Goal: Task Accomplishment & Management: Manage account settings

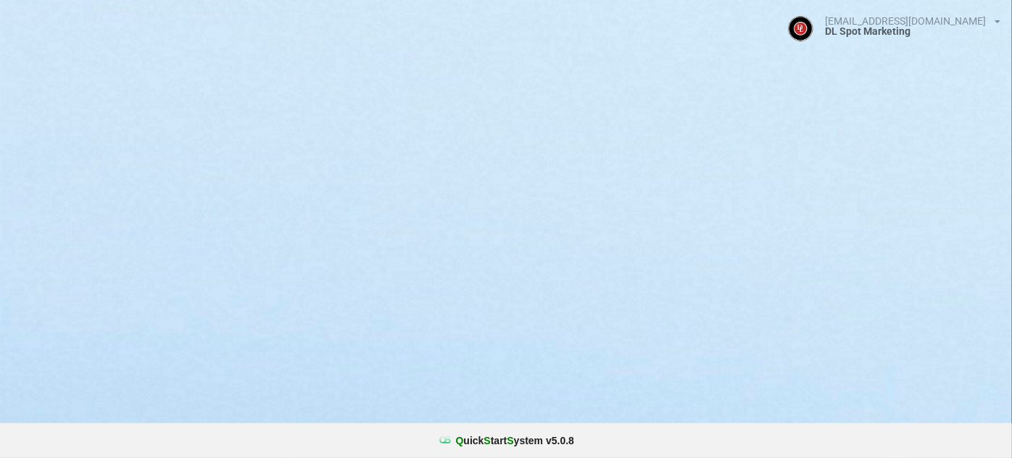
select select "25"
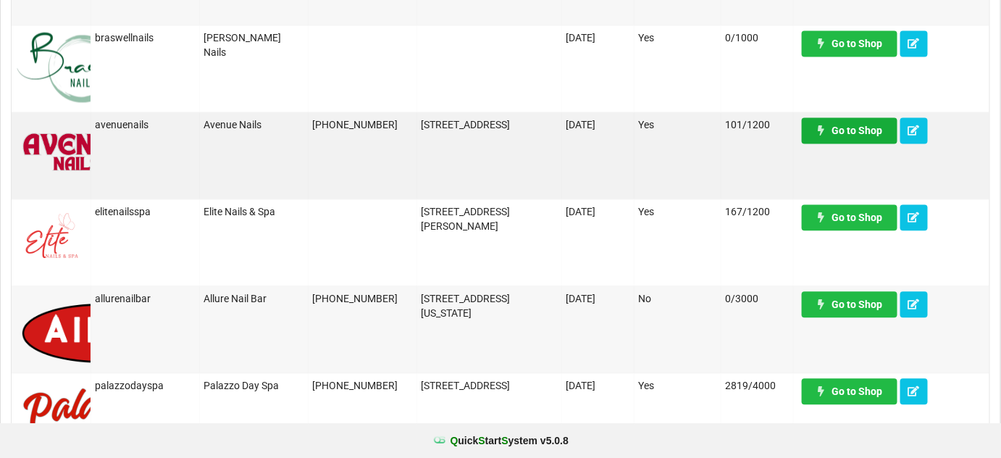
scroll to position [966, 0]
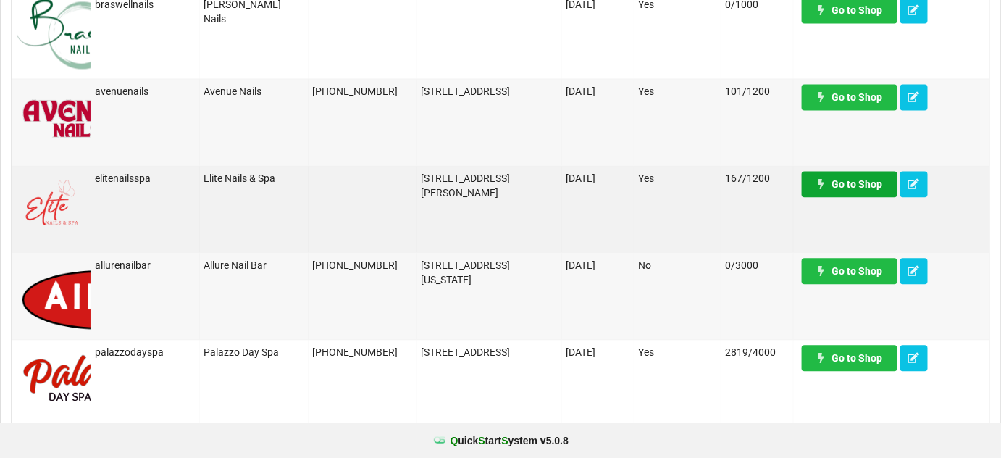
click at [862, 186] on link "Go to Shop" at bounding box center [850, 184] width 96 height 26
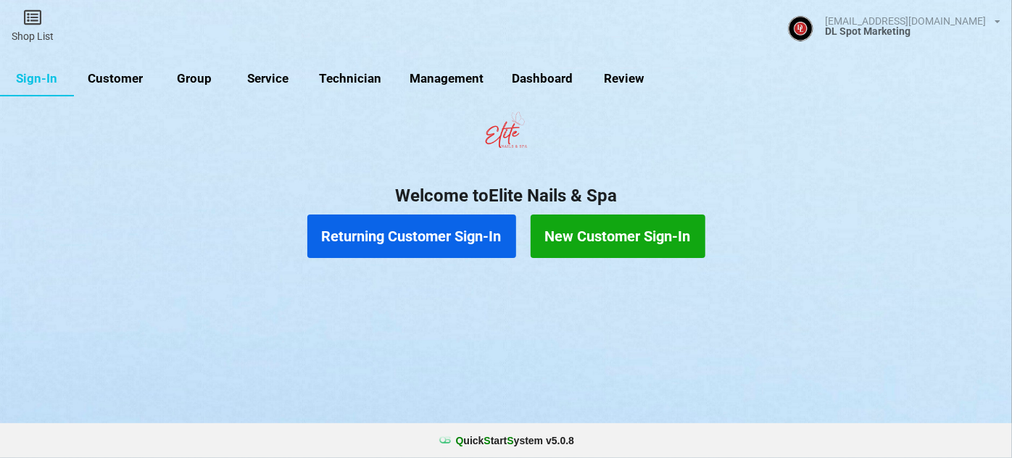
click at [124, 76] on link "Customer" at bounding box center [115, 79] width 83 height 35
select select "25"
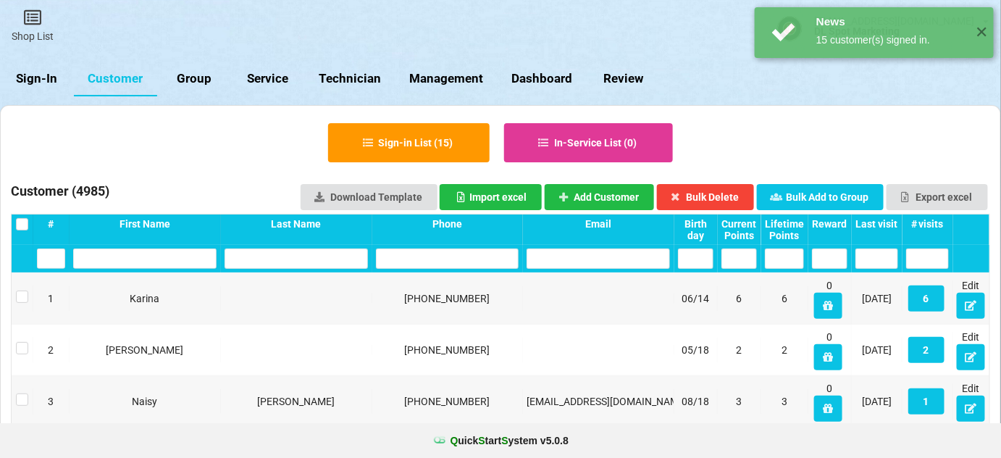
click at [891, 224] on div "Last visit" at bounding box center [877, 224] width 43 height 12
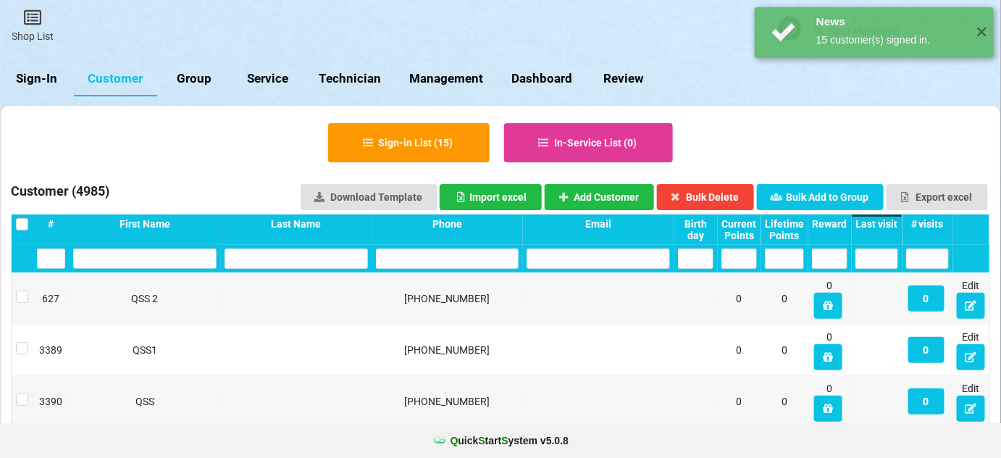
click at [890, 224] on div "Last visit" at bounding box center [877, 224] width 43 height 12
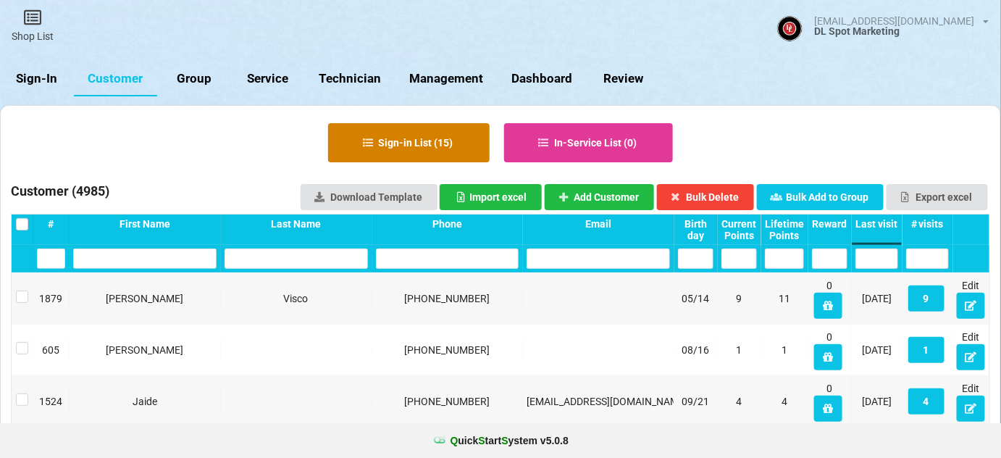
click at [435, 144] on button "Sign-in List ( 15 )" at bounding box center [409, 142] width 162 height 39
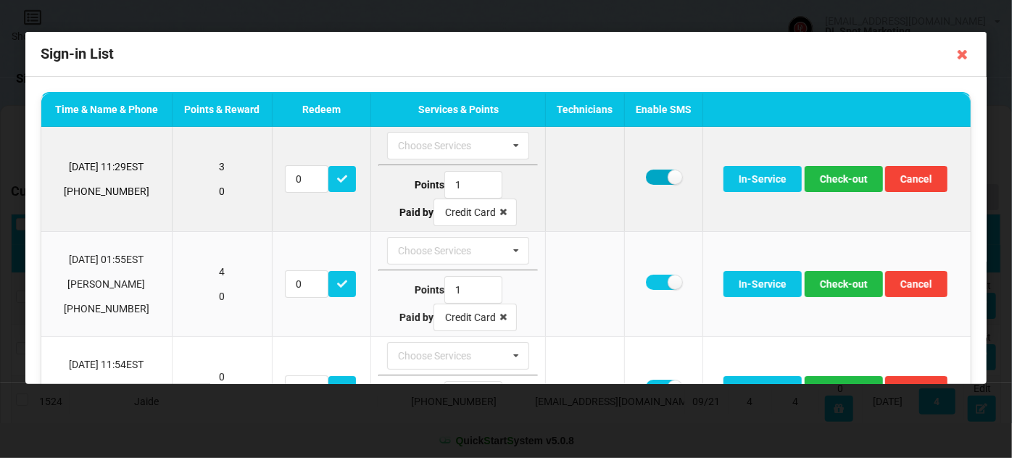
click at [654, 177] on label at bounding box center [664, 177] width 36 height 15
checkbox input "false"
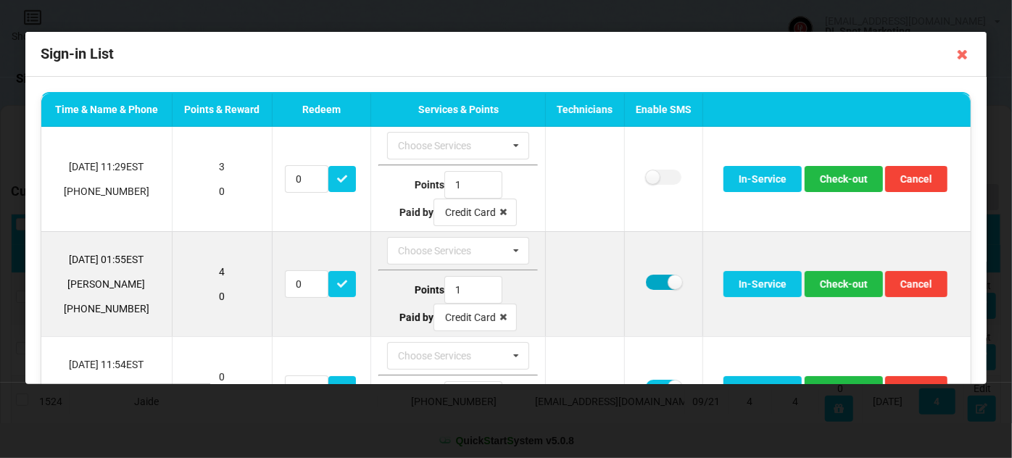
click at [655, 279] on label at bounding box center [664, 282] width 36 height 15
checkbox input "false"
click at [841, 278] on button "Check-out" at bounding box center [843, 284] width 78 height 26
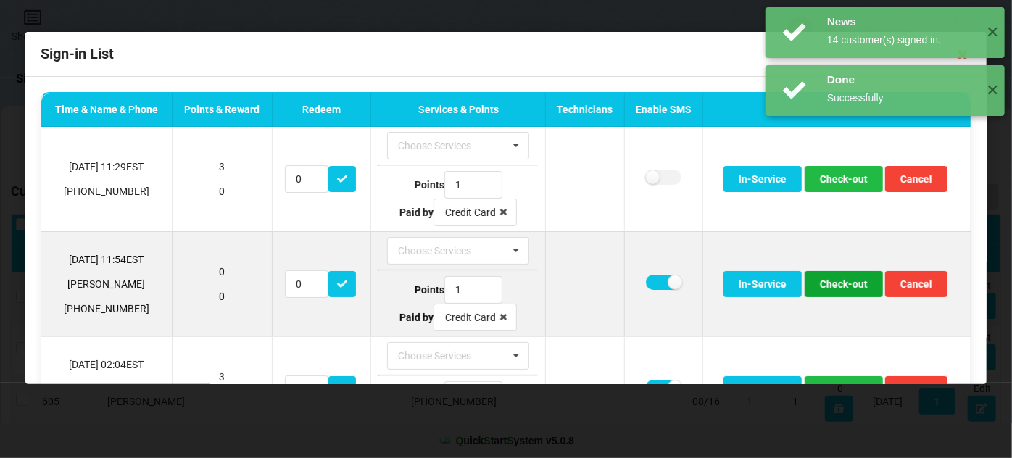
click at [844, 279] on button "Check-out" at bounding box center [843, 284] width 78 height 26
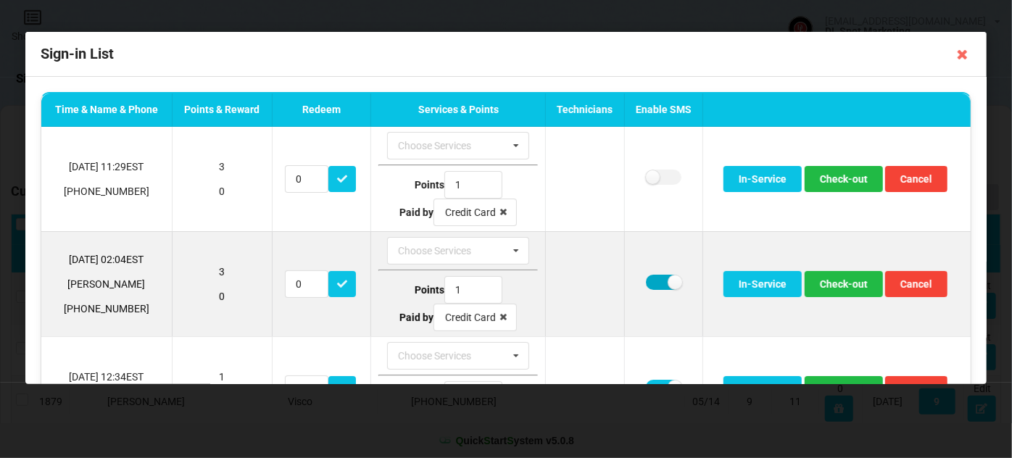
click at [649, 280] on label at bounding box center [664, 282] width 36 height 15
checkbox input "false"
click at [842, 281] on button "Check-out" at bounding box center [843, 284] width 78 height 26
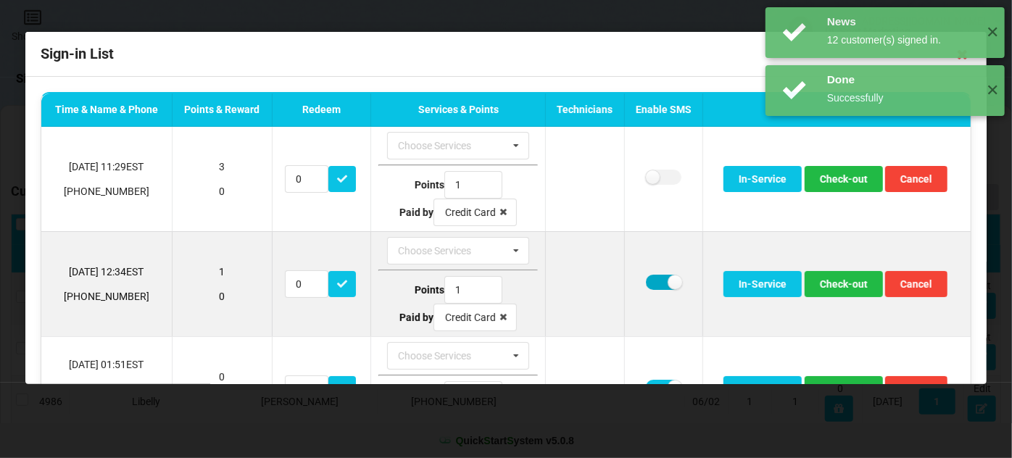
click at [651, 278] on label at bounding box center [664, 282] width 36 height 15
checkbox input "false"
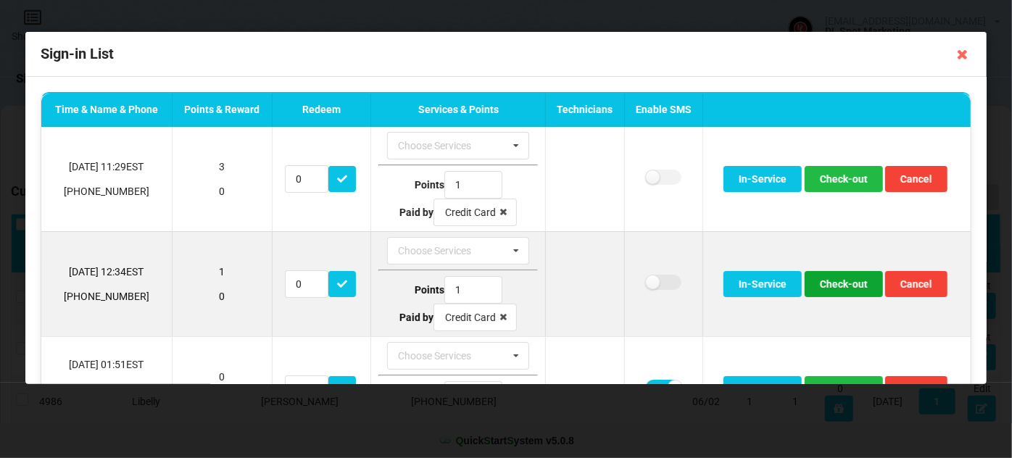
click at [837, 280] on button "Check-out" at bounding box center [843, 284] width 78 height 26
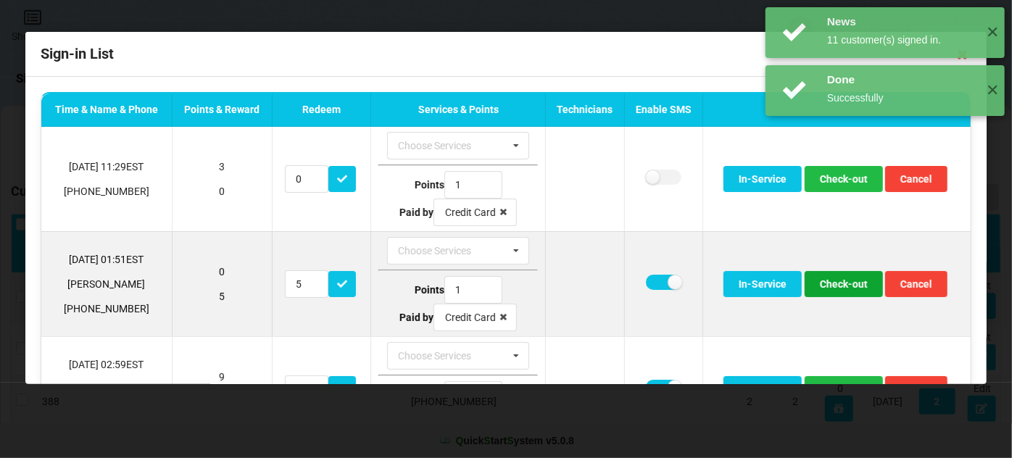
click at [840, 283] on button "Check-out" at bounding box center [843, 284] width 78 height 26
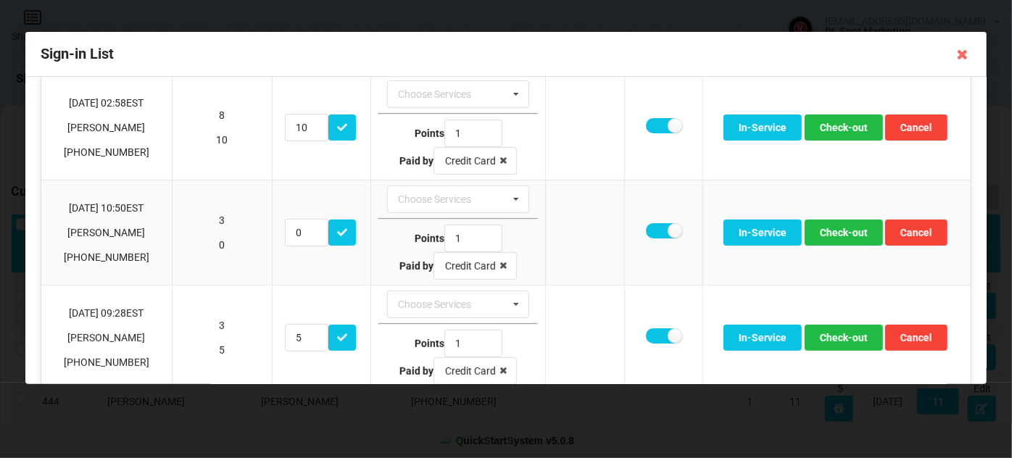
scroll to position [263, 0]
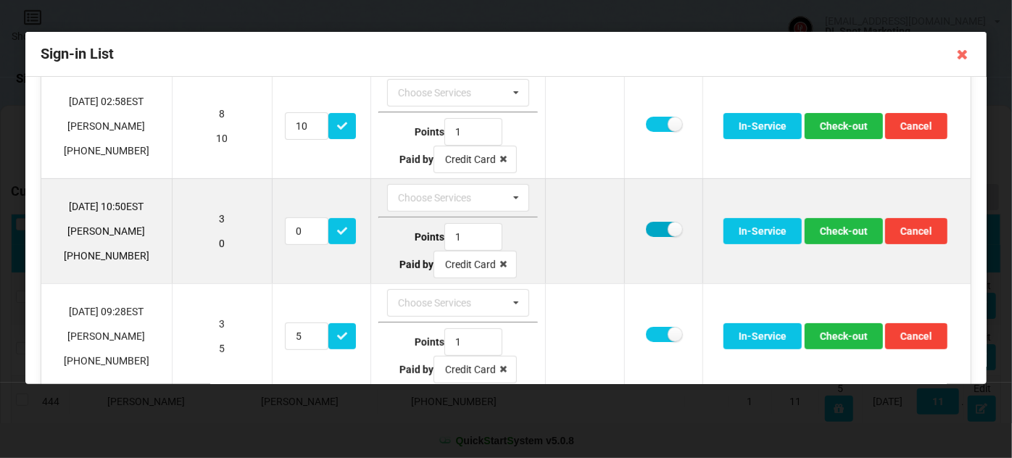
drag, startPoint x: 651, startPoint y: 223, endPoint x: 662, endPoint y: 225, distance: 11.0
click at [651, 223] on label at bounding box center [664, 229] width 36 height 15
checkbox input "false"
click at [830, 227] on button "Check-out" at bounding box center [843, 231] width 78 height 26
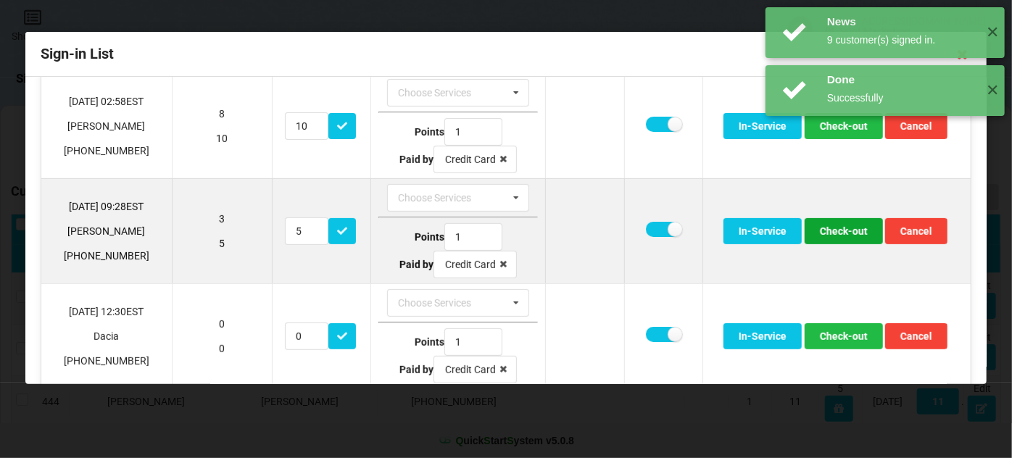
click at [828, 227] on button "Check-out" at bounding box center [843, 231] width 78 height 26
click at [831, 228] on button "Check-out" at bounding box center [843, 231] width 78 height 26
click at [651, 225] on label at bounding box center [664, 229] width 36 height 15
checkbox input "false"
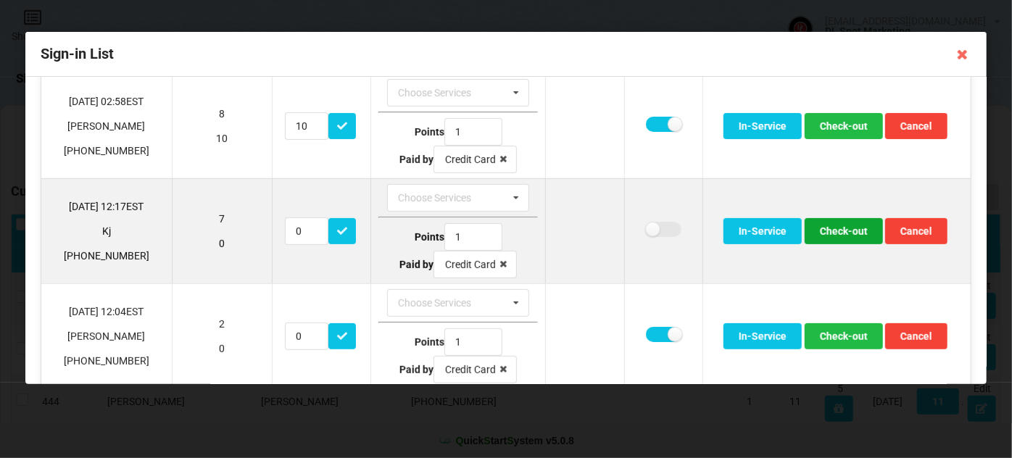
click at [842, 228] on button "Check-out" at bounding box center [843, 231] width 78 height 26
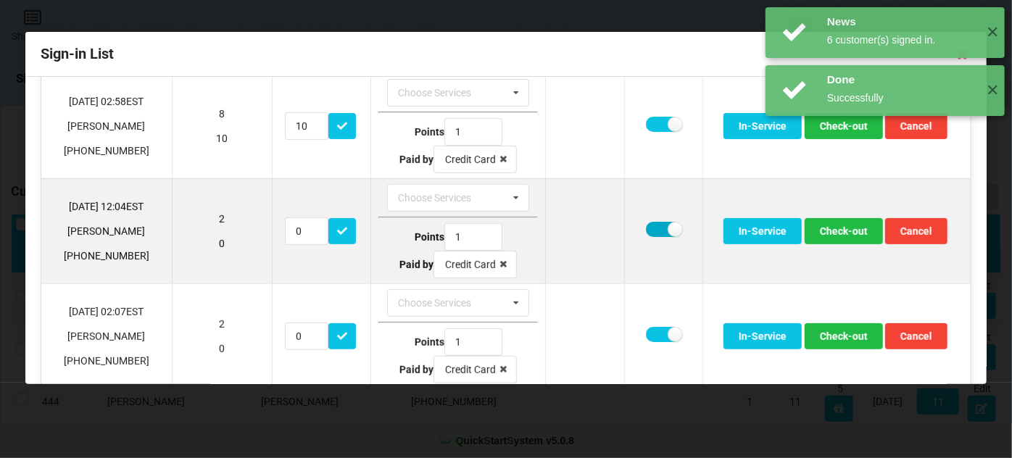
drag, startPoint x: 654, startPoint y: 225, endPoint x: 676, endPoint y: 225, distance: 22.5
click at [654, 225] on label at bounding box center [664, 229] width 36 height 15
checkbox input "false"
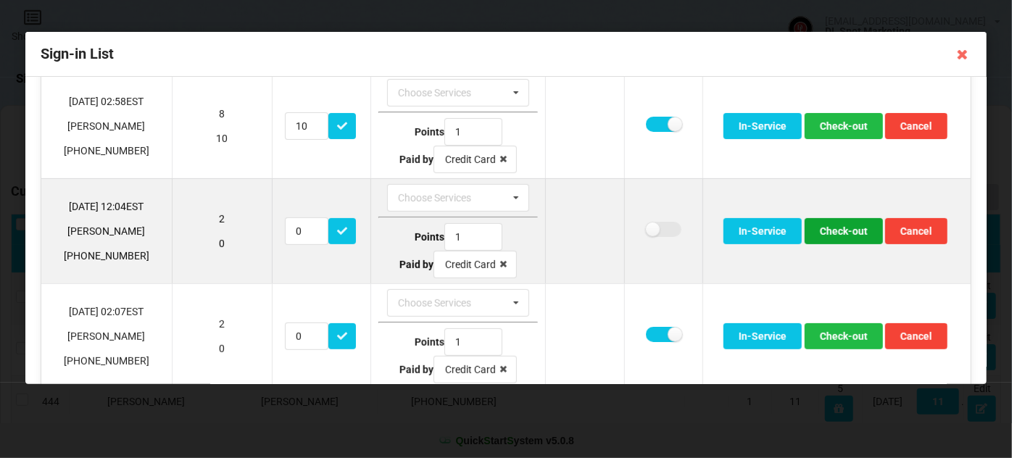
click at [835, 222] on button "Check-out" at bounding box center [843, 231] width 78 height 26
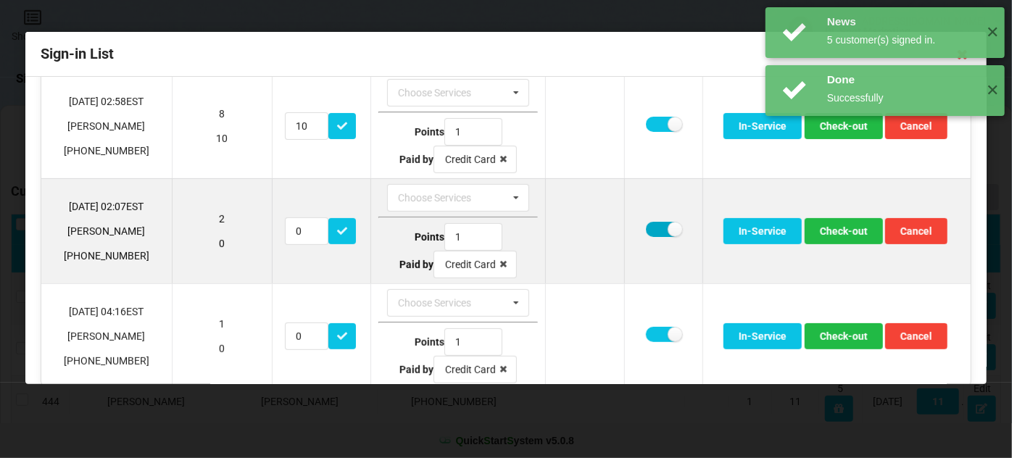
click at [646, 225] on label at bounding box center [664, 229] width 36 height 15
checkbox input "false"
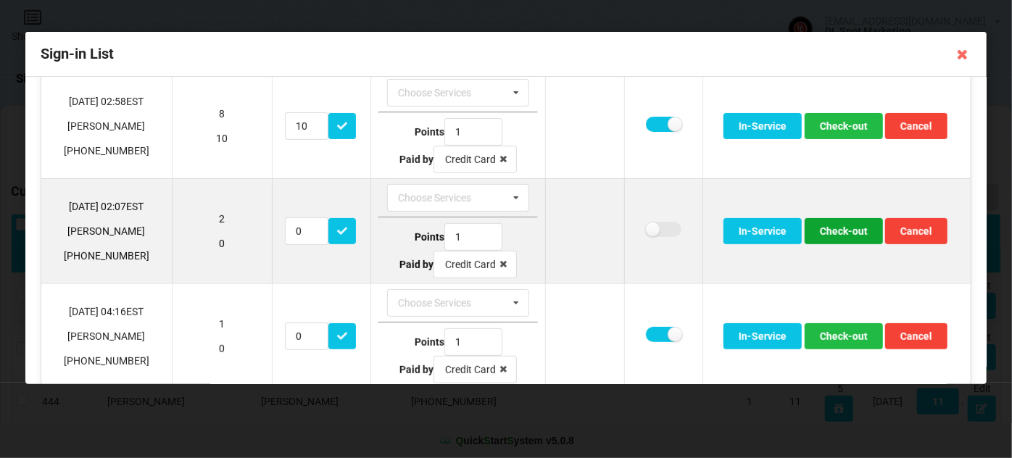
click at [849, 226] on button "Check-out" at bounding box center [843, 231] width 78 height 26
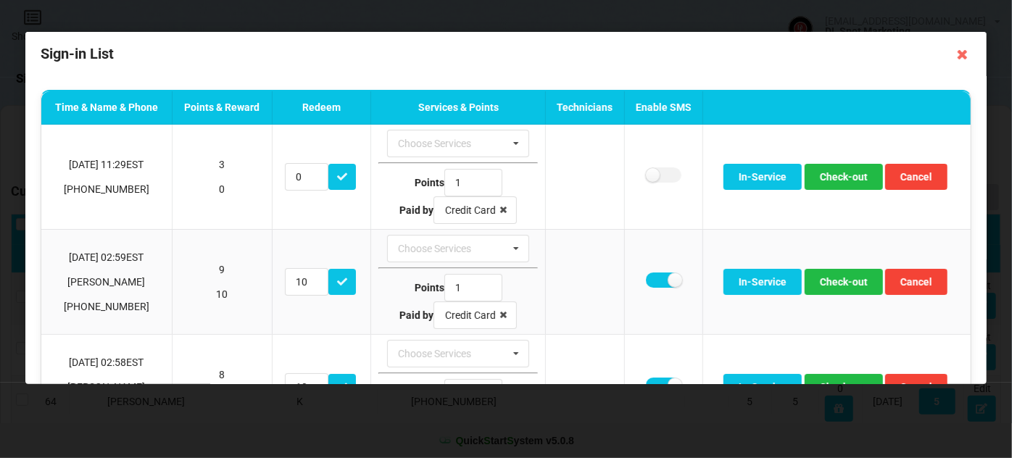
scroll to position [0, 0]
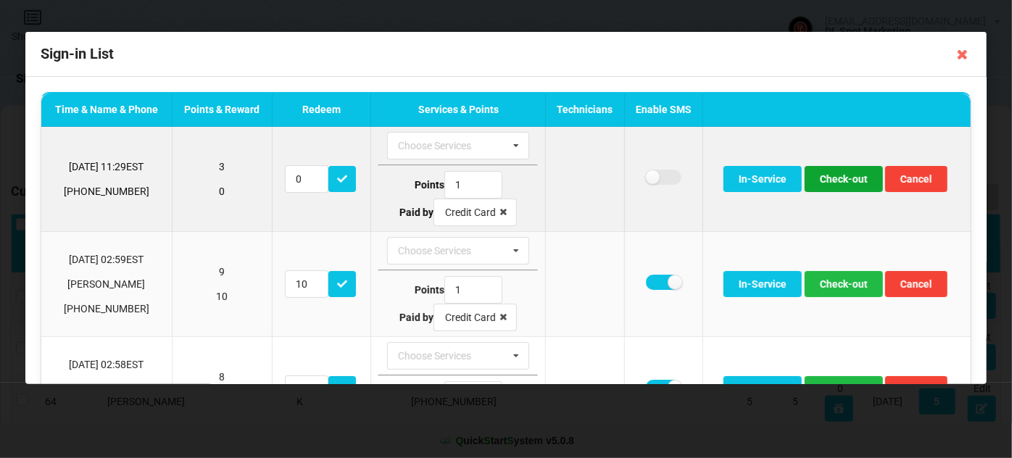
click at [846, 181] on button "Check-out" at bounding box center [843, 179] width 78 height 26
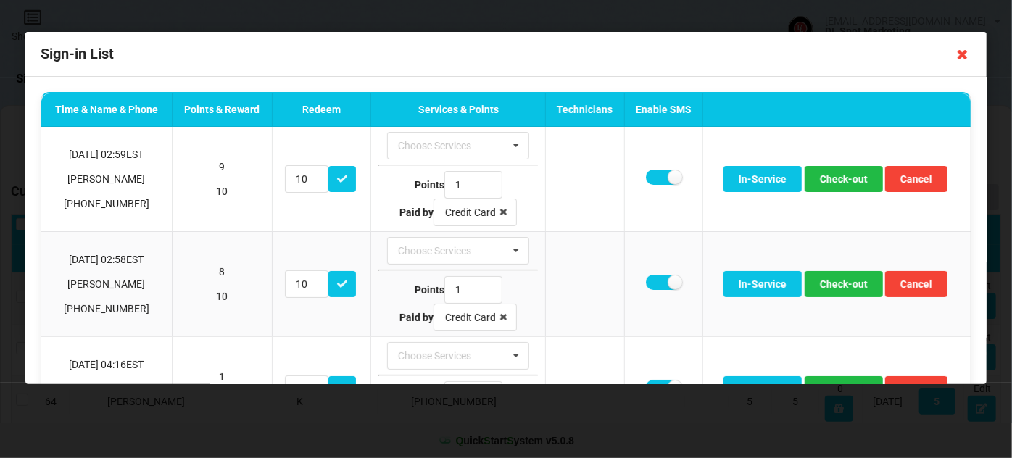
drag, startPoint x: 962, startPoint y: 54, endPoint x: 881, endPoint y: 93, distance: 90.1
click at [962, 54] on icon at bounding box center [962, 54] width 23 height 23
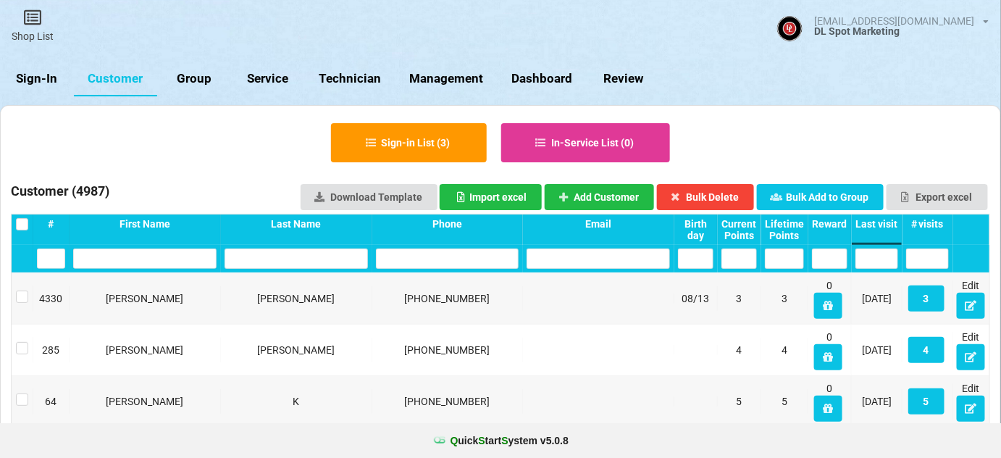
click at [38, 78] on link "Sign-In" at bounding box center [37, 79] width 74 height 35
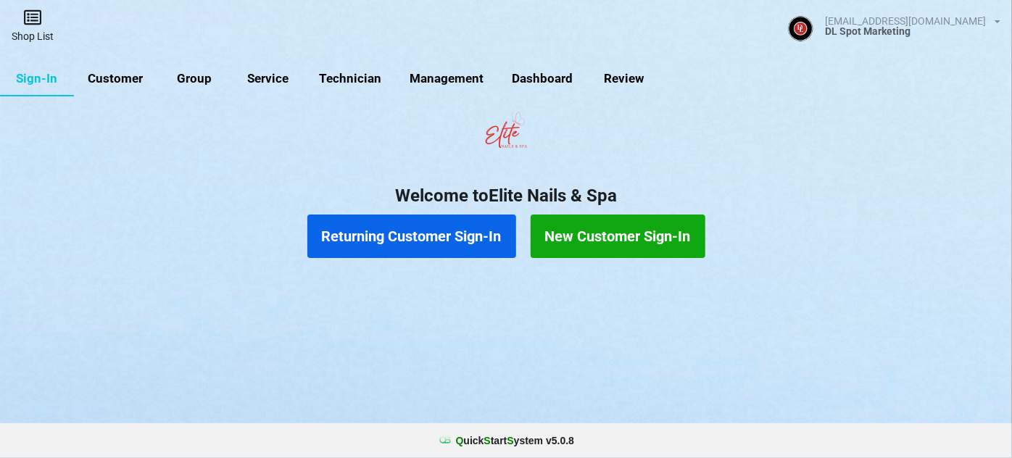
click at [41, 20] on icon at bounding box center [32, 17] width 20 height 17
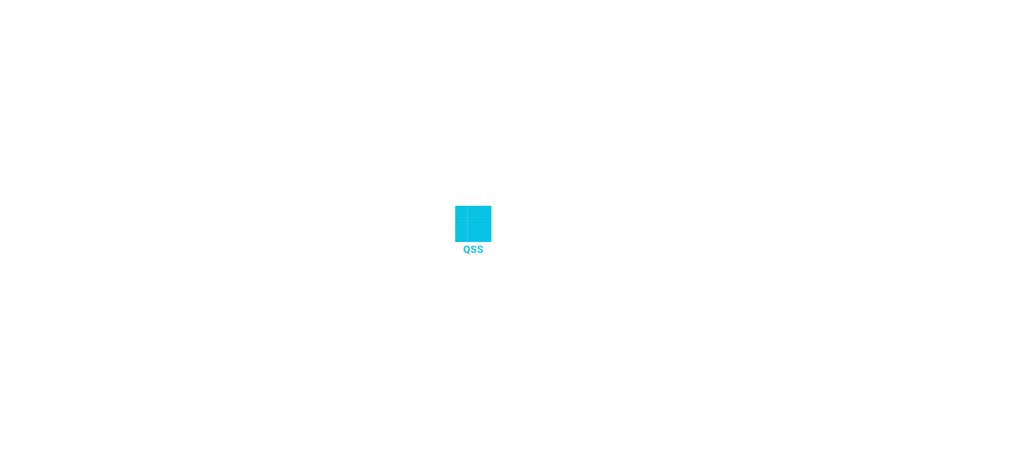
select select "25"
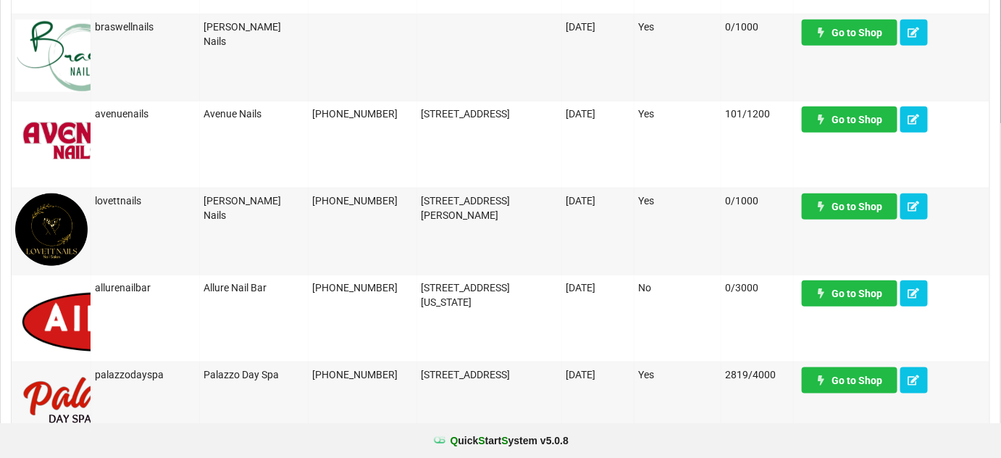
scroll to position [351, 0]
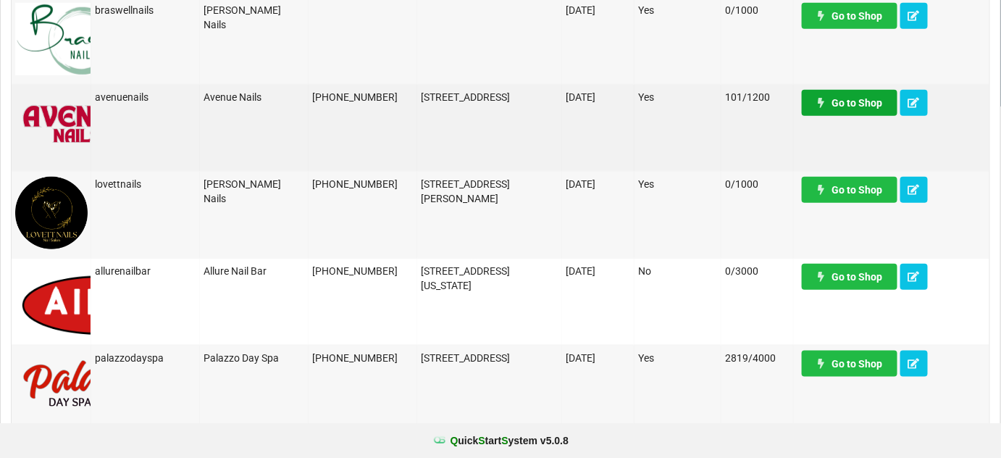
click at [861, 112] on link "Go to Shop" at bounding box center [850, 103] width 96 height 26
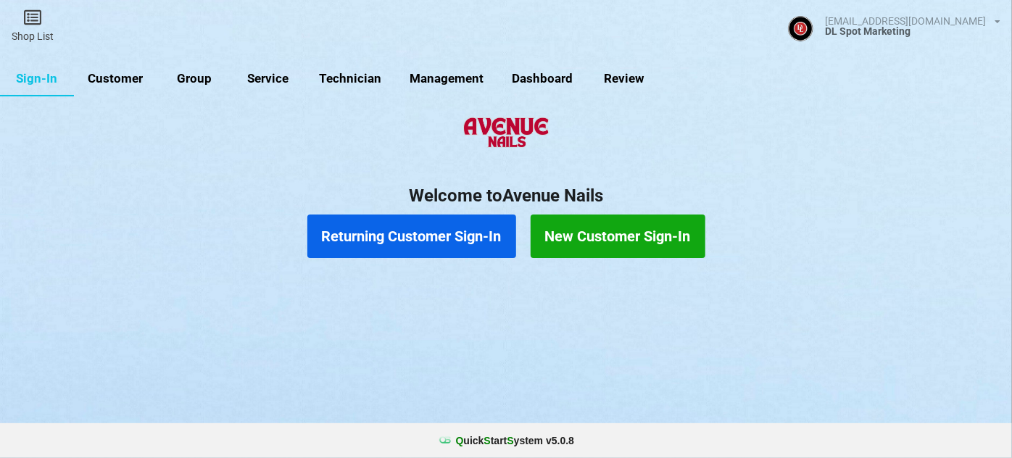
click at [114, 78] on link "Customer" at bounding box center [115, 79] width 83 height 35
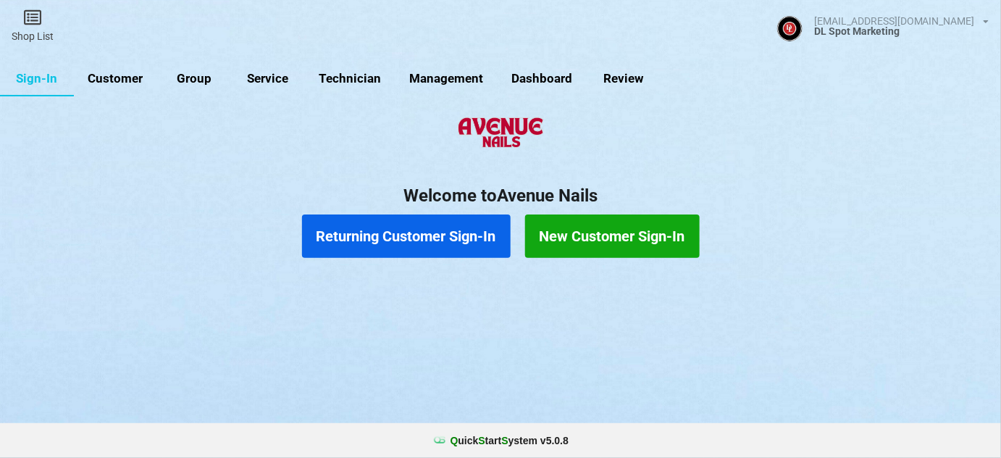
select select "25"
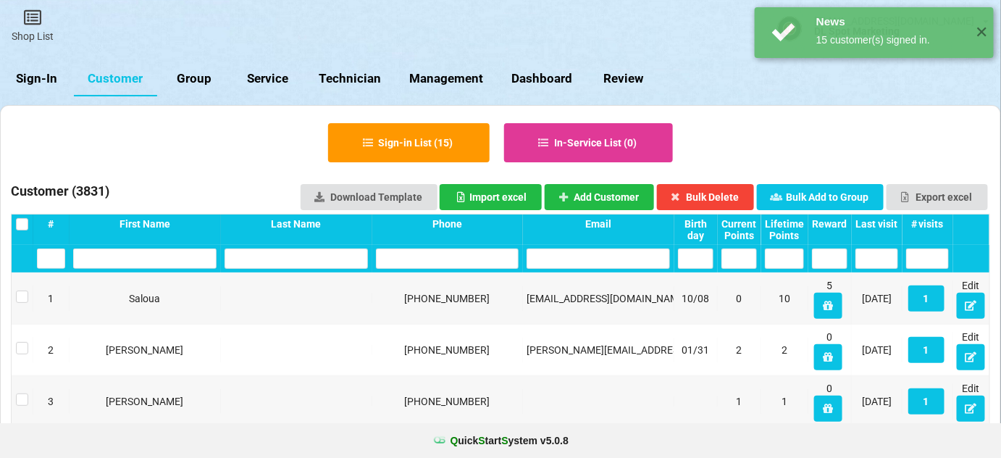
click at [875, 223] on div "Last visit" at bounding box center [877, 224] width 43 height 12
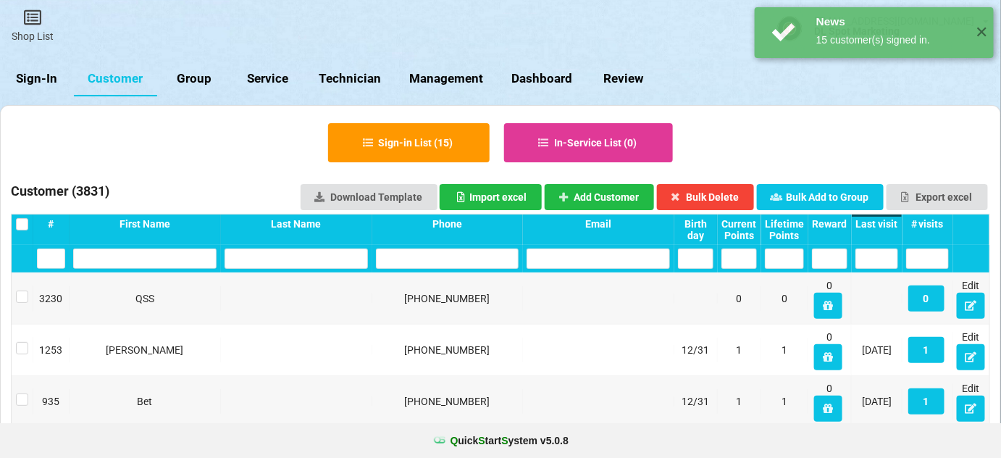
click at [875, 223] on div "Last visit" at bounding box center [877, 224] width 43 height 12
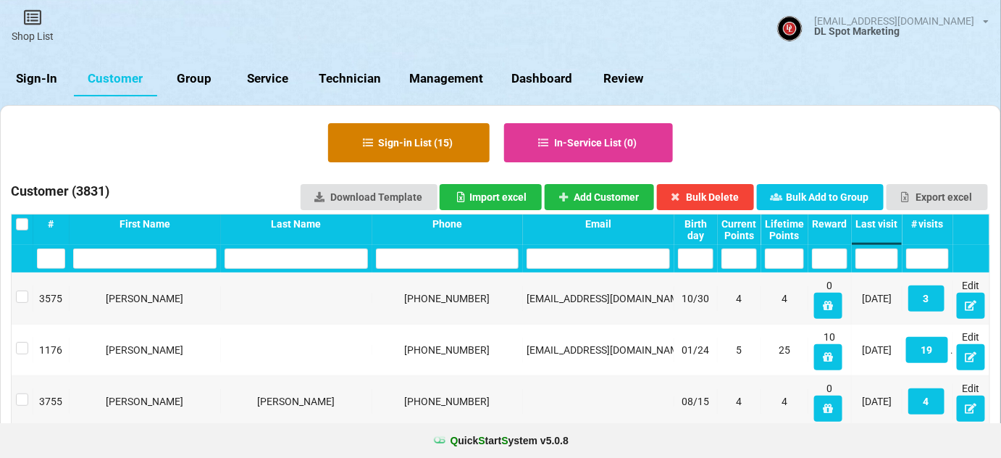
click at [417, 138] on button "Sign-in List ( 15 )" at bounding box center [409, 142] width 162 height 39
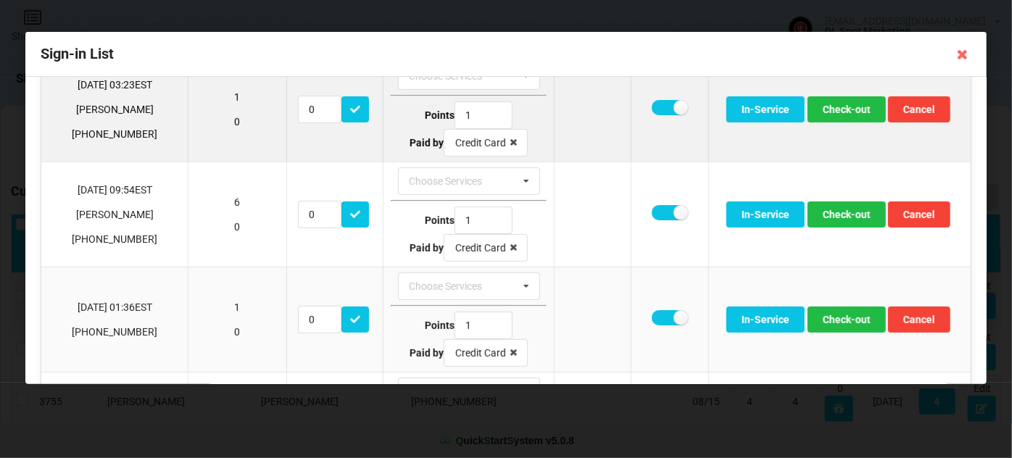
scroll to position [175, 0]
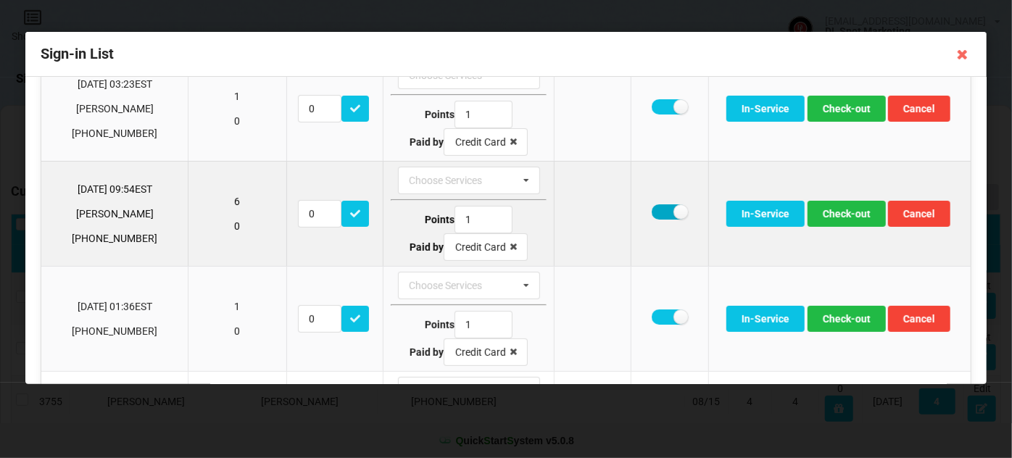
click at [651, 208] on label at bounding box center [669, 211] width 36 height 15
checkbox input "false"
click at [849, 214] on button "Check-out" at bounding box center [846, 214] width 78 height 26
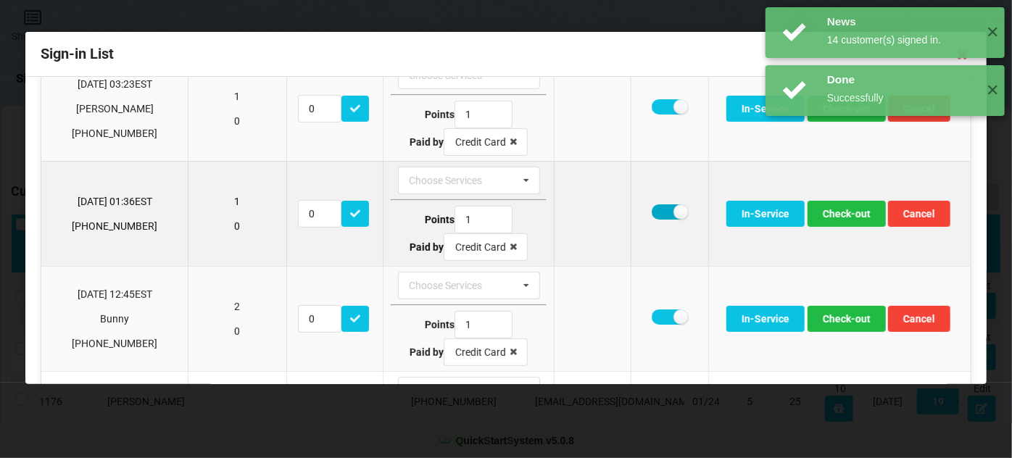
click at [657, 212] on label at bounding box center [669, 211] width 36 height 15
checkbox input "false"
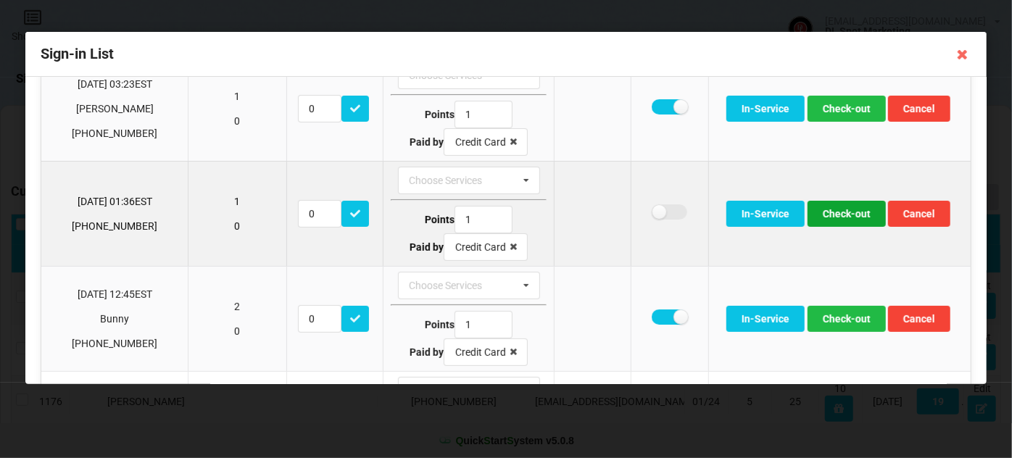
click at [841, 212] on button "Check-out" at bounding box center [846, 214] width 78 height 26
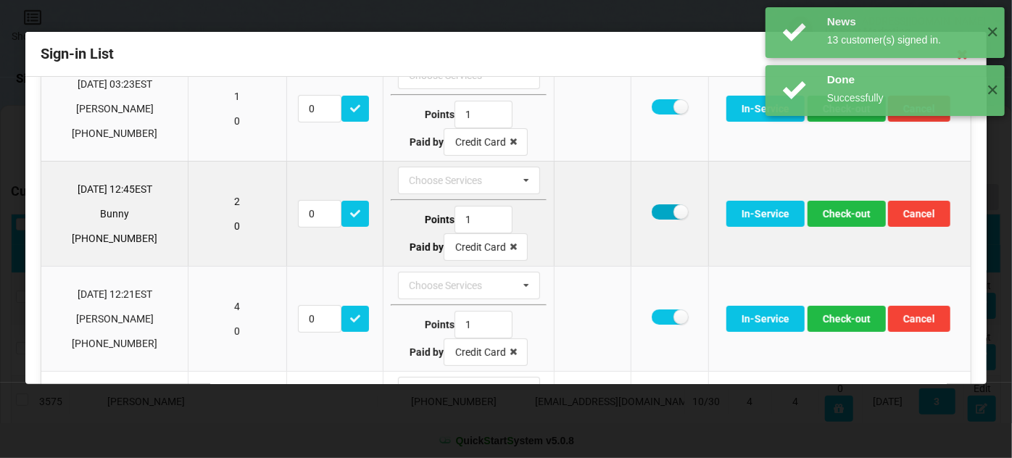
click at [653, 210] on label at bounding box center [669, 211] width 36 height 15
checkbox input "false"
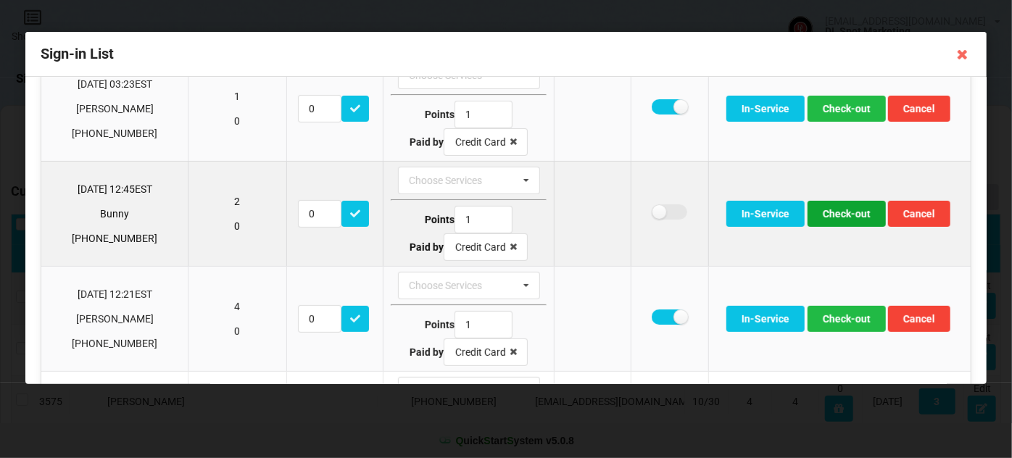
click at [821, 210] on button "Check-out" at bounding box center [846, 214] width 78 height 26
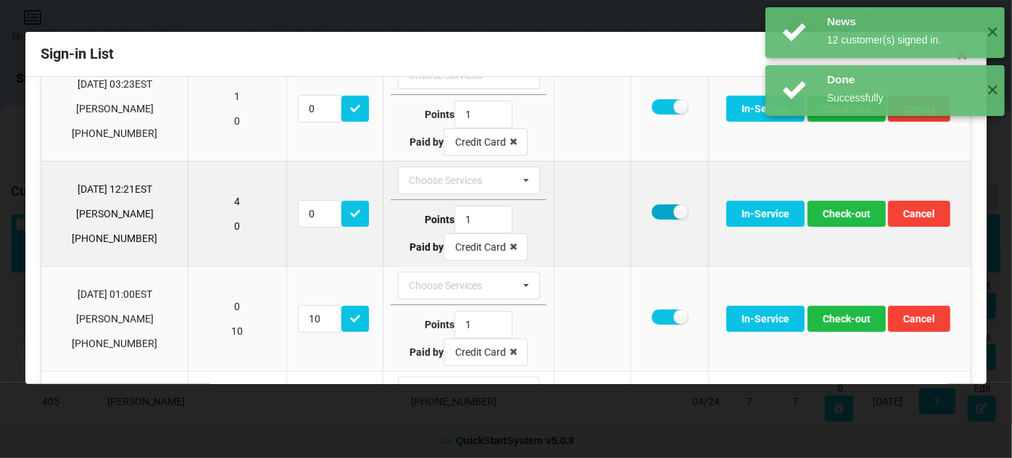
click at [652, 207] on label at bounding box center [669, 211] width 36 height 15
checkbox input "false"
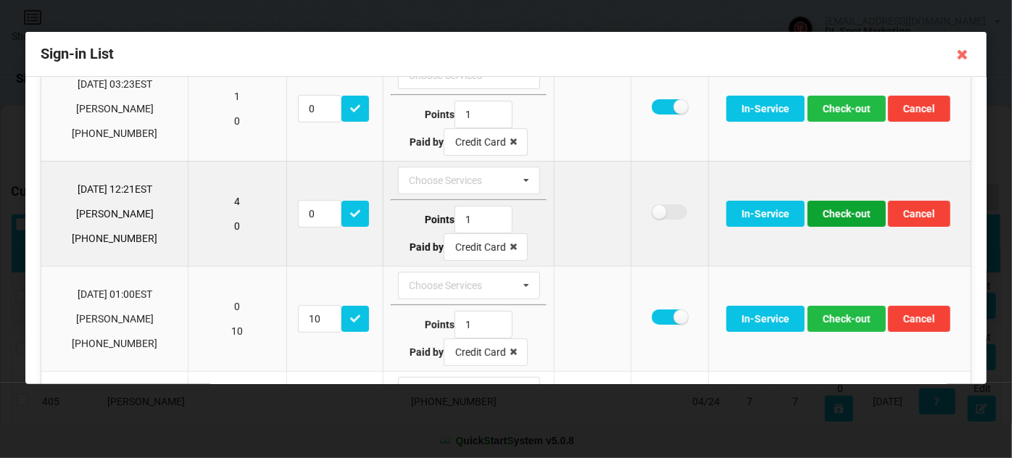
click at [833, 211] on button "Check-out" at bounding box center [846, 214] width 78 height 26
click at [833, 210] on button "Check-out" at bounding box center [846, 214] width 78 height 26
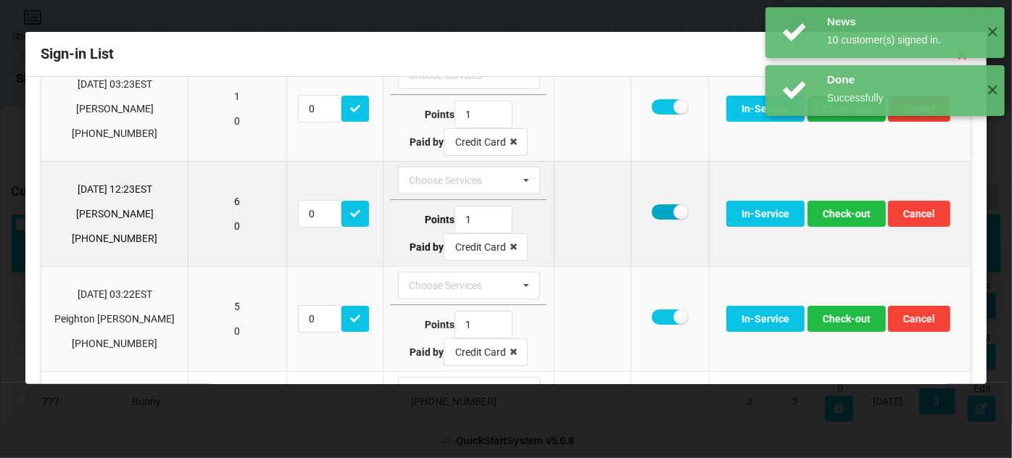
click at [651, 210] on label at bounding box center [669, 211] width 36 height 15
checkbox input "false"
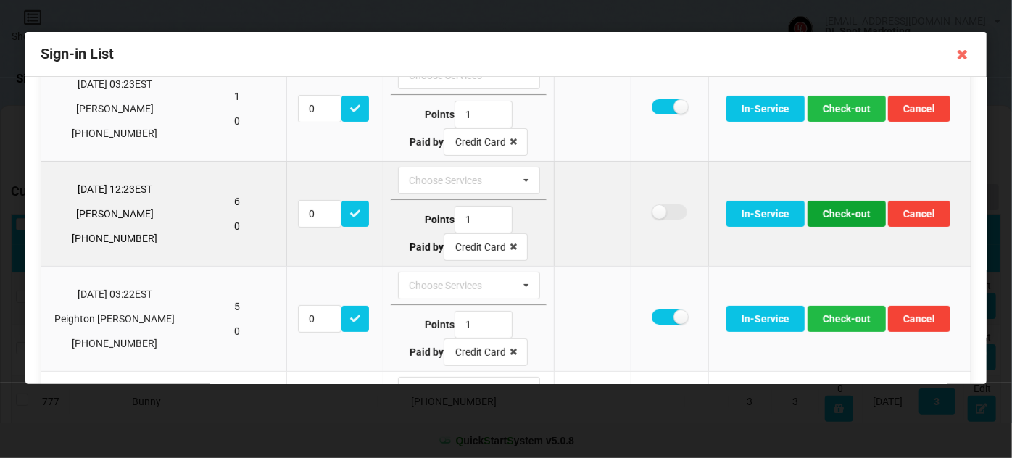
click at [837, 211] on button "Check-out" at bounding box center [846, 214] width 78 height 26
click at [651, 208] on label at bounding box center [669, 211] width 36 height 15
checkbox input "true"
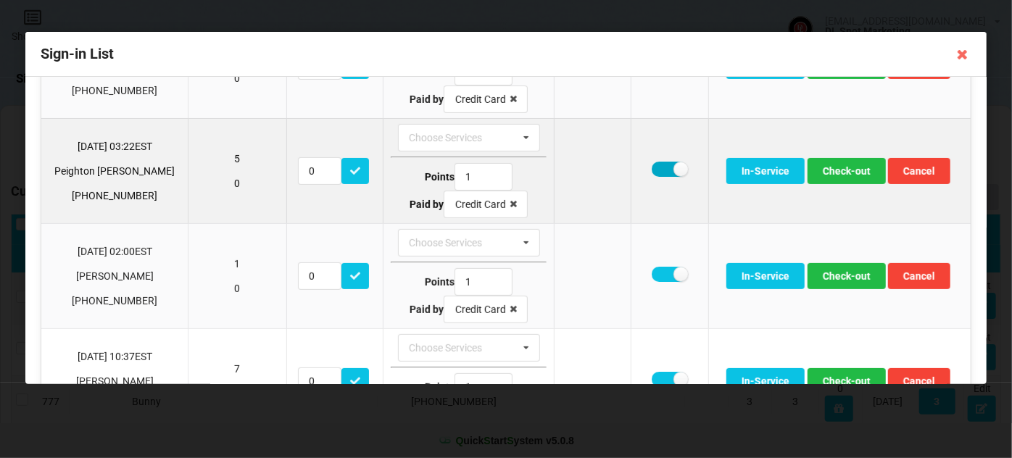
scroll to position [263, 0]
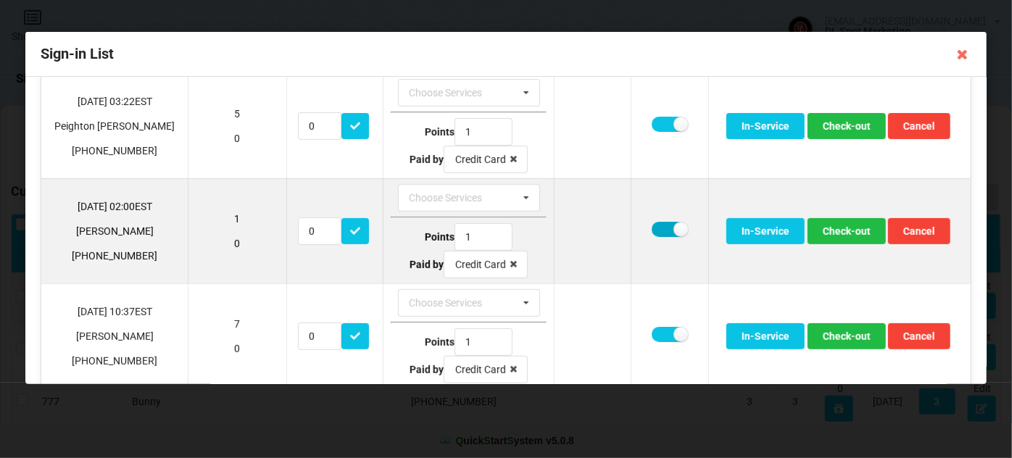
drag, startPoint x: 643, startPoint y: 225, endPoint x: 651, endPoint y: 228, distance: 7.8
click at [651, 225] on label at bounding box center [669, 229] width 36 height 15
checkbox input "false"
click at [841, 225] on button "Check-out" at bounding box center [846, 231] width 78 height 26
click at [651, 226] on label at bounding box center [669, 229] width 36 height 15
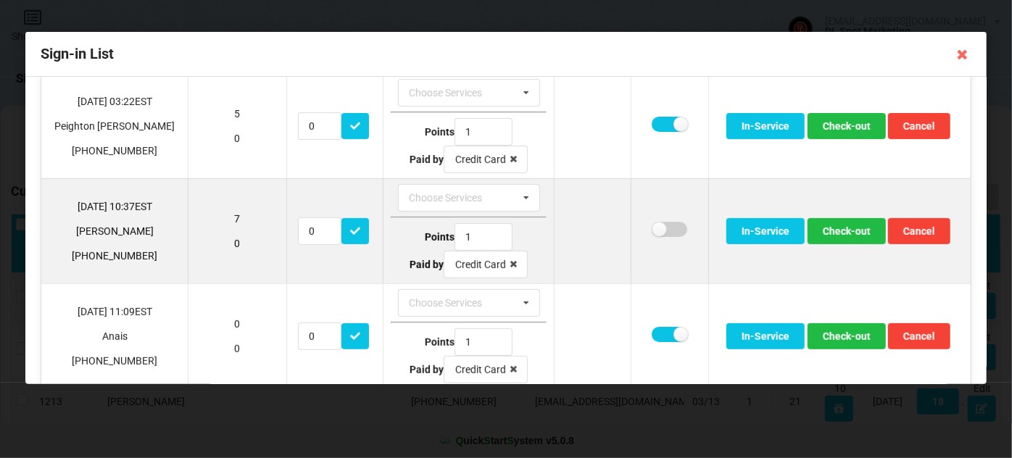
checkbox input "false"
click at [836, 228] on button "Check-out" at bounding box center [846, 231] width 78 height 26
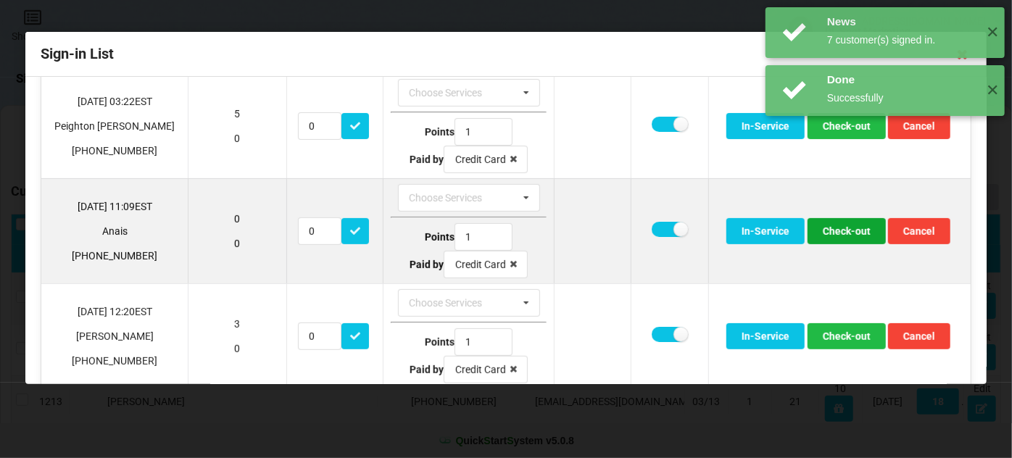
click at [830, 230] on button "Check-out" at bounding box center [846, 231] width 78 height 26
drag, startPoint x: 651, startPoint y: 221, endPoint x: 659, endPoint y: 225, distance: 9.1
click at [651, 222] on label at bounding box center [669, 229] width 36 height 15
checkbox input "false"
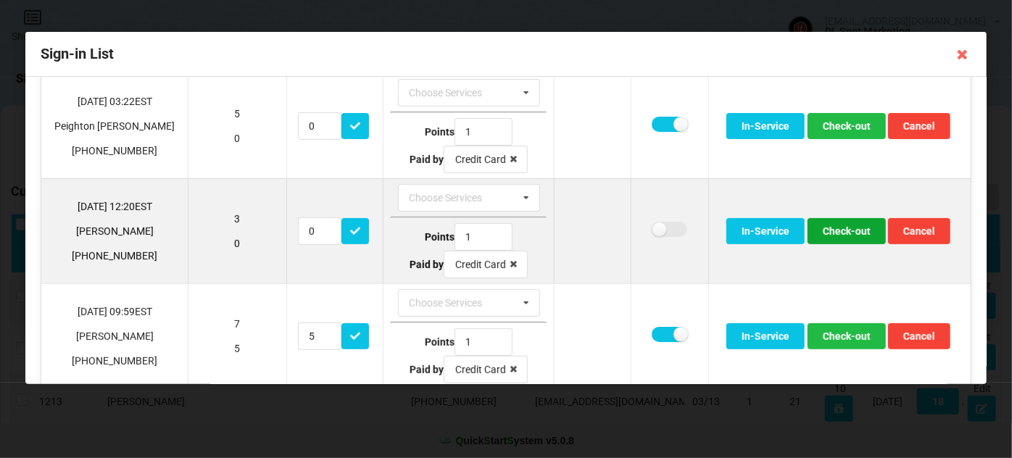
click at [833, 229] on button "Check-out" at bounding box center [846, 231] width 78 height 26
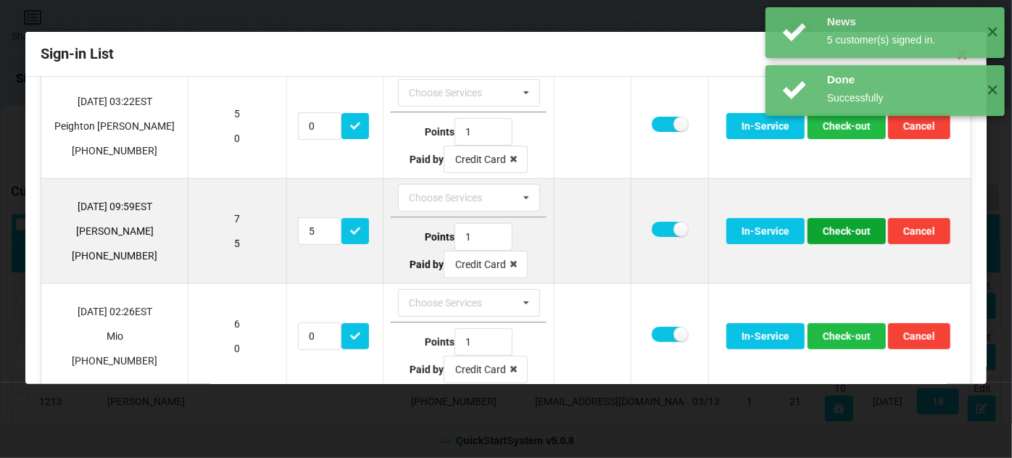
click at [841, 229] on button "Check-out" at bounding box center [846, 231] width 78 height 26
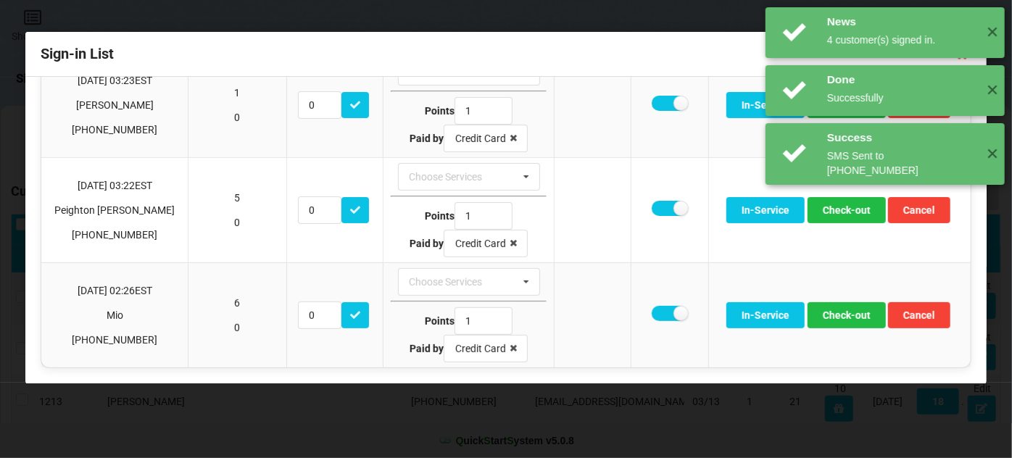
scroll to position [174, 0]
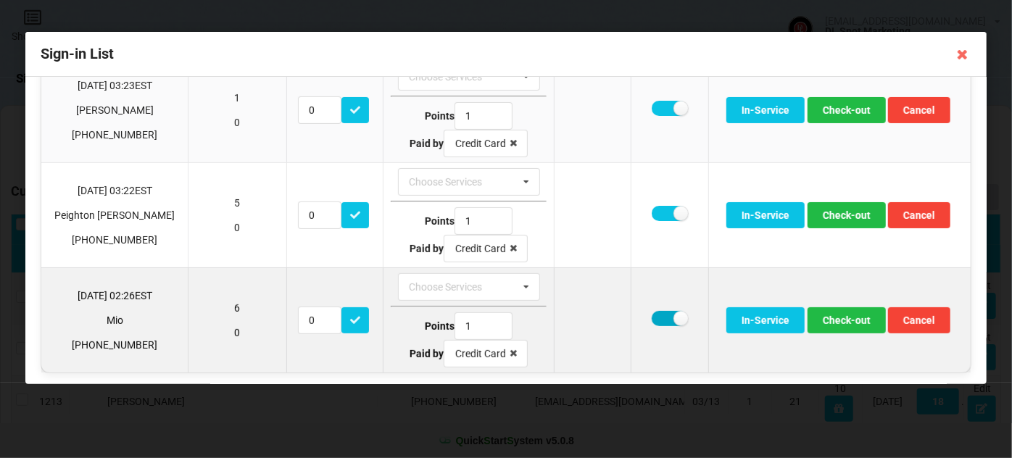
click at [651, 311] on label at bounding box center [669, 318] width 36 height 15
checkbox input "false"
click at [842, 309] on button "Check-out" at bounding box center [846, 320] width 78 height 26
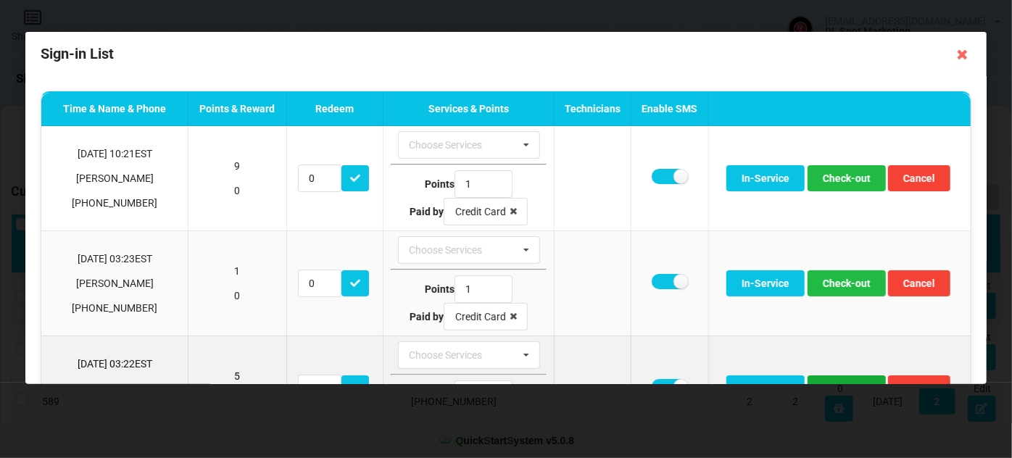
scroll to position [0, 0]
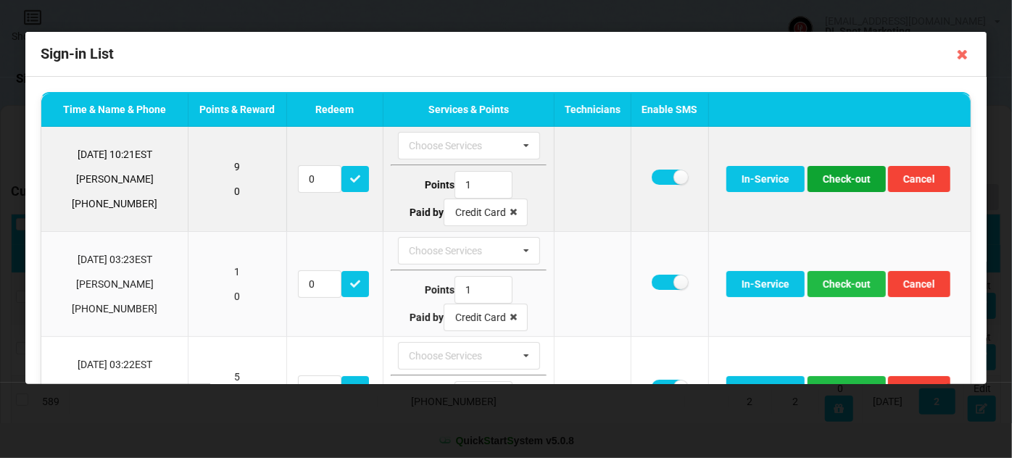
click at [846, 179] on button "Check-out" at bounding box center [846, 179] width 78 height 26
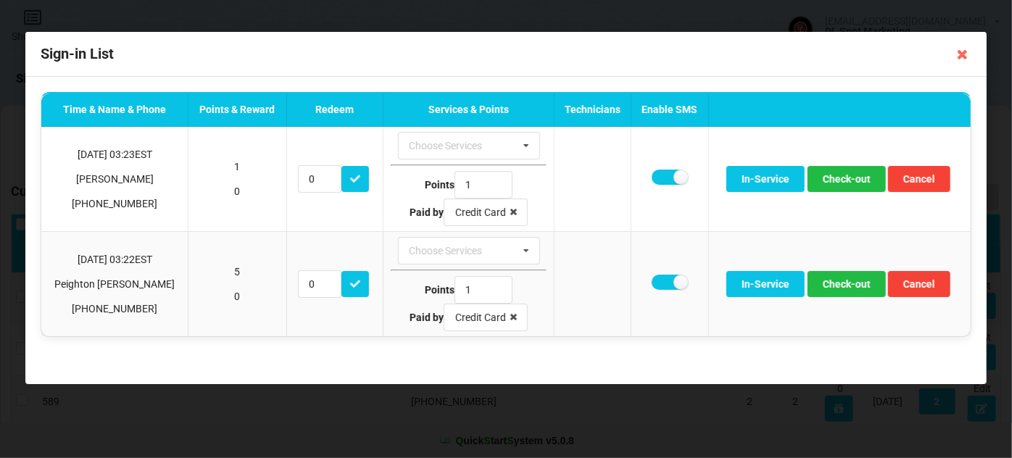
click at [962, 56] on icon at bounding box center [962, 54] width 23 height 23
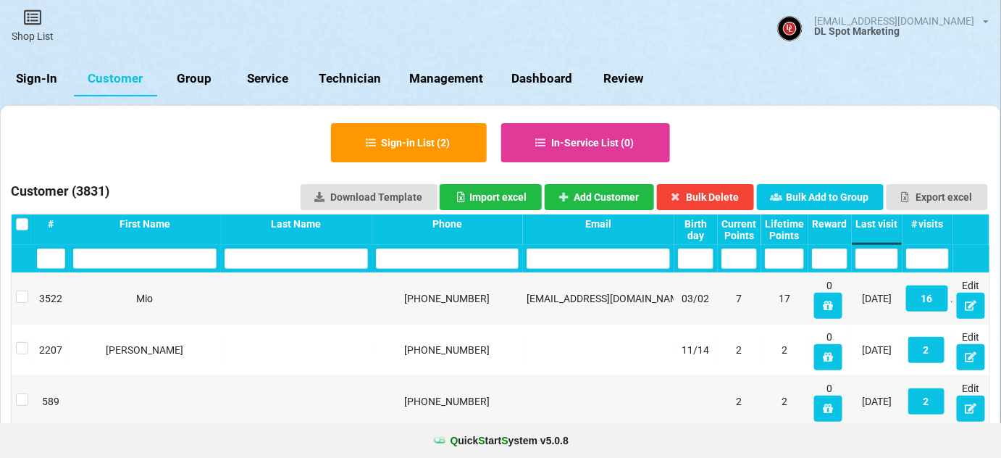
drag, startPoint x: 29, startPoint y: 79, endPoint x: 37, endPoint y: 68, distance: 13.5
click at [30, 79] on link "Sign-In" at bounding box center [37, 79] width 74 height 35
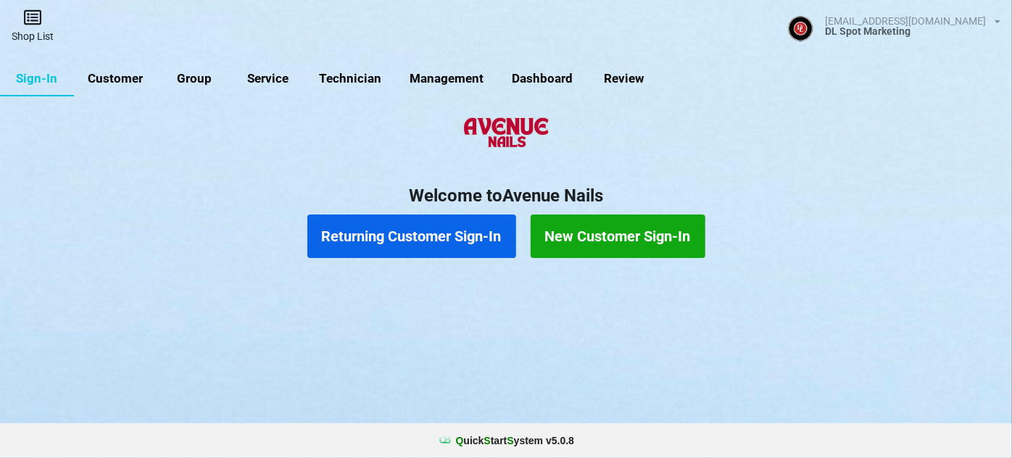
click at [31, 25] on icon at bounding box center [32, 17] width 20 height 17
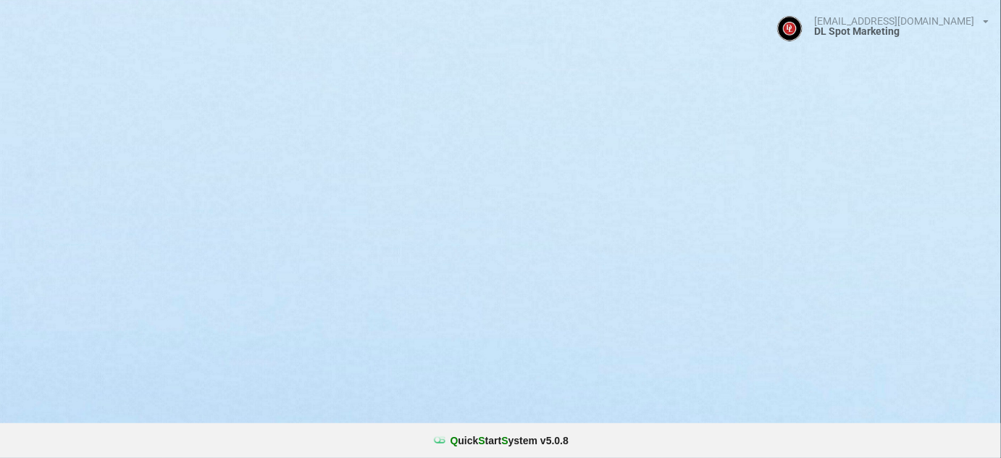
select select "25"
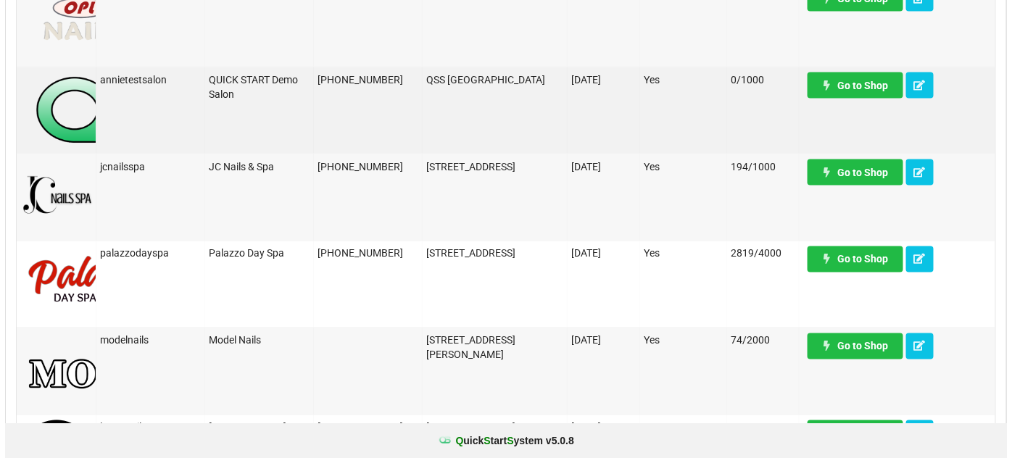
scroll to position [614, 0]
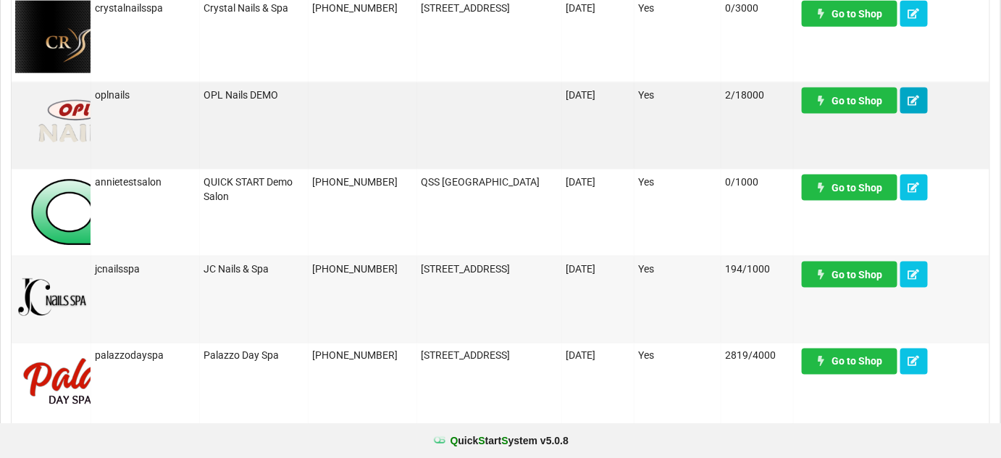
click at [915, 99] on icon at bounding box center [915, 100] width 12 height 9
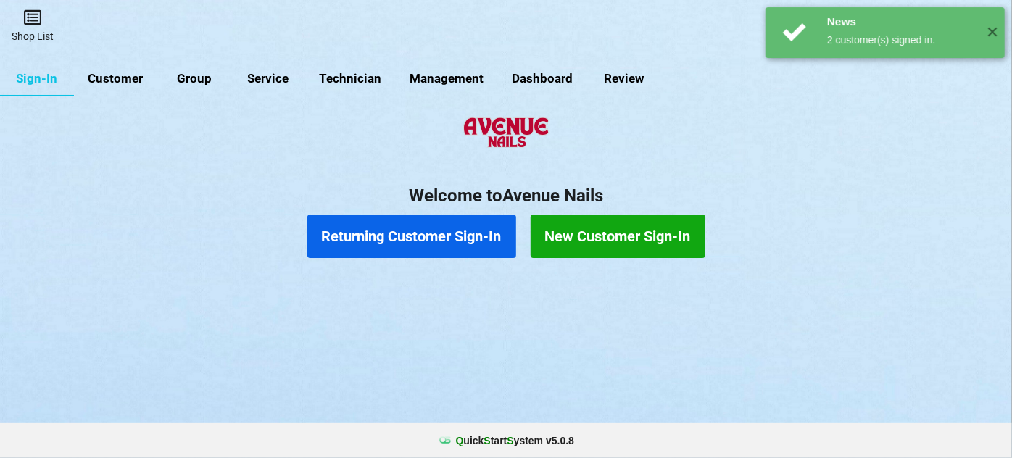
click at [38, 33] on link "Shop List" at bounding box center [32, 25] width 65 height 51
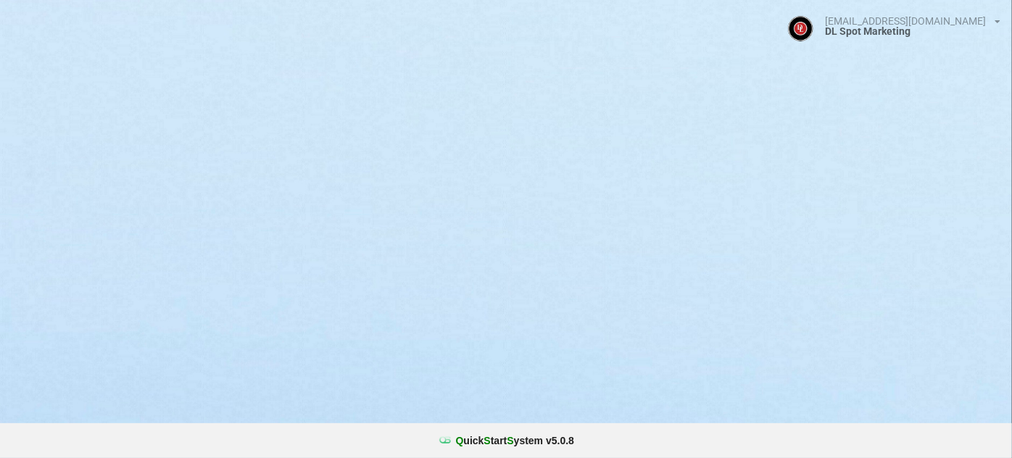
select select "25"
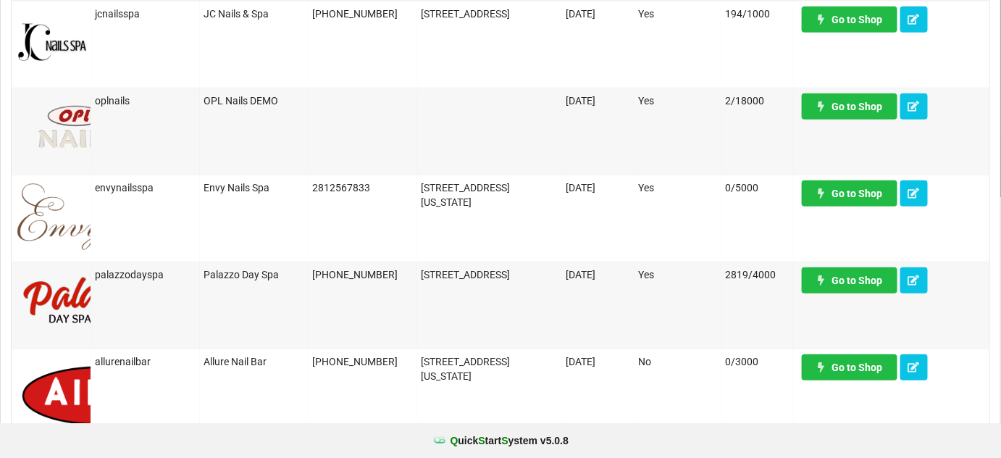
scroll to position [263, 0]
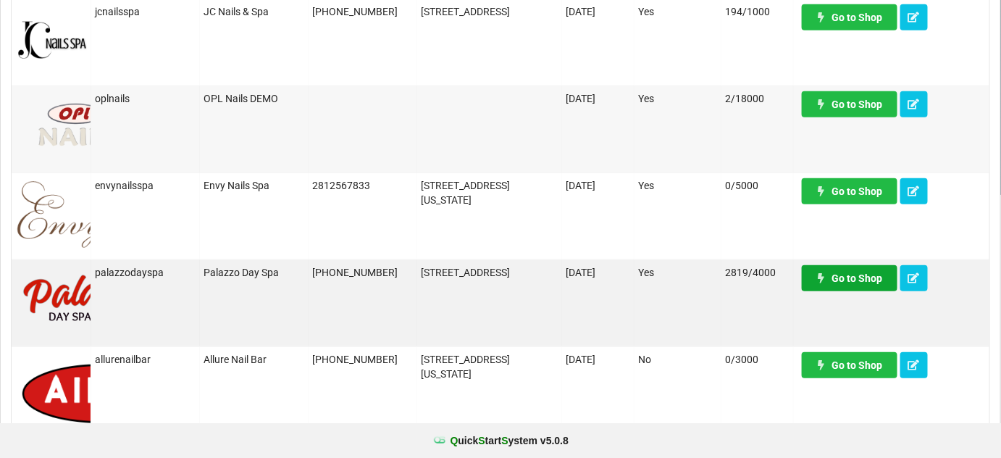
click at [864, 280] on link "Go to Shop" at bounding box center [850, 278] width 96 height 26
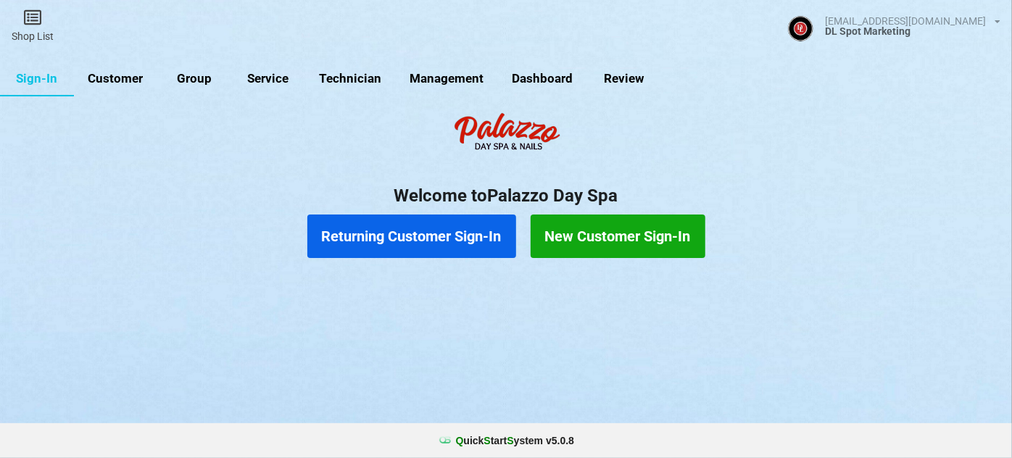
click at [126, 78] on link "Customer" at bounding box center [115, 79] width 83 height 35
select select "25"
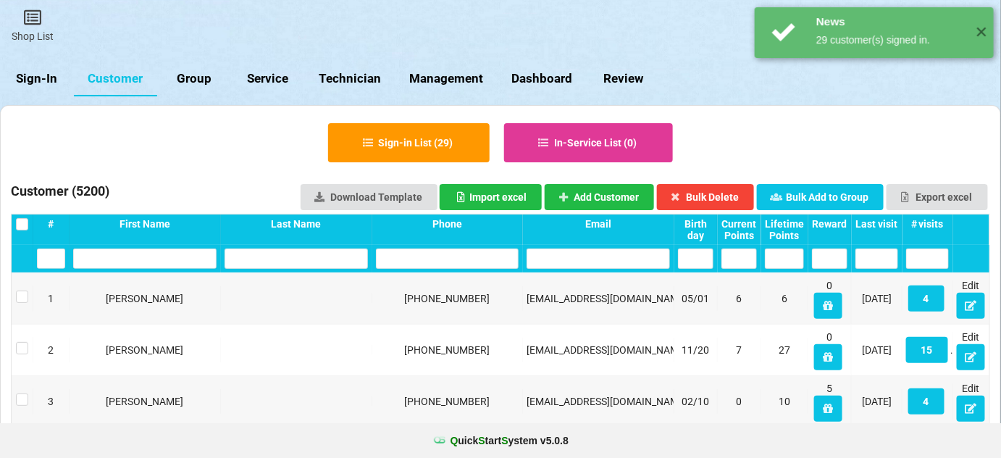
click at [891, 224] on div "Last visit" at bounding box center [877, 224] width 43 height 12
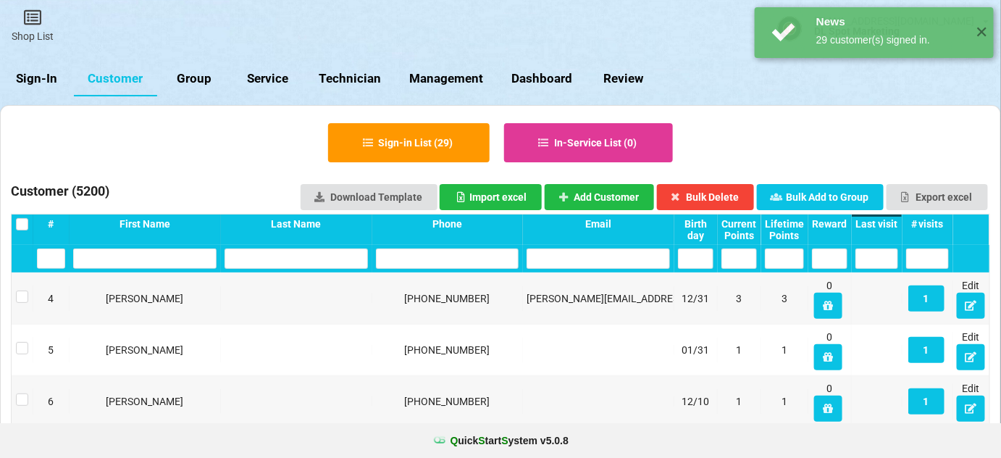
click at [891, 224] on div "Last visit" at bounding box center [877, 224] width 43 height 12
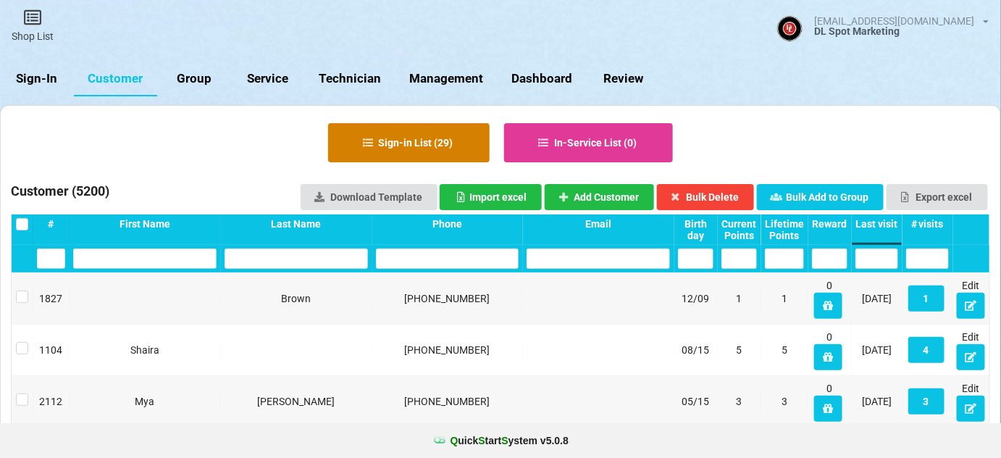
click at [427, 143] on button "Sign-in List ( 29 )" at bounding box center [409, 142] width 162 height 39
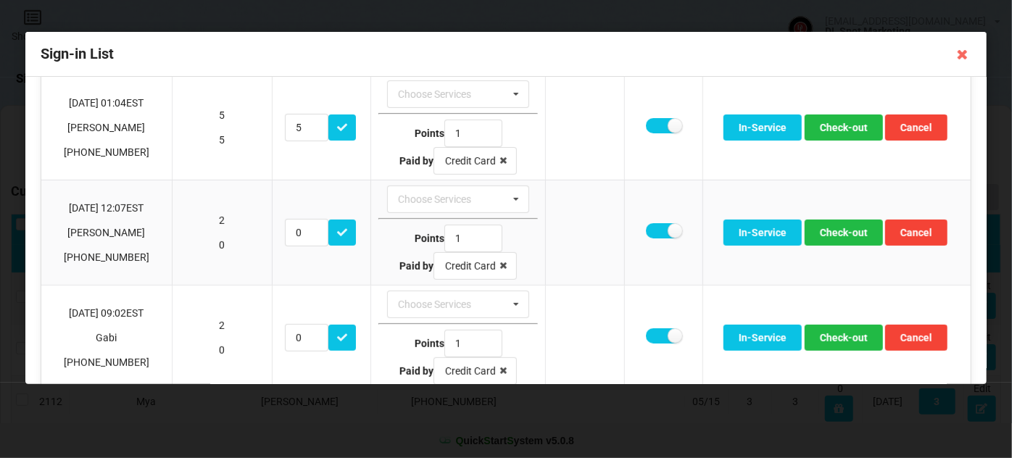
scroll to position [263, 0]
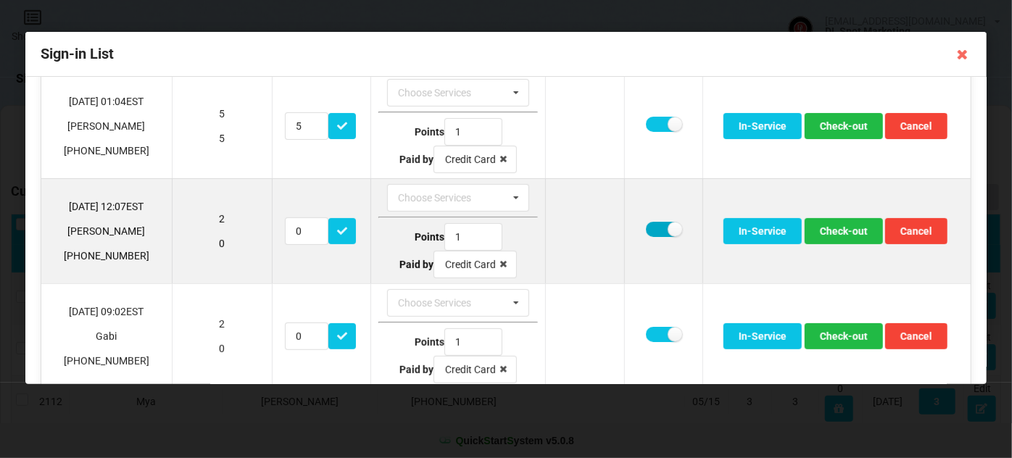
click at [654, 230] on label at bounding box center [664, 229] width 36 height 15
checkbox input "false"
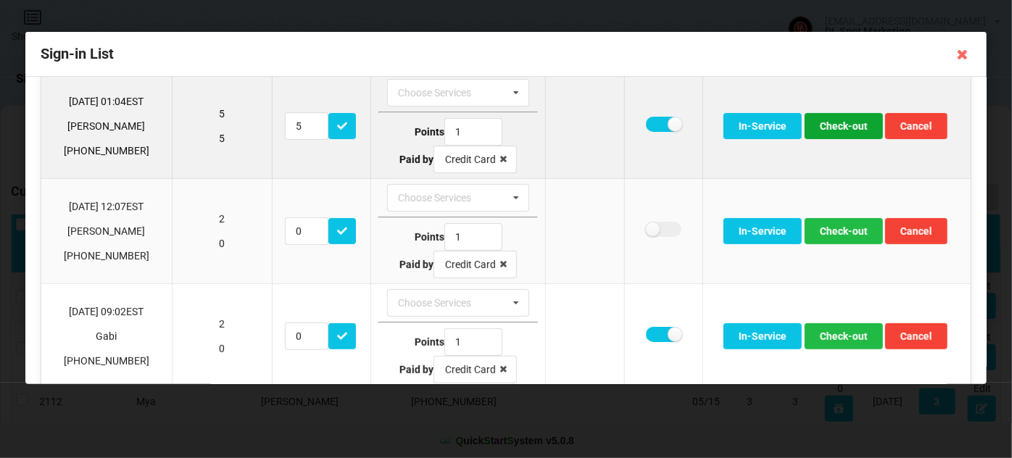
click at [841, 124] on button "Check-out" at bounding box center [843, 126] width 78 height 26
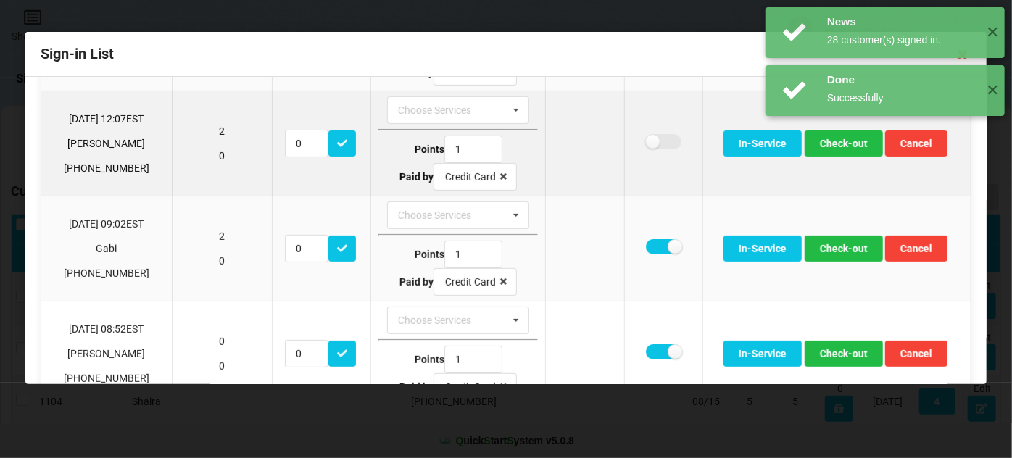
scroll to position [247, 0]
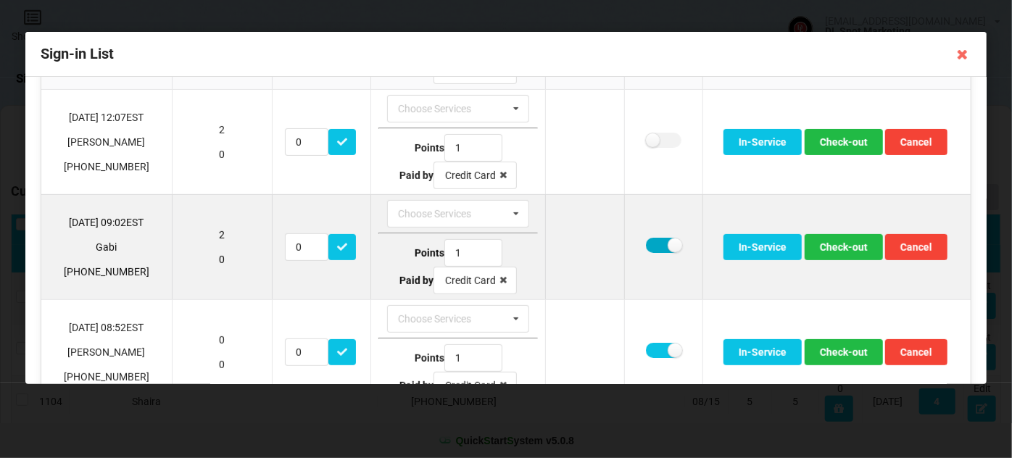
click at [649, 239] on label at bounding box center [664, 245] width 36 height 15
checkbox input "false"
click at [828, 239] on button "Check-out" at bounding box center [843, 247] width 78 height 26
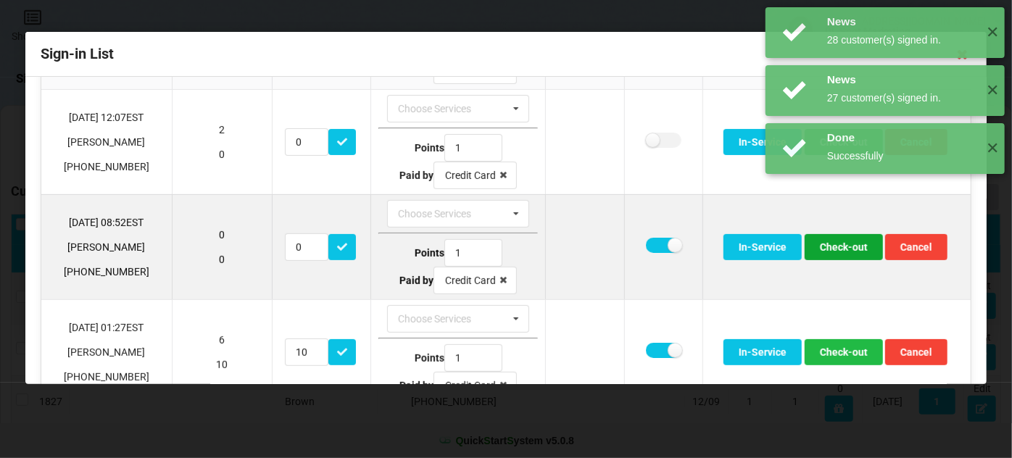
click at [837, 245] on button "Check-out" at bounding box center [843, 247] width 78 height 26
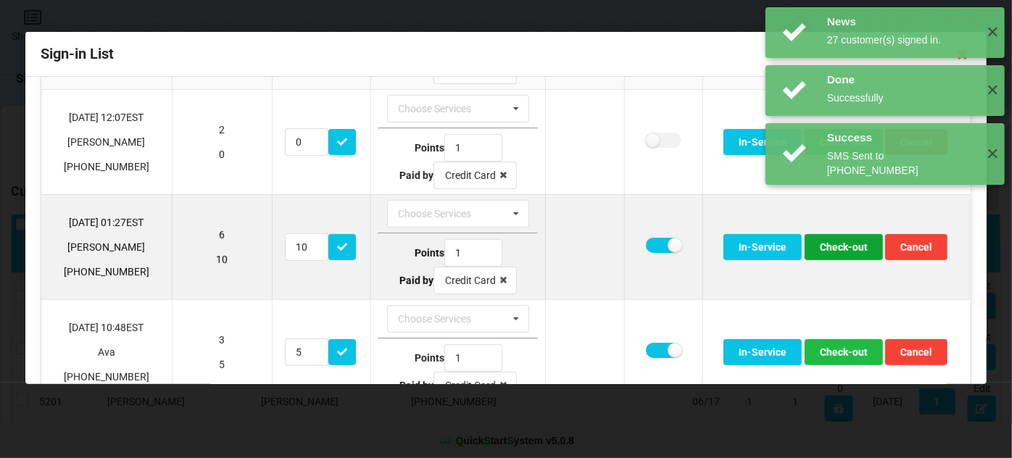
click at [835, 246] on button "Check-out" at bounding box center [843, 247] width 78 height 26
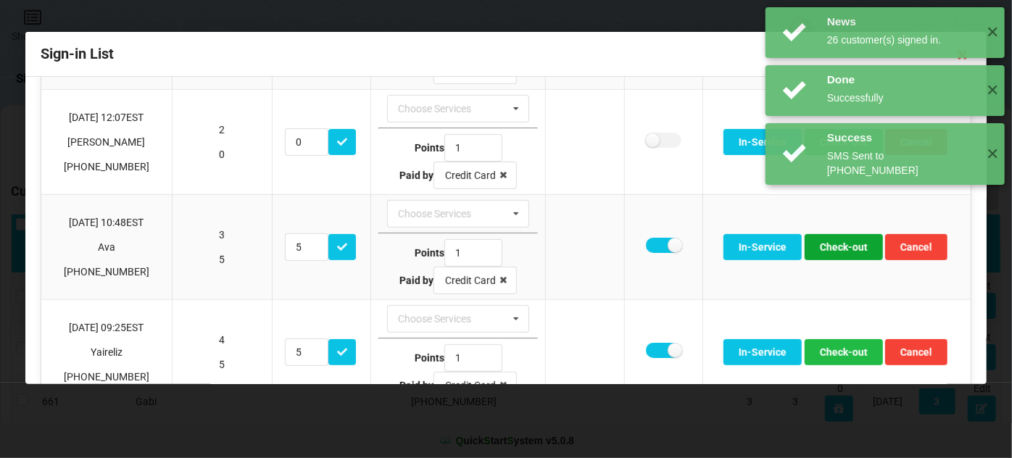
click at [835, 246] on button "Check-out" at bounding box center [843, 247] width 78 height 26
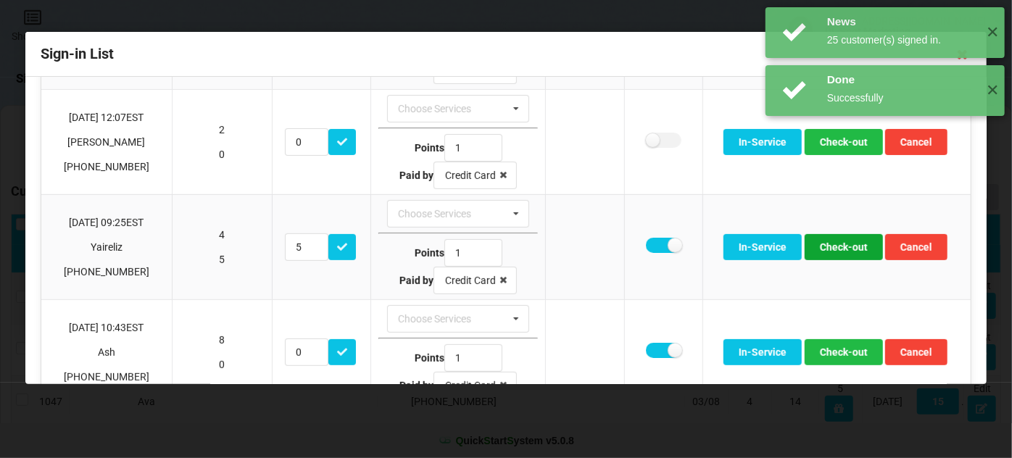
click at [835, 246] on button "Check-out" at bounding box center [843, 247] width 78 height 26
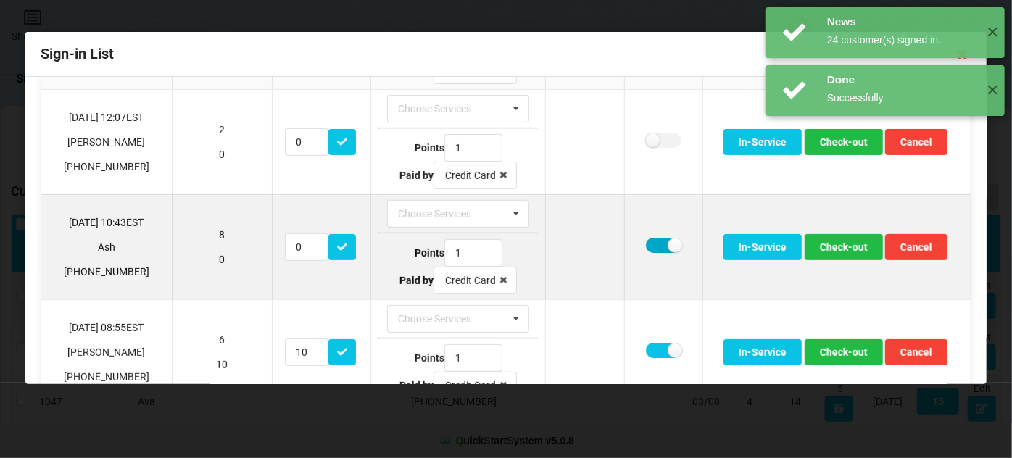
drag, startPoint x: 646, startPoint y: 241, endPoint x: 674, endPoint y: 245, distance: 28.6
click at [649, 241] on label at bounding box center [664, 245] width 36 height 15
checkbox input "false"
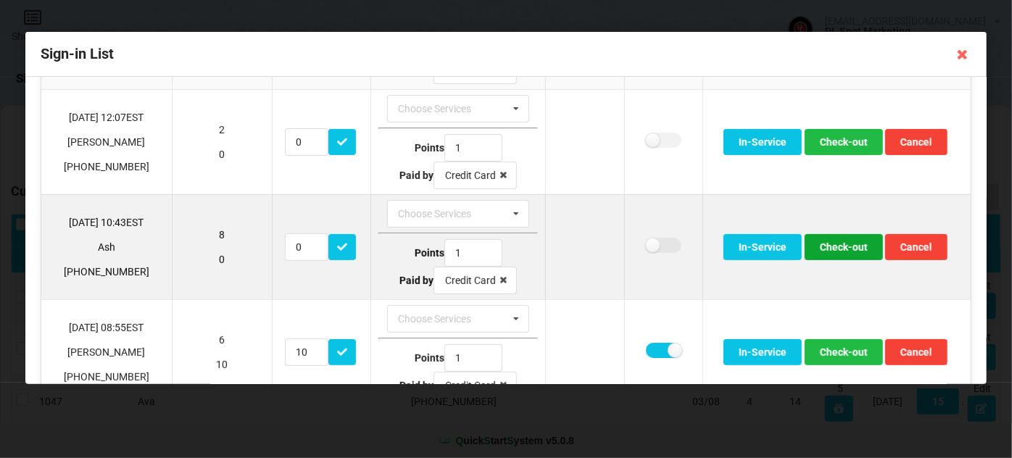
click at [836, 239] on button "Check-out" at bounding box center [843, 247] width 78 height 26
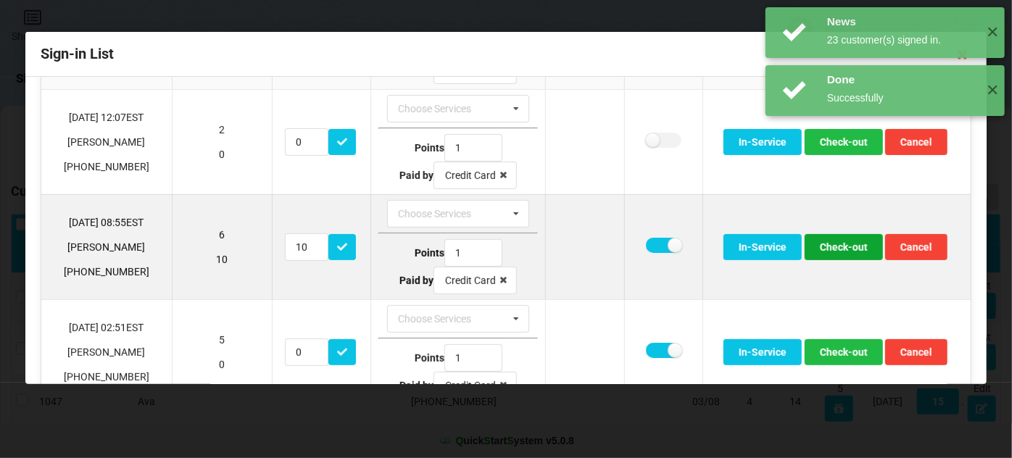
click at [830, 241] on button "Check-out" at bounding box center [843, 247] width 78 height 26
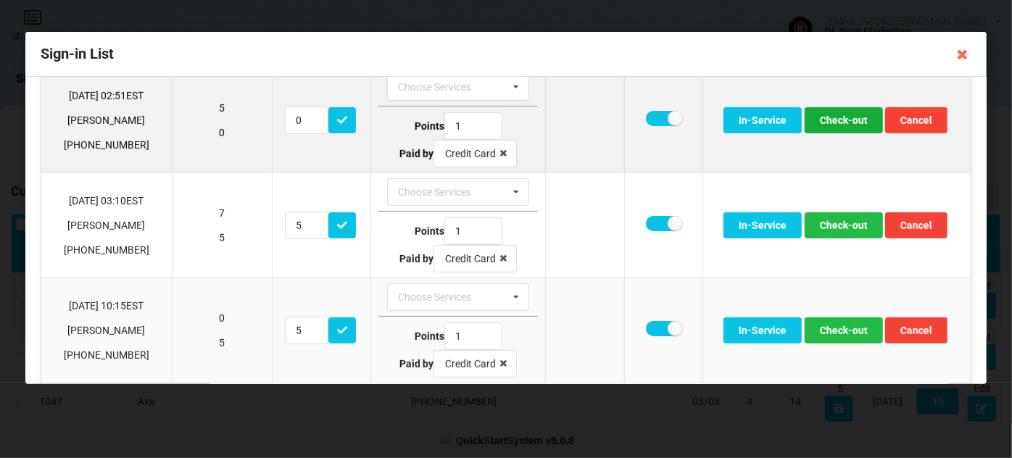
scroll to position [423, 0]
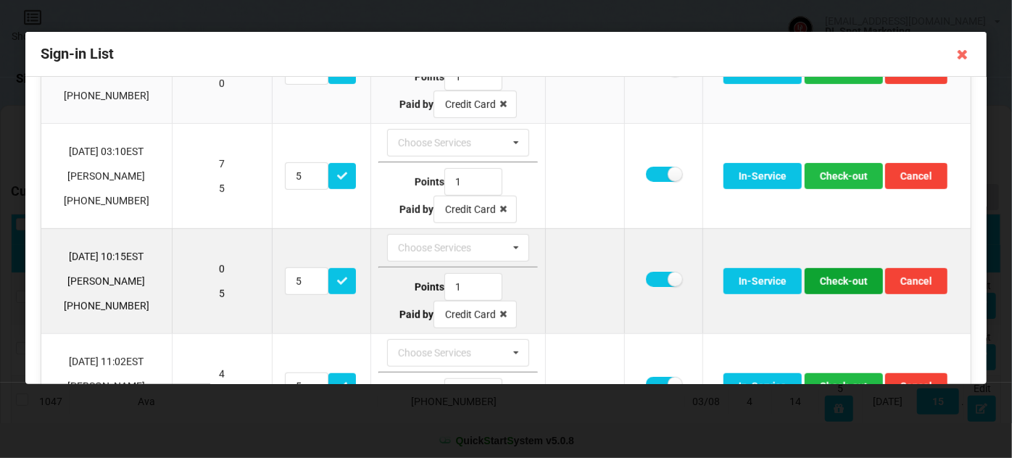
click at [836, 277] on button "Check-out" at bounding box center [843, 281] width 78 height 26
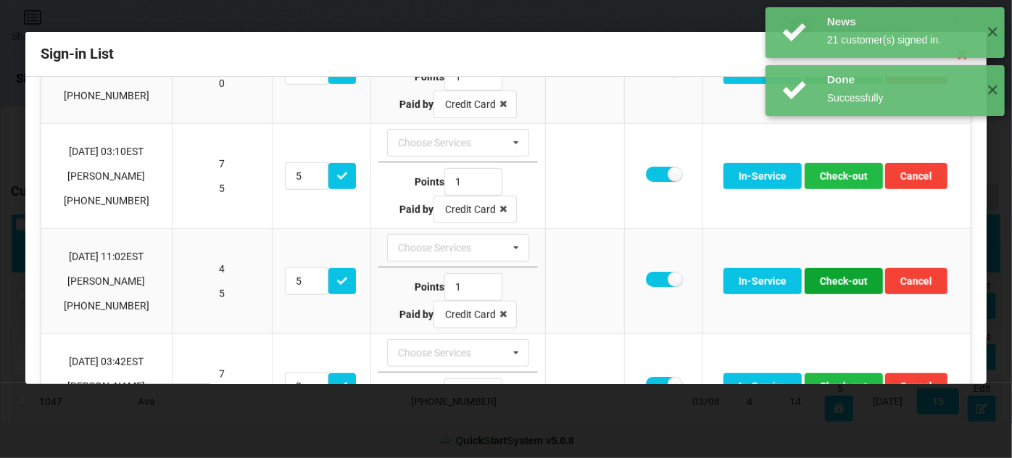
click at [836, 277] on button "Check-out" at bounding box center [843, 281] width 78 height 26
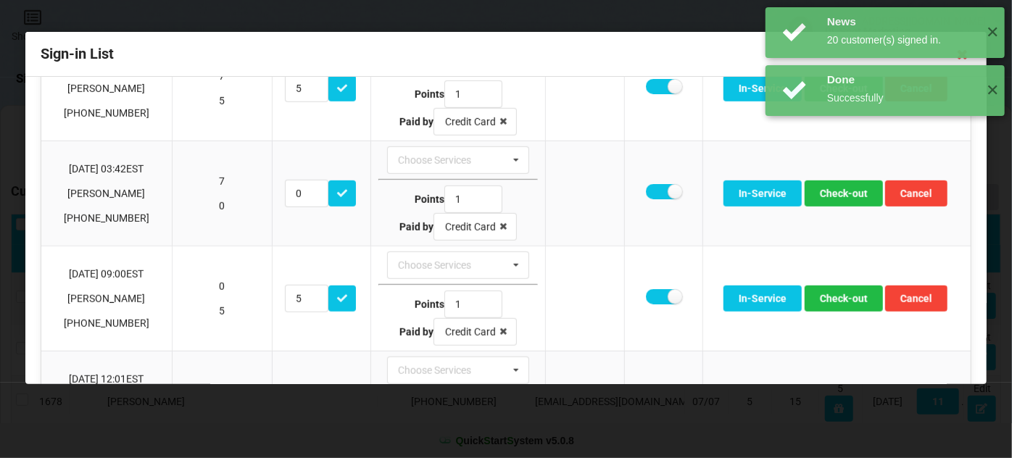
scroll to position [599, 0]
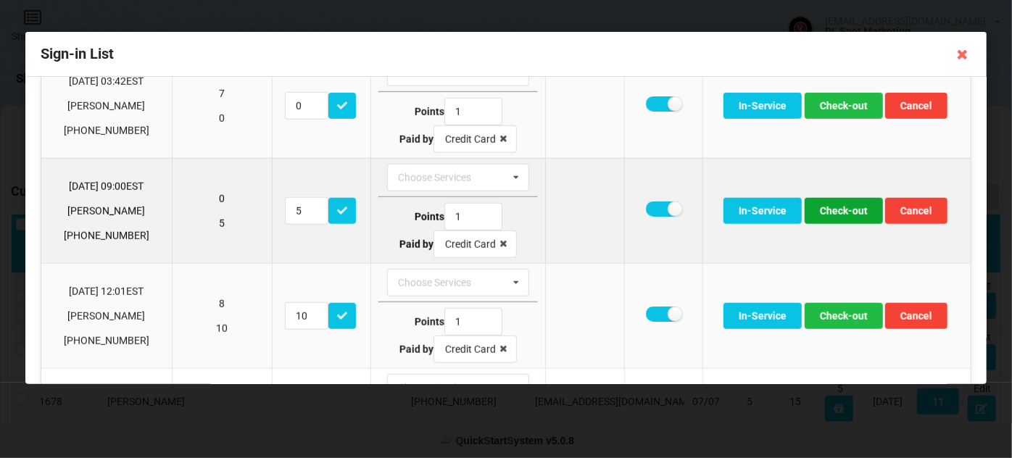
click at [843, 201] on button "Check-out" at bounding box center [843, 211] width 78 height 26
click at [838, 208] on button "Check-out" at bounding box center [843, 211] width 78 height 26
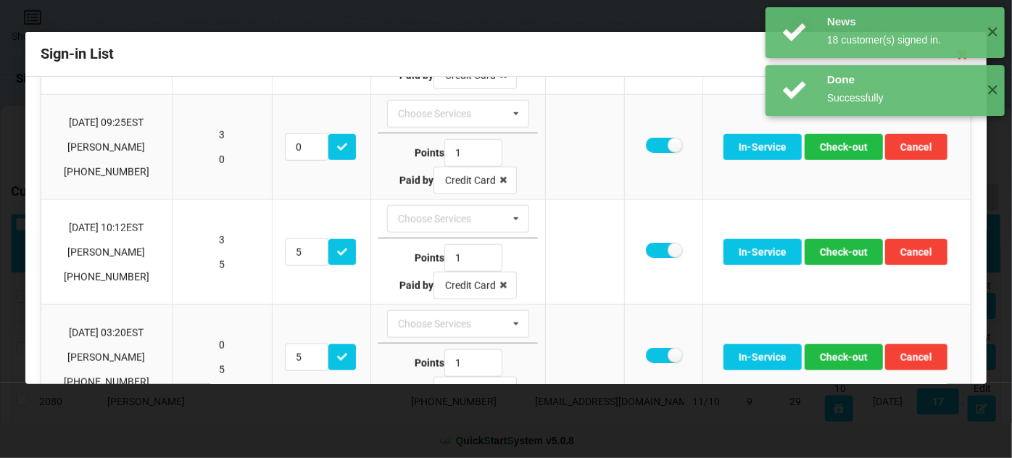
scroll to position [775, 0]
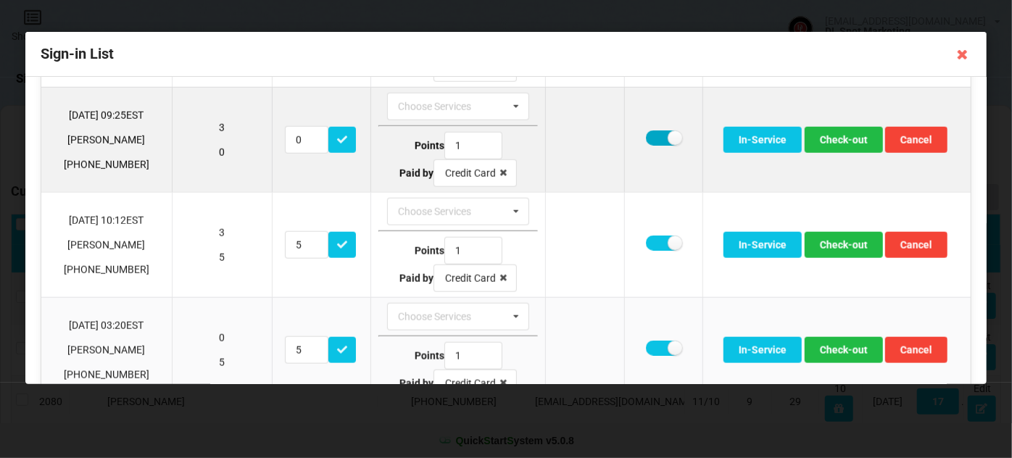
drag, startPoint x: 651, startPoint y: 127, endPoint x: 668, endPoint y: 136, distance: 19.4
click at [651, 130] on label at bounding box center [664, 137] width 36 height 15
checkbox input "false"
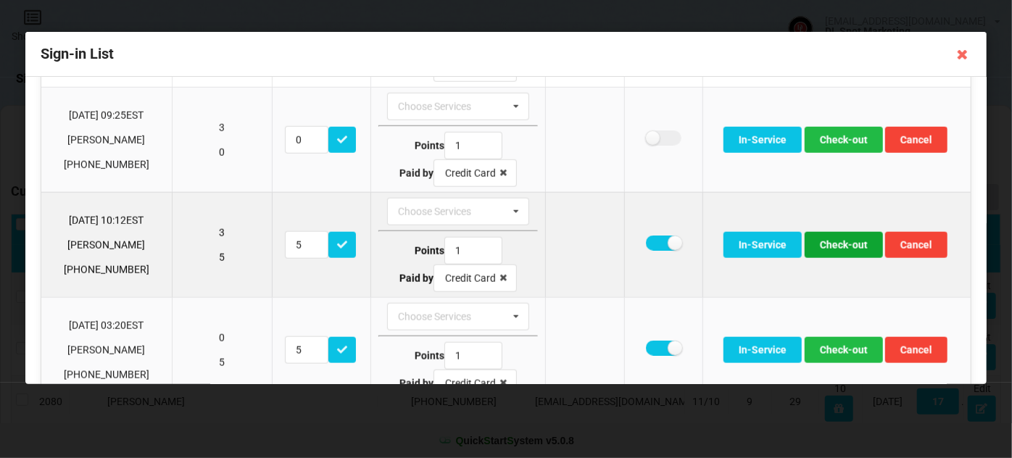
click at [846, 233] on button "Check-out" at bounding box center [843, 245] width 78 height 26
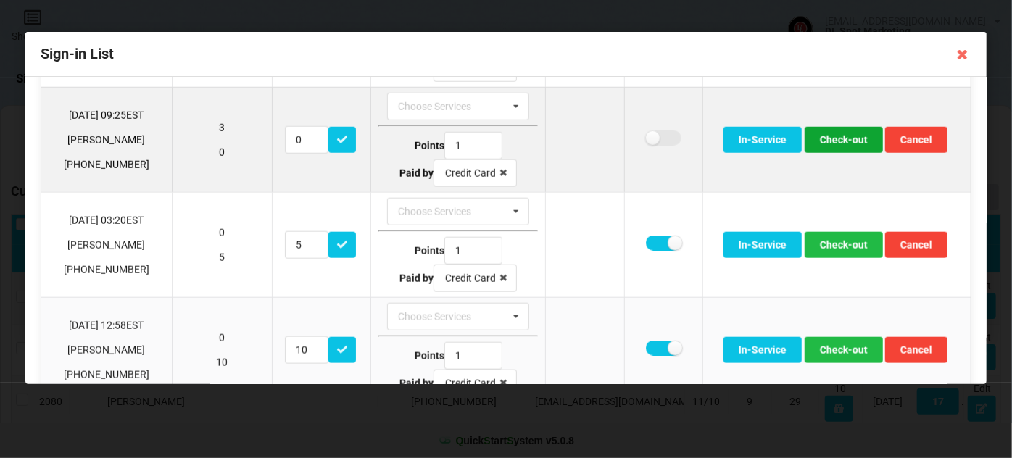
click at [838, 132] on button "Check-out" at bounding box center [843, 140] width 78 height 26
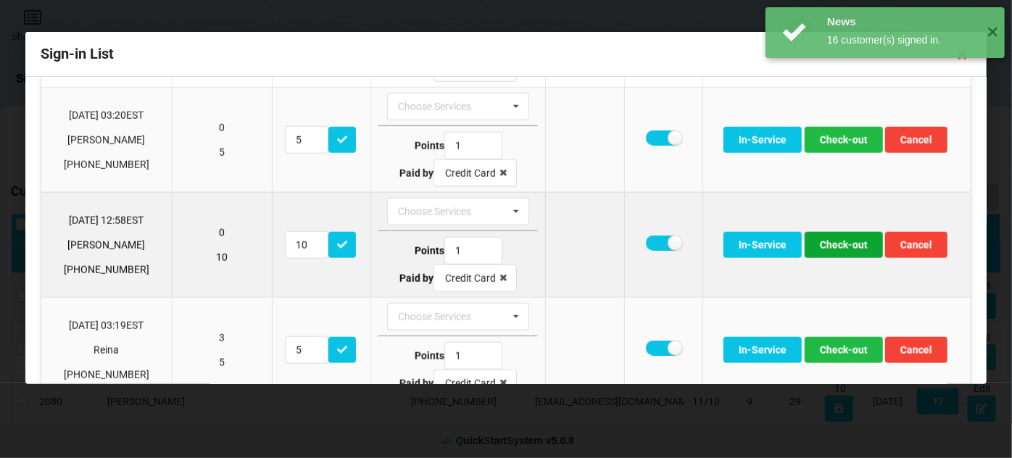
click at [830, 237] on button "Check-out" at bounding box center [843, 245] width 78 height 26
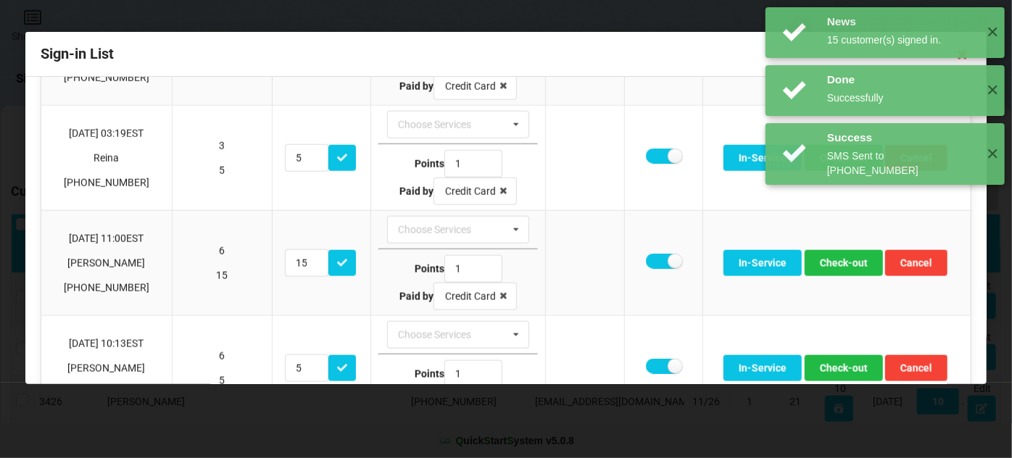
scroll to position [862, 0]
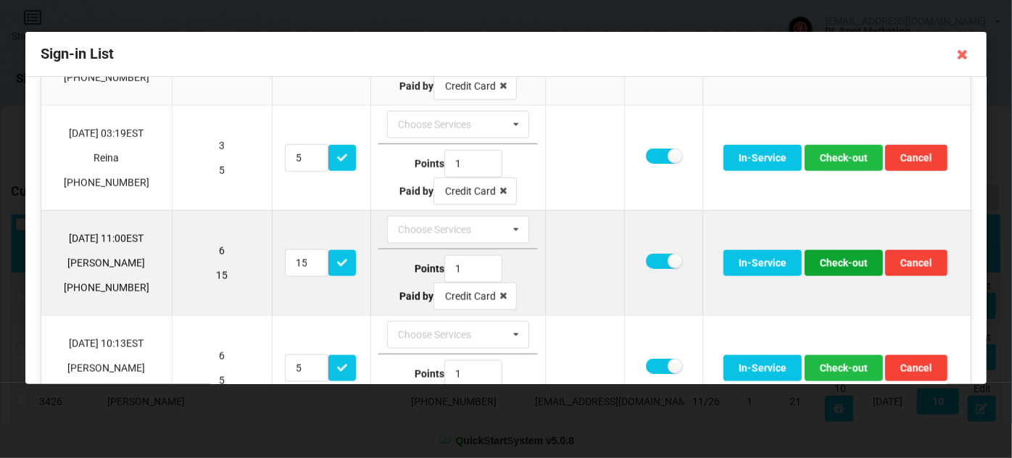
click at [838, 255] on button "Check-out" at bounding box center [843, 263] width 78 height 26
click at [837, 257] on button "Check-out" at bounding box center [843, 263] width 78 height 26
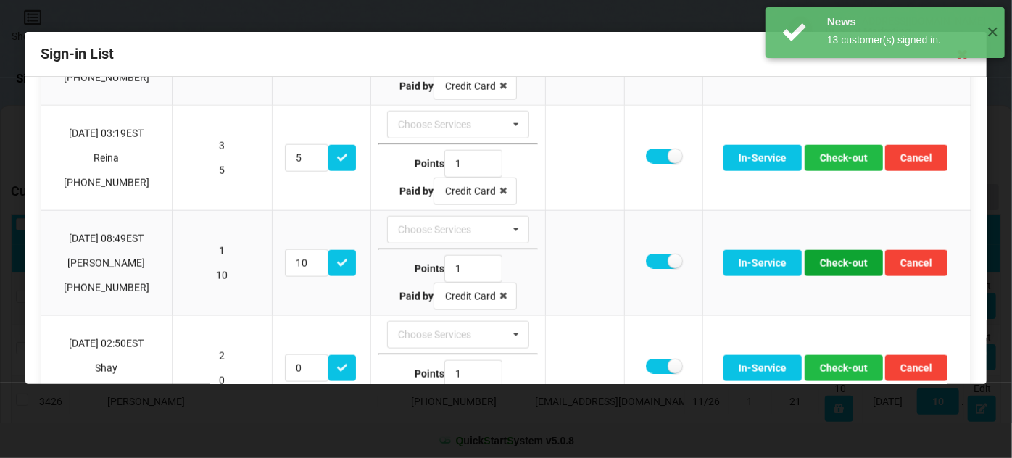
click at [837, 257] on button "Check-out" at bounding box center [843, 263] width 78 height 26
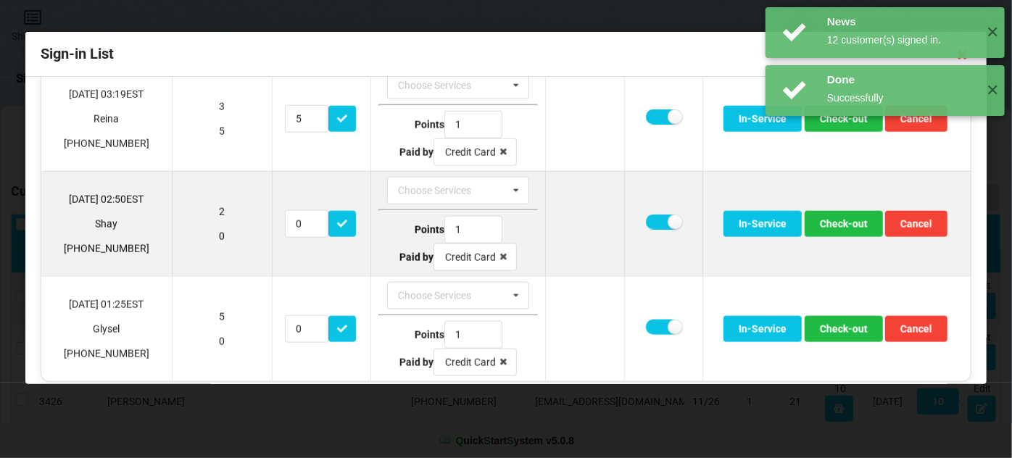
scroll to position [903, 0]
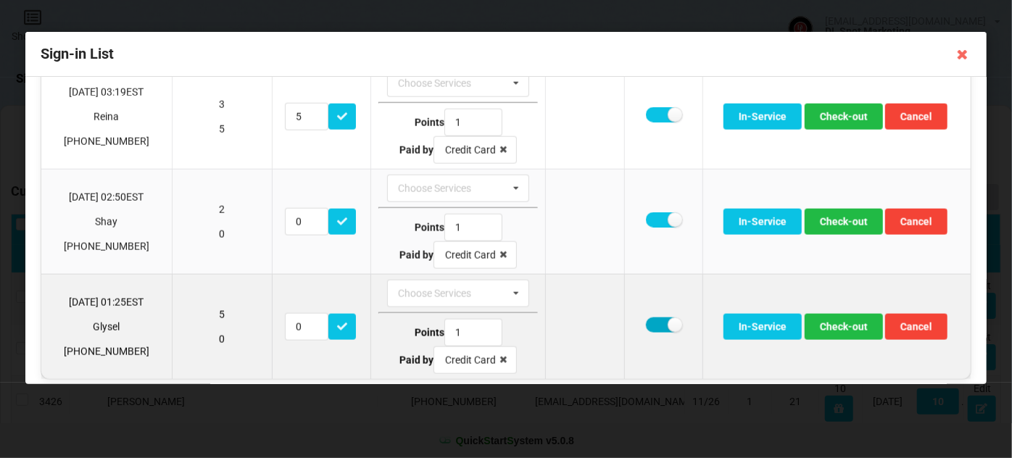
click at [656, 317] on label at bounding box center [664, 324] width 36 height 15
checkbox input "false"
click at [846, 316] on button "Check-out" at bounding box center [843, 327] width 78 height 26
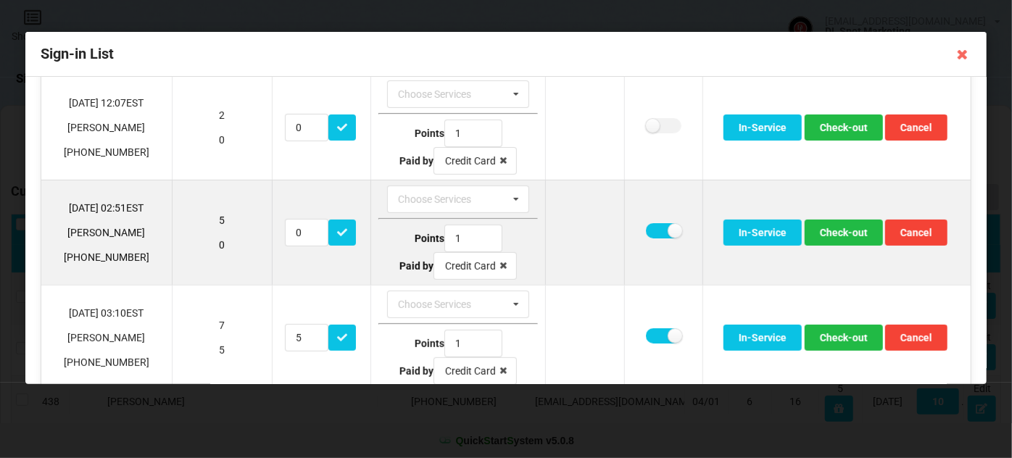
scroll to position [263, 0]
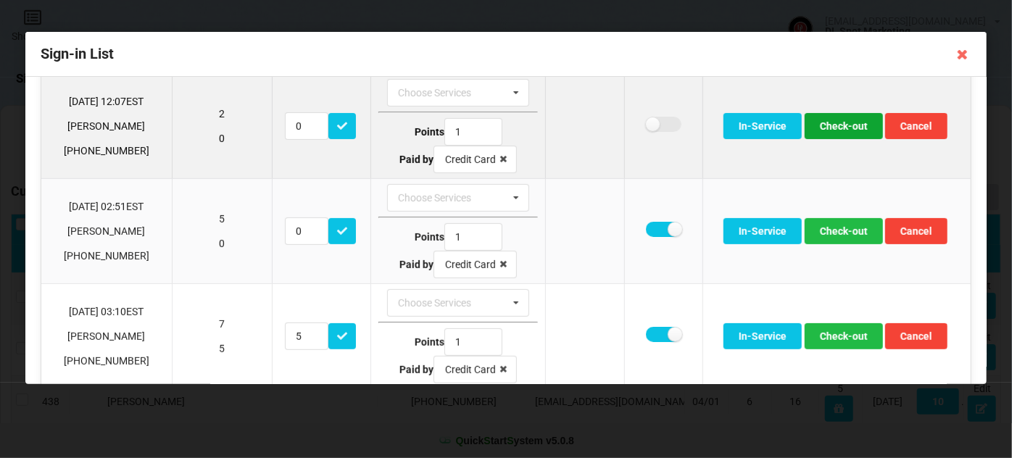
click at [835, 123] on button "Check-out" at bounding box center [843, 126] width 78 height 26
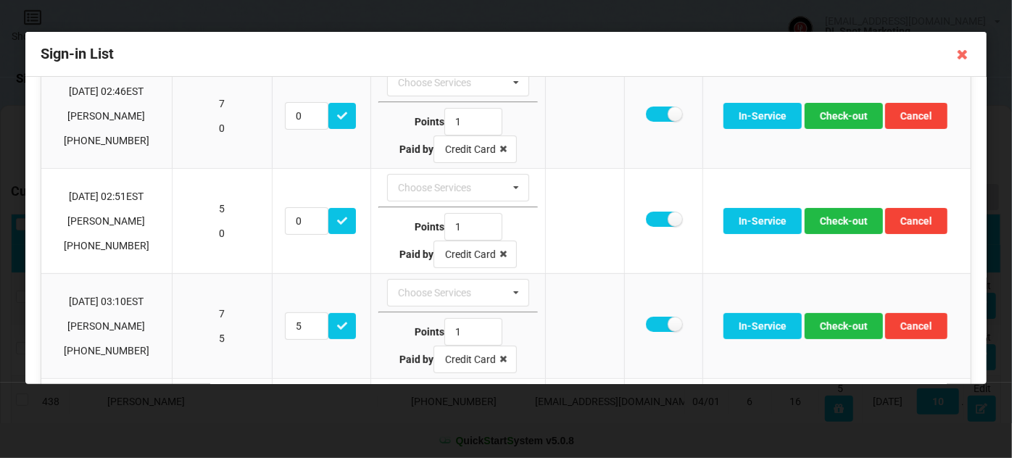
scroll to position [0, 0]
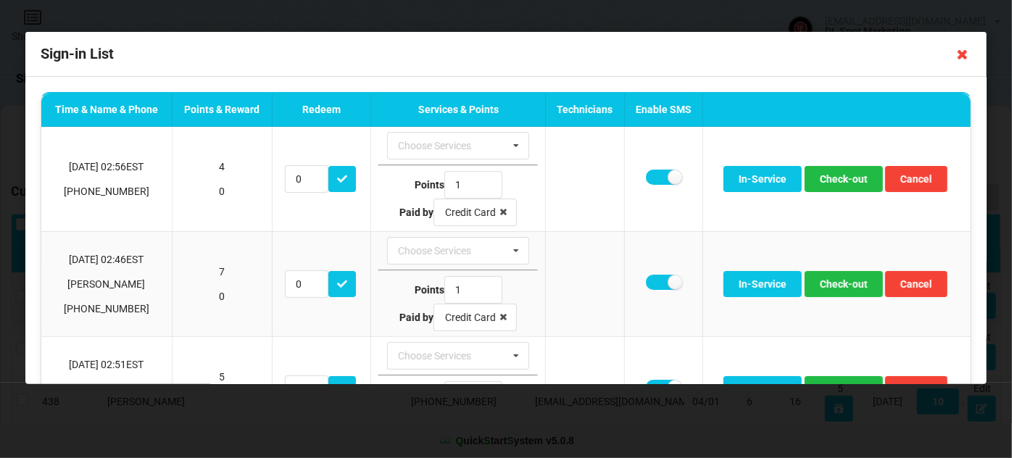
click at [964, 54] on icon at bounding box center [962, 54] width 23 height 23
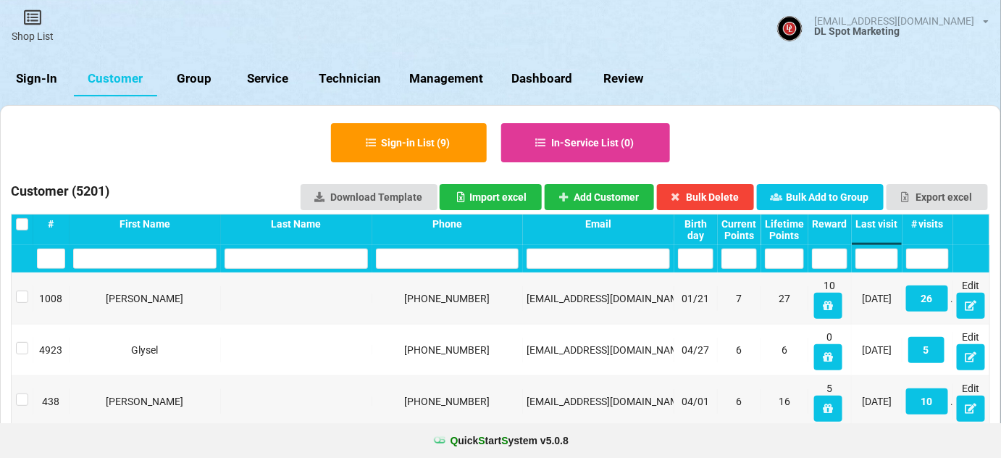
click at [44, 77] on link "Sign-In" at bounding box center [37, 79] width 74 height 35
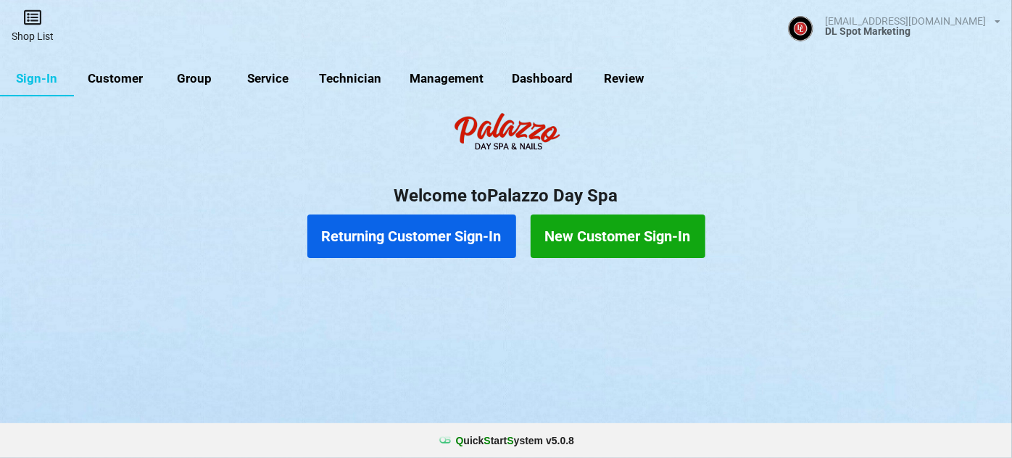
click at [41, 28] on link "Shop List" at bounding box center [32, 25] width 65 height 51
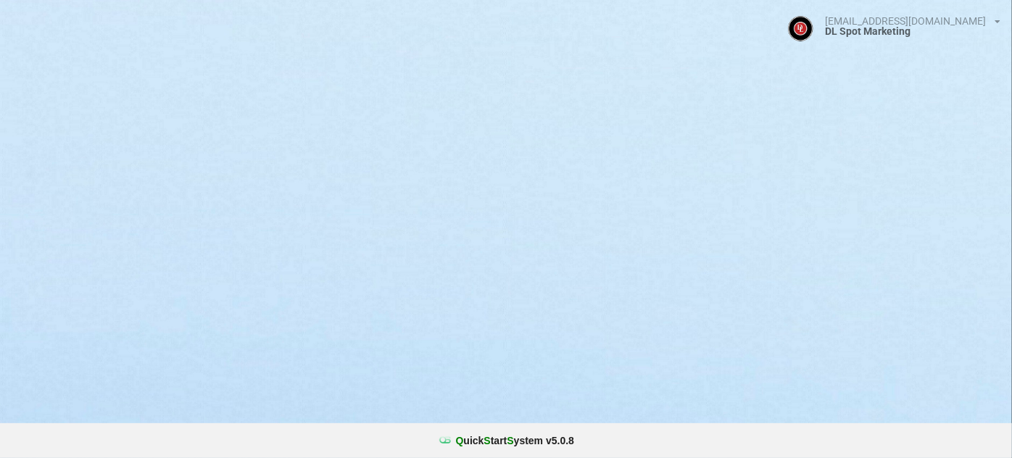
select select "25"
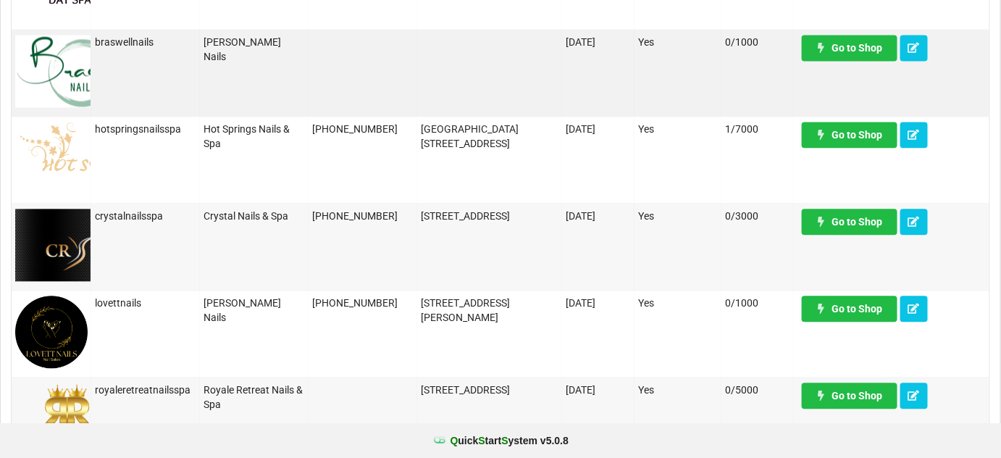
scroll to position [1054, 0]
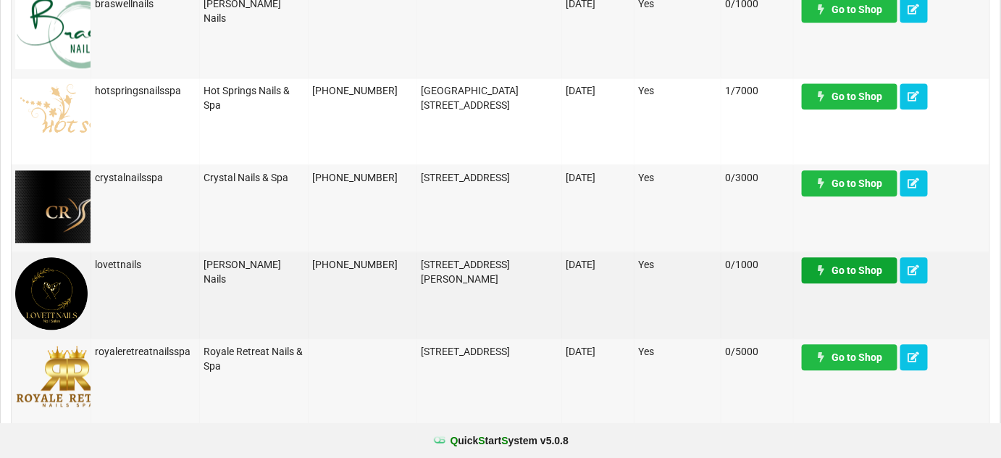
click at [875, 272] on link "Go to Shop" at bounding box center [850, 270] width 96 height 26
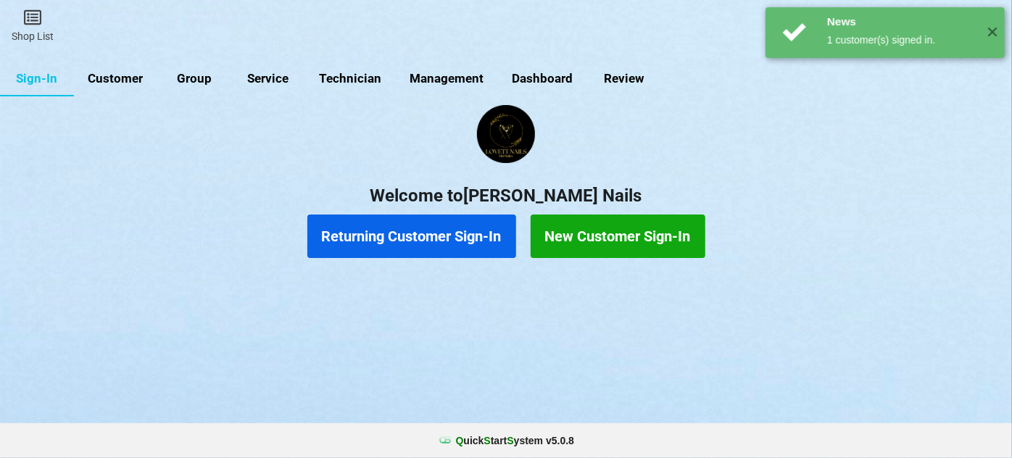
click at [111, 75] on link "Customer" at bounding box center [115, 79] width 83 height 35
select select "25"
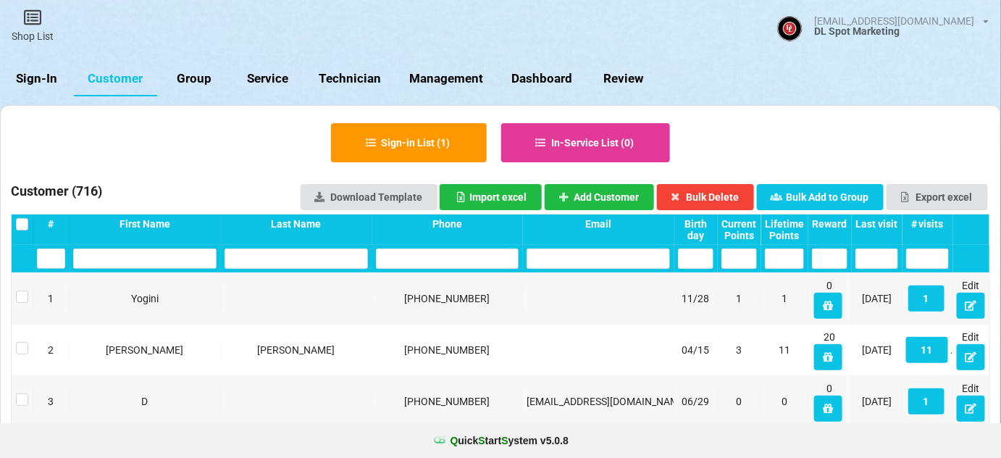
click at [885, 225] on div "Last visit" at bounding box center [877, 224] width 43 height 12
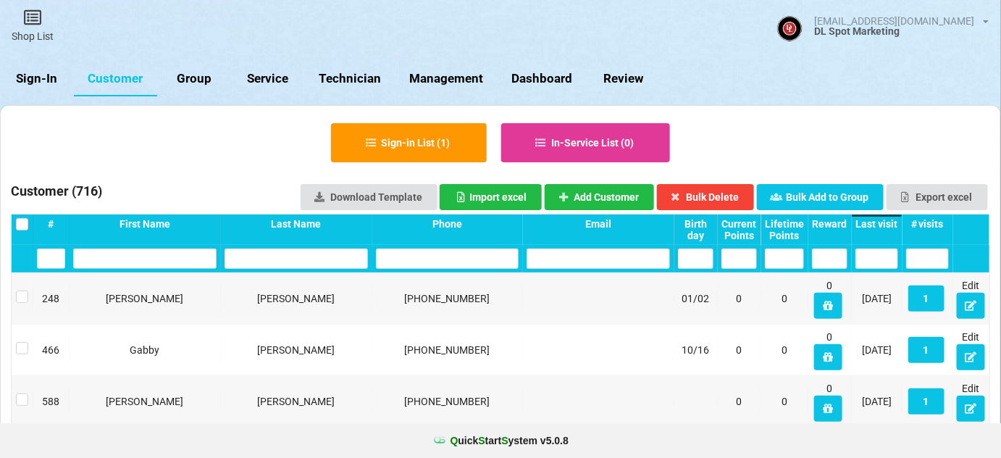
click at [885, 225] on div "Last visit" at bounding box center [877, 224] width 43 height 12
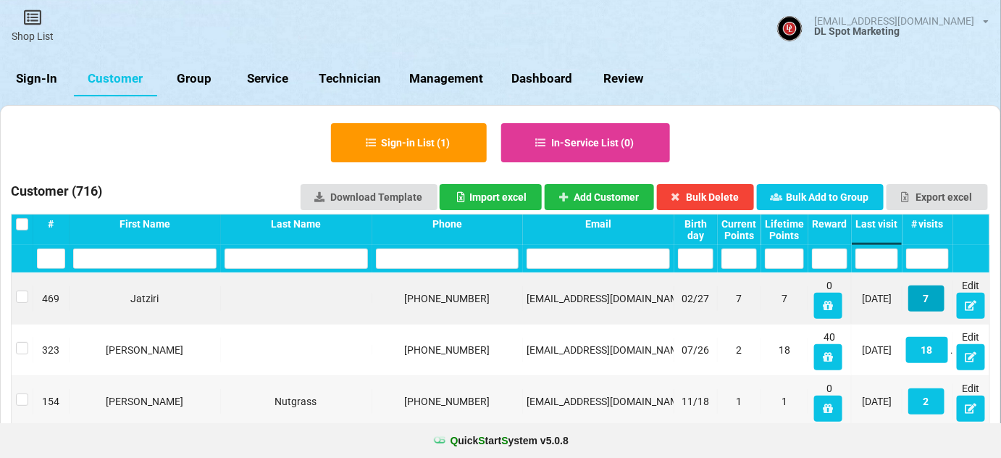
click at [931, 301] on button "7" at bounding box center [927, 299] width 36 height 26
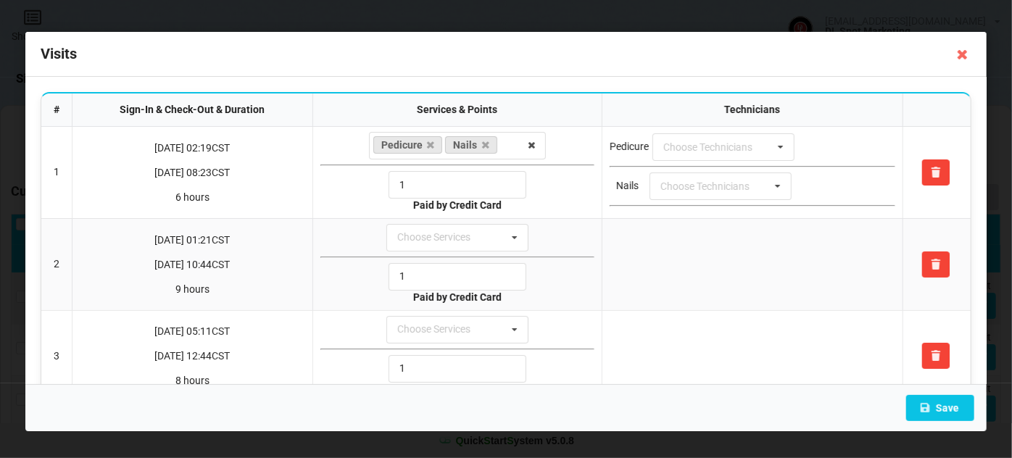
drag, startPoint x: 962, startPoint y: 57, endPoint x: 955, endPoint y: 61, distance: 7.5
click at [962, 57] on icon at bounding box center [962, 54] width 23 height 23
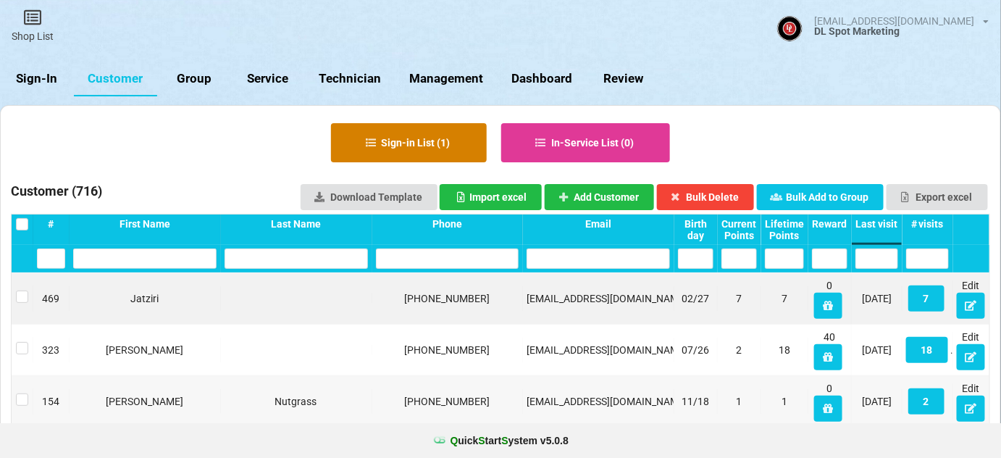
click at [444, 139] on button "Sign-in List ( 1 )" at bounding box center [409, 142] width 156 height 39
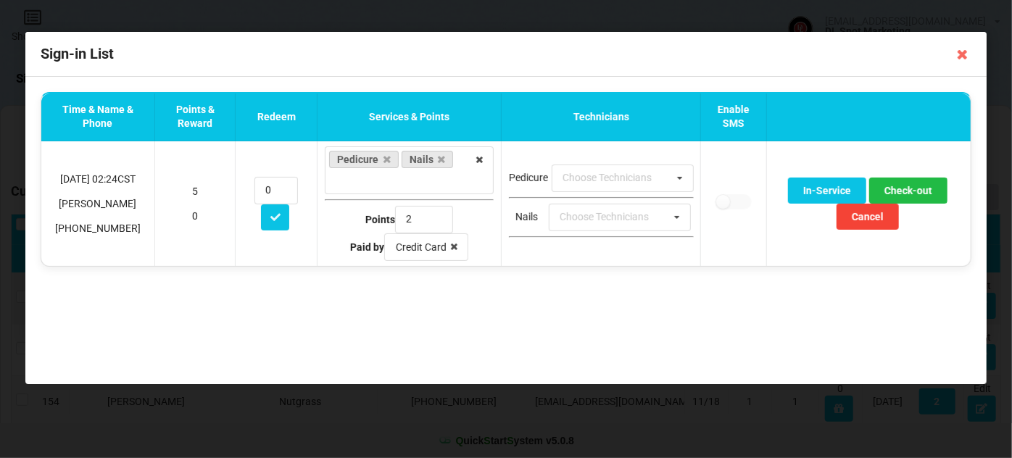
click at [964, 55] on icon at bounding box center [962, 54] width 23 height 23
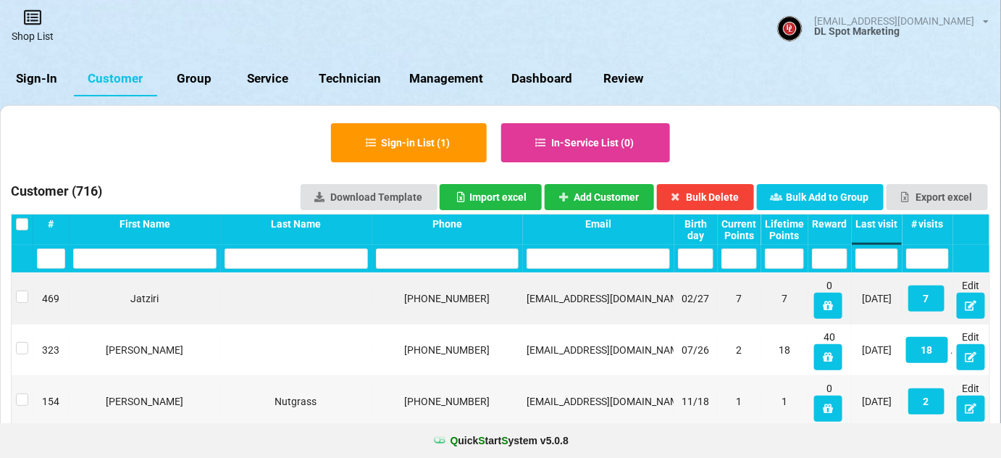
click at [38, 21] on icon at bounding box center [32, 17] width 20 height 17
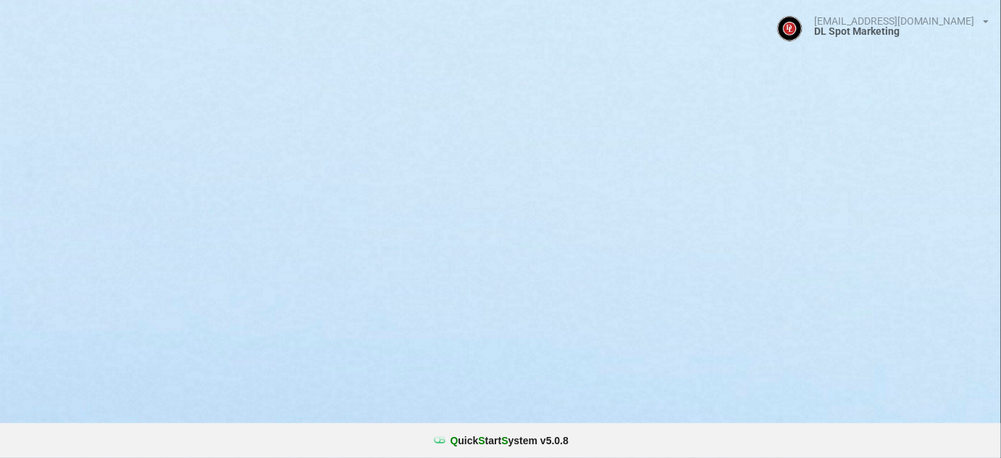
select select "25"
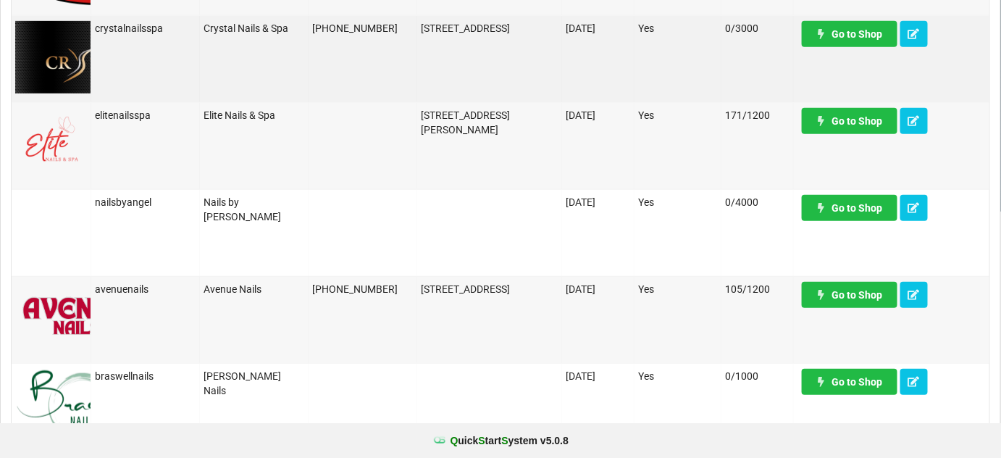
scroll to position [263, 0]
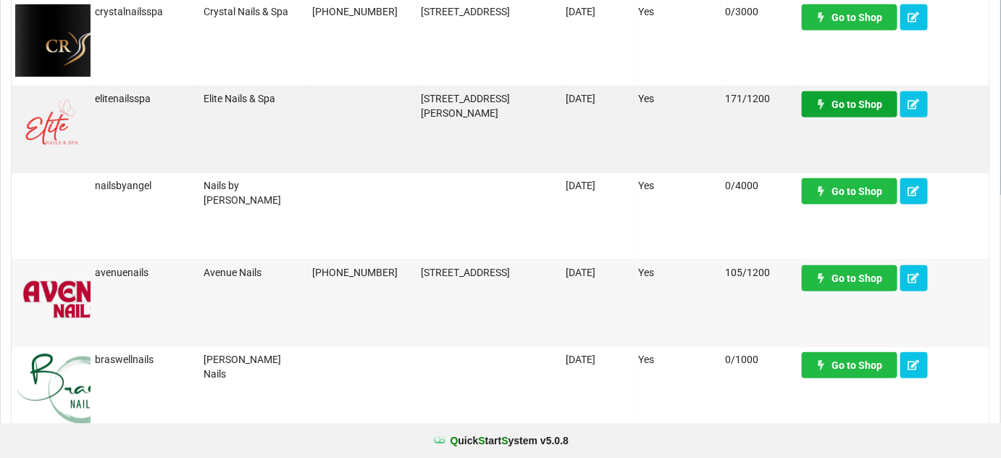
click at [848, 102] on link "Go to Shop" at bounding box center [850, 104] width 96 height 26
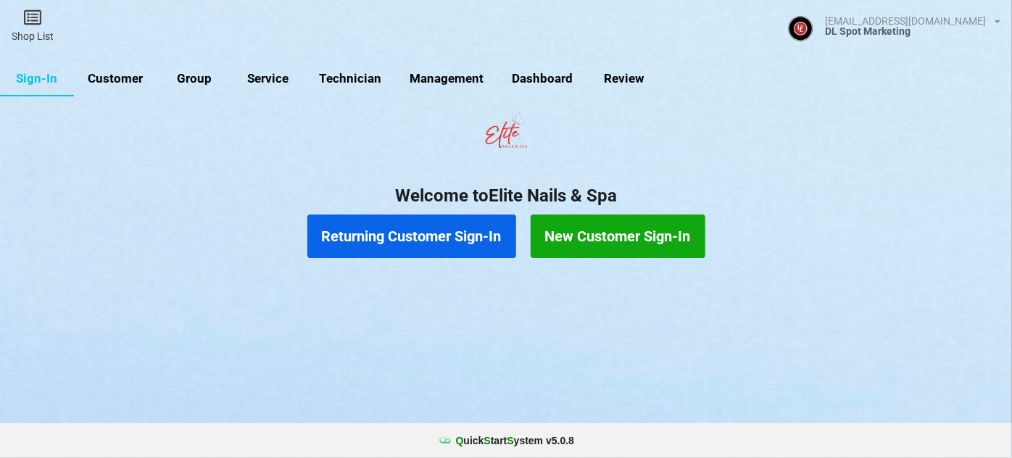
click at [180, 78] on link "Group" at bounding box center [194, 79] width 74 height 35
select select "25"
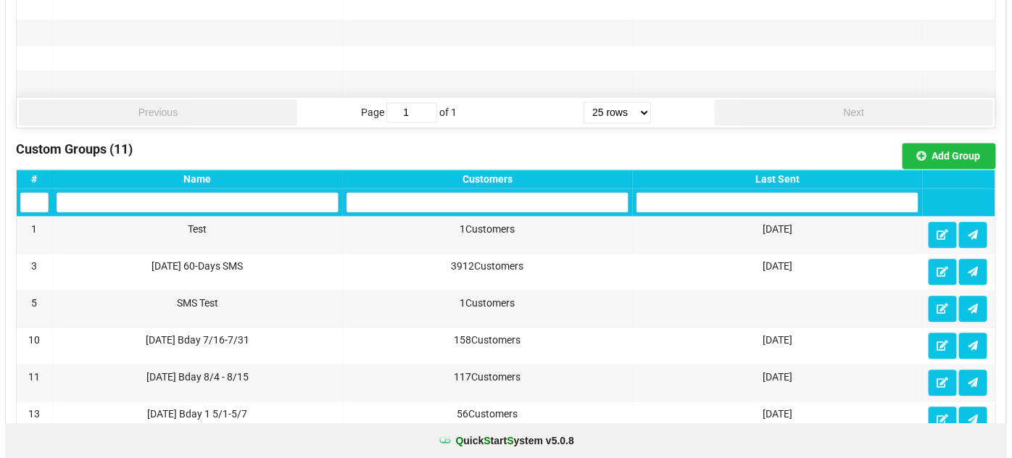
scroll to position [1054, 0]
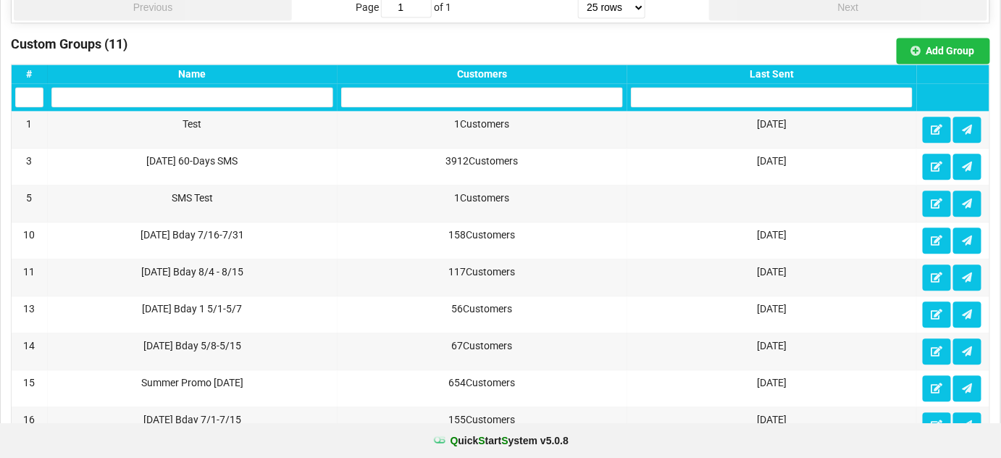
click at [784, 68] on div "Last Sent" at bounding box center [772, 74] width 282 height 12
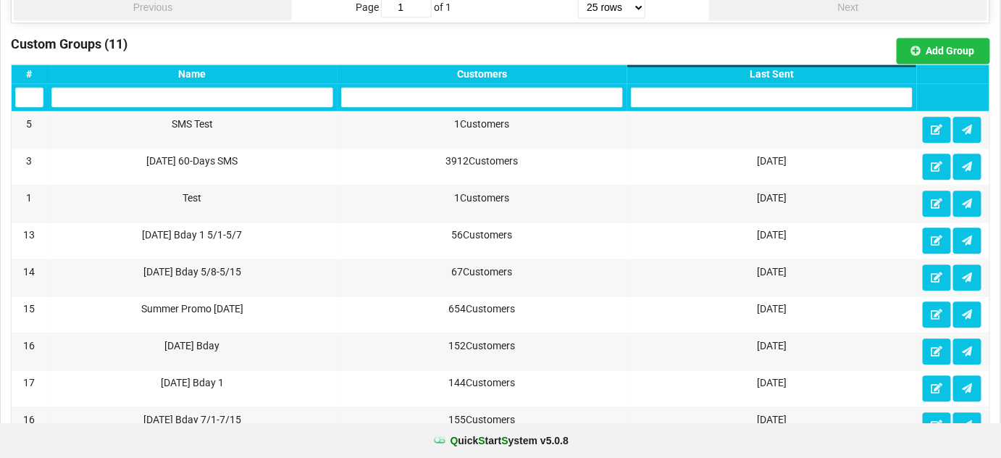
click at [783, 68] on div "Last Sent" at bounding box center [772, 74] width 282 height 12
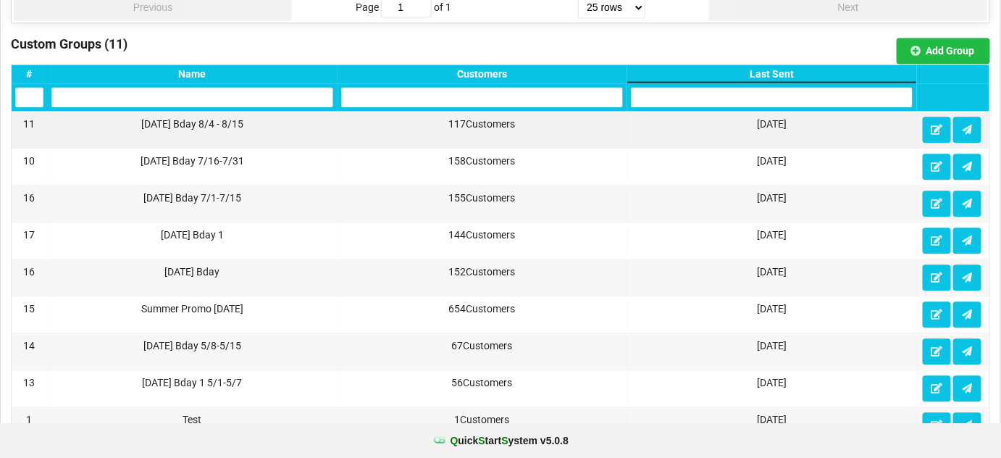
drag, startPoint x: 259, startPoint y: 109, endPoint x: 129, endPoint y: 123, distance: 130.4
click at [129, 123] on div "[DATE] Bday 8/4 - 8/15" at bounding box center [193, 130] width 290 height 36
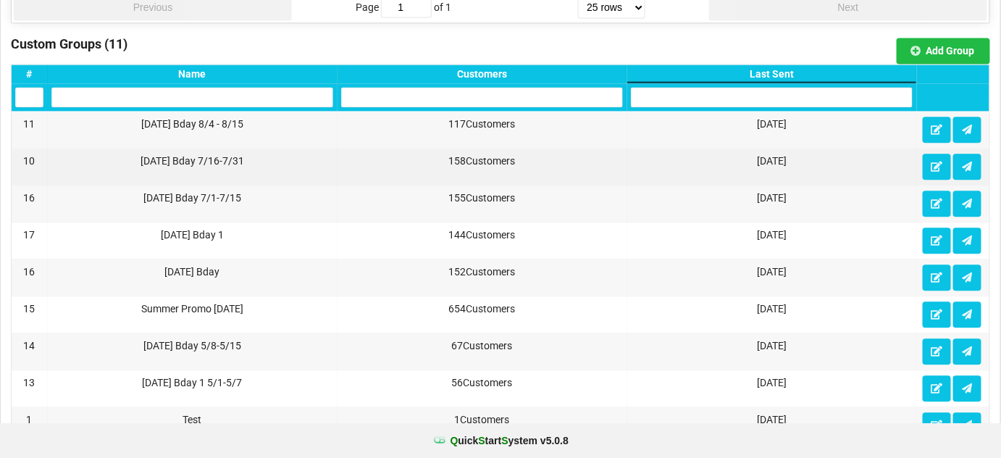
copy div "[DATE] Bday 8/4 - 8/15"
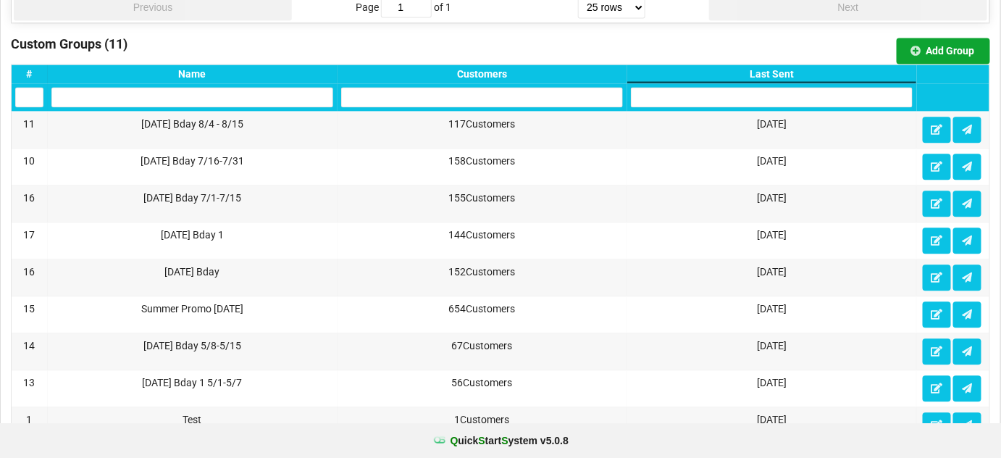
click at [959, 46] on button "Add Group" at bounding box center [943, 51] width 93 height 26
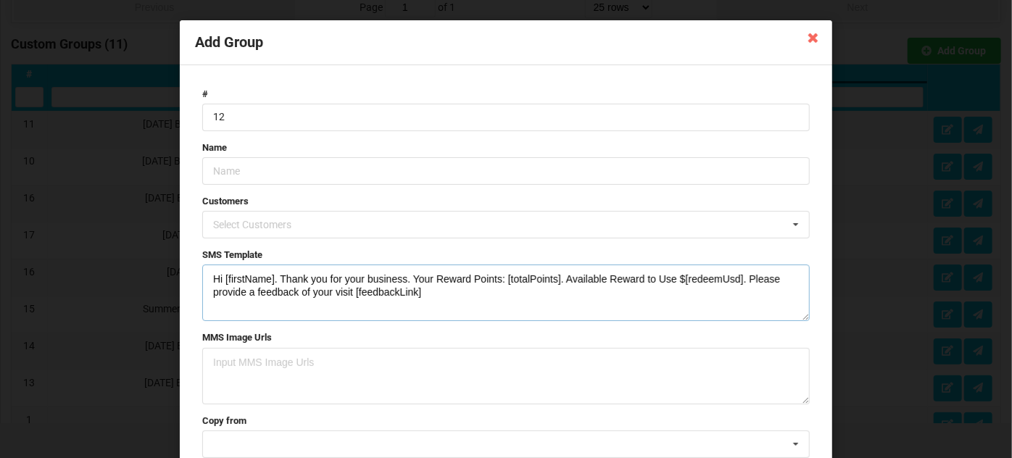
drag, startPoint x: 437, startPoint y: 294, endPoint x: 197, endPoint y: 281, distance: 240.2
click at [197, 281] on form "# 12 Name Customers Select Customers Karina - [PHONE_NUMBER] [PERSON_NAME] - [P…" at bounding box center [506, 290] width 622 height 421
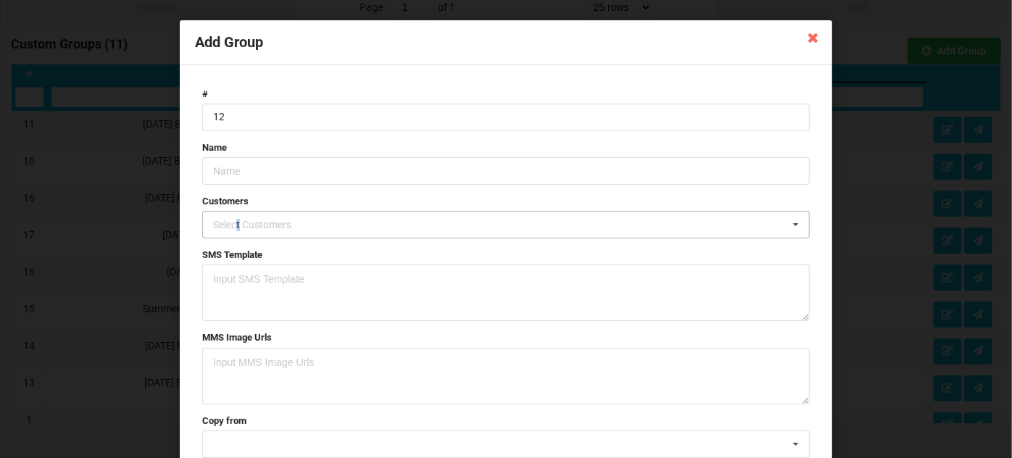
click at [235, 225] on div "Select Customers" at bounding box center [260, 225] width 103 height 17
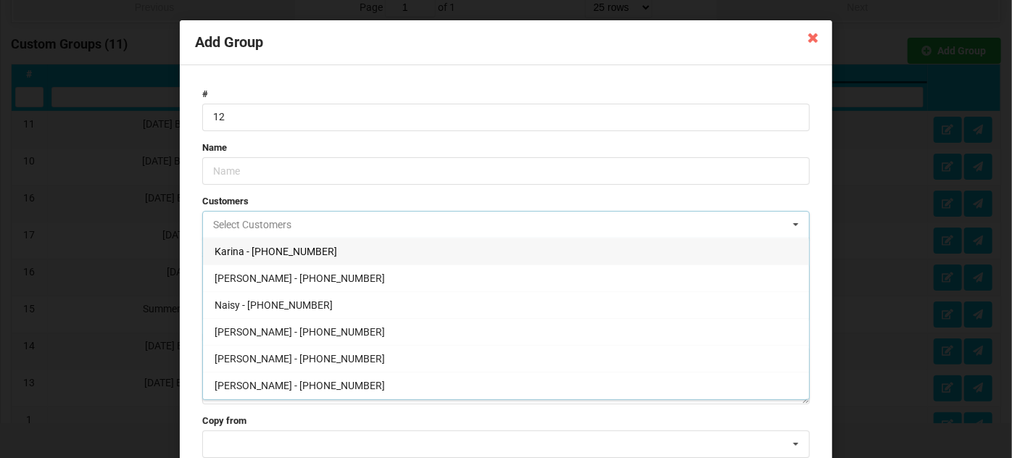
paste input "[DATE] Bday 8/4 - 8/15"
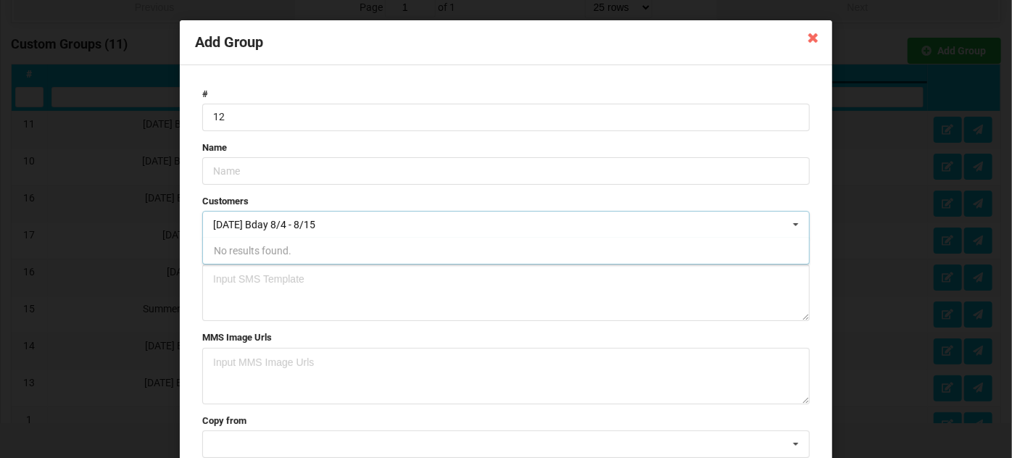
click at [300, 223] on input "[DATE] Bday 8/4 - 8/15" at bounding box center [285, 225] width 144 height 12
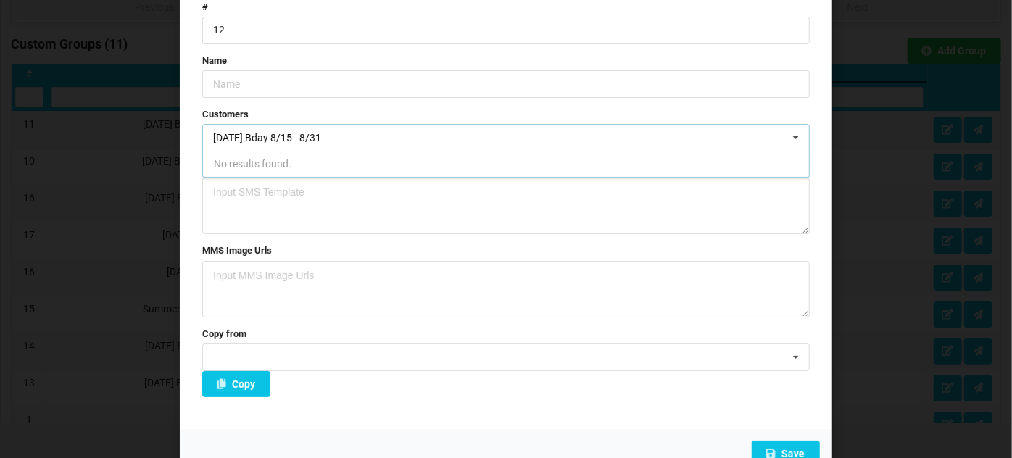
scroll to position [104, 0]
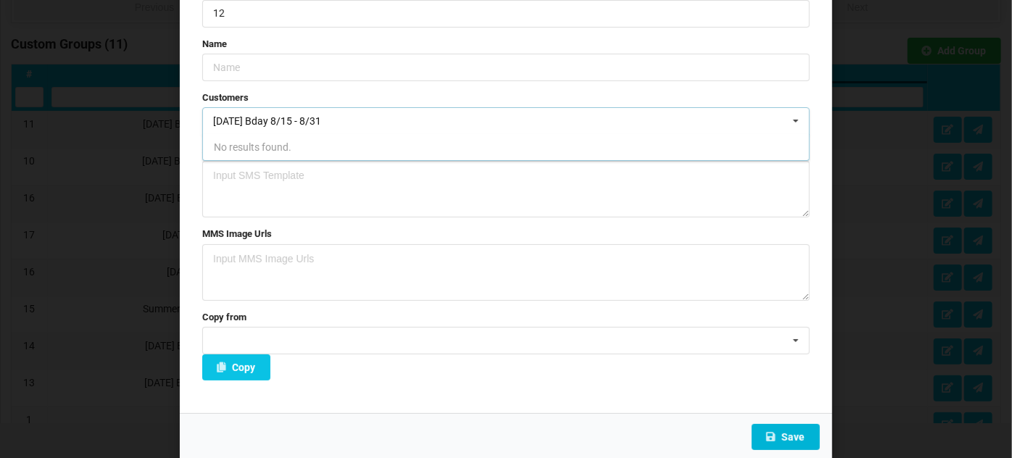
type input "[DATE] Bday 8/15 - 8/31"
click at [778, 434] on button "Save" at bounding box center [785, 437] width 68 height 26
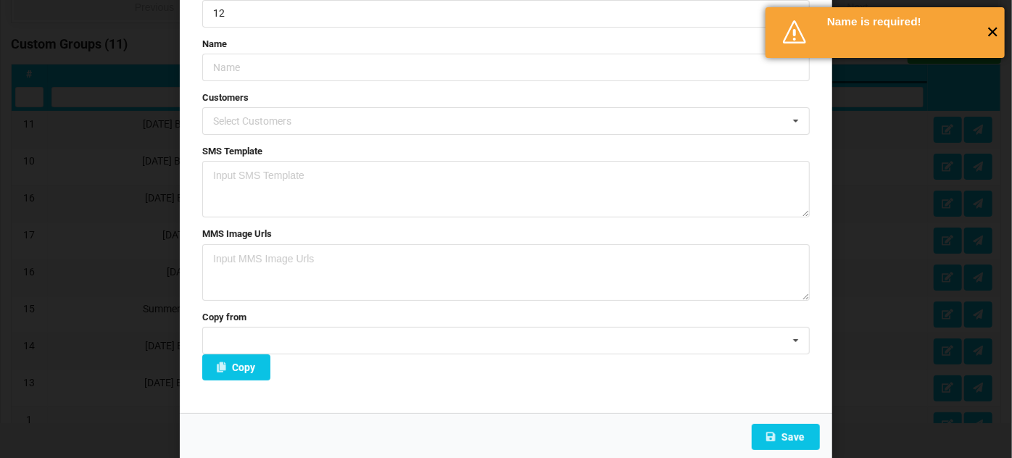
click at [995, 30] on span "✕" at bounding box center [992, 32] width 24 height 14
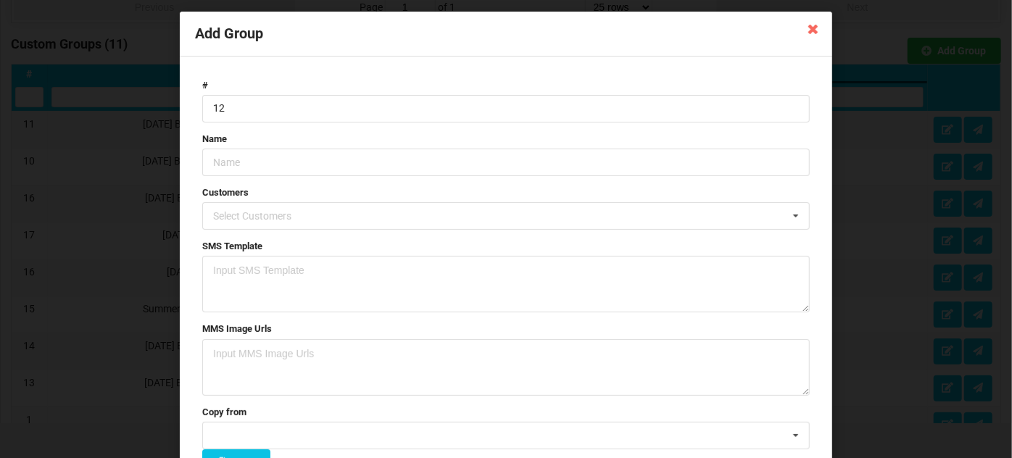
scroll to position [0, 0]
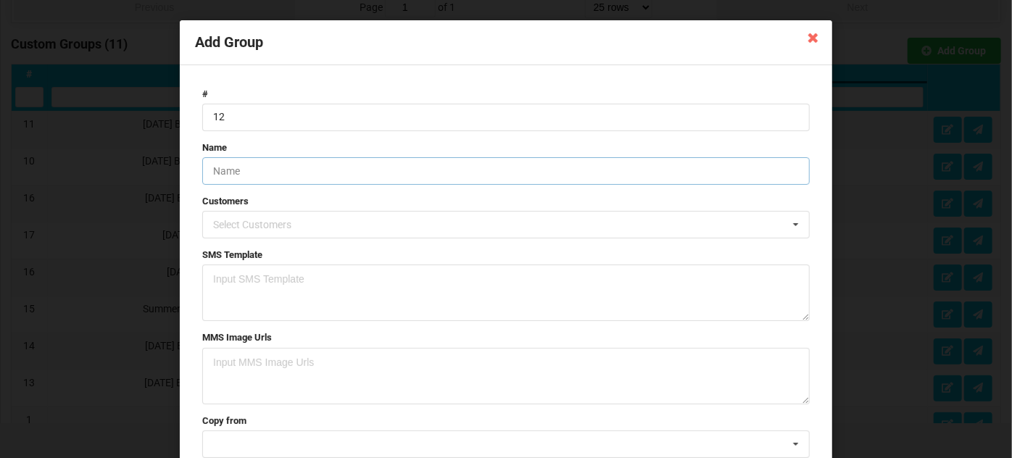
click at [249, 170] on input "text" at bounding box center [505, 171] width 607 height 28
paste input "[DATE] Bday 8/4 - 8/15"
click at [349, 173] on input "[DATE] Bday 8/15 - 8/31" at bounding box center [505, 171] width 607 height 28
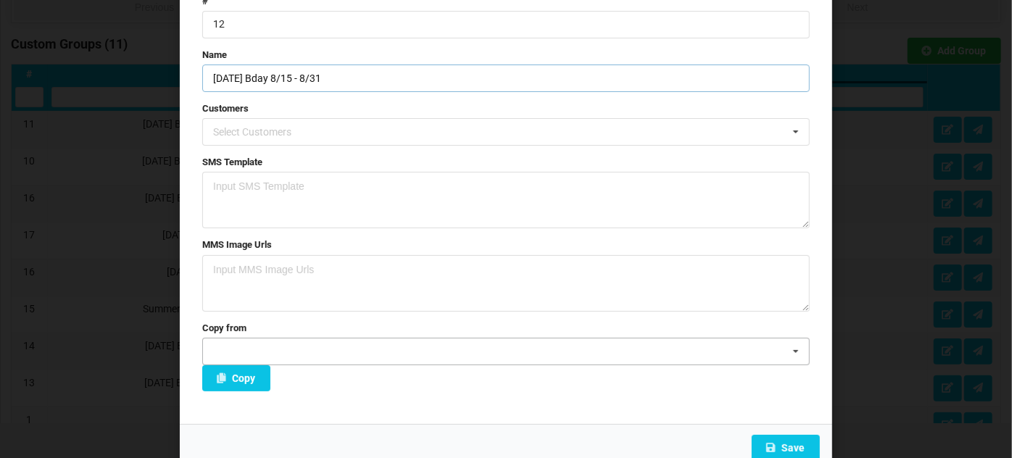
scroll to position [104, 0]
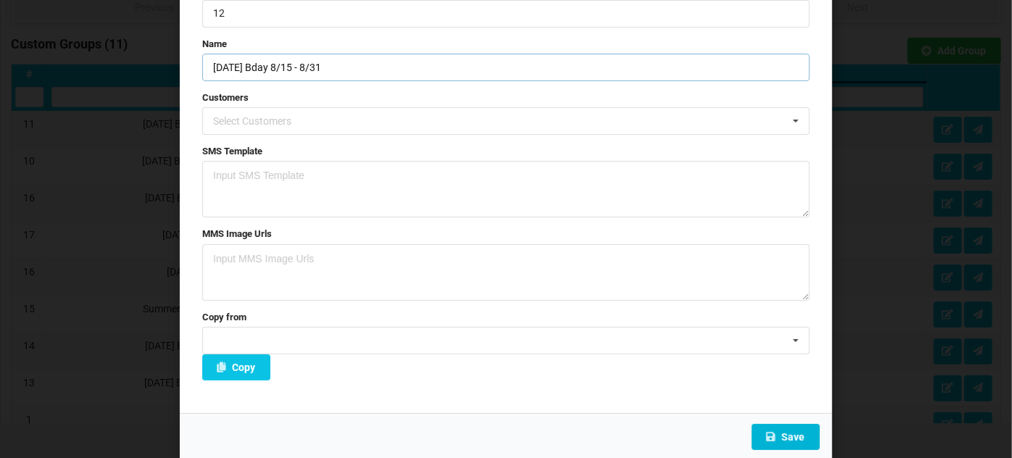
type input "[DATE] Bday 8/15 - 8/31"
click at [795, 430] on button "Save" at bounding box center [785, 437] width 68 height 26
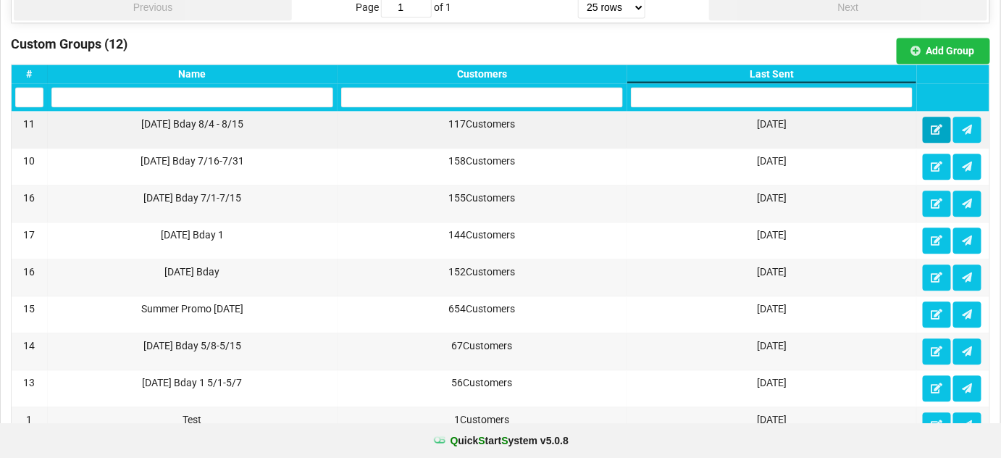
click at [941, 125] on icon at bounding box center [937, 129] width 12 height 9
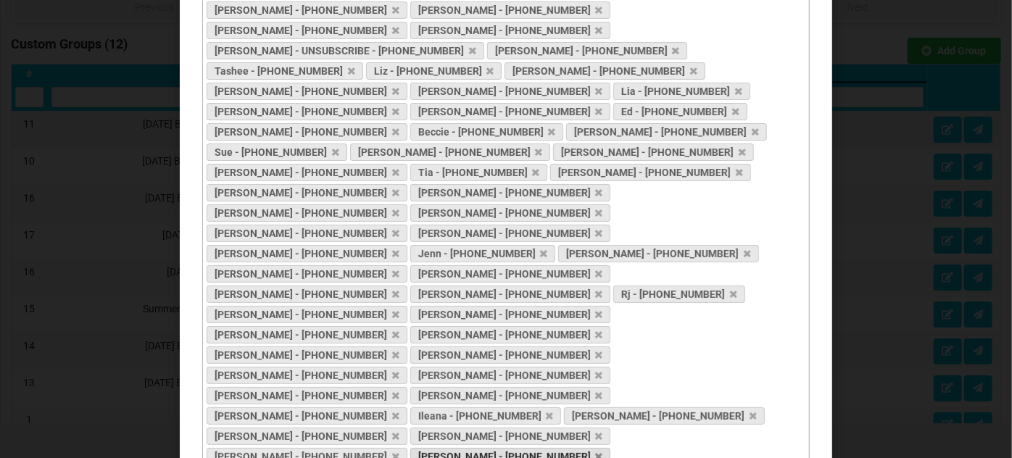
scroll to position [691, 0]
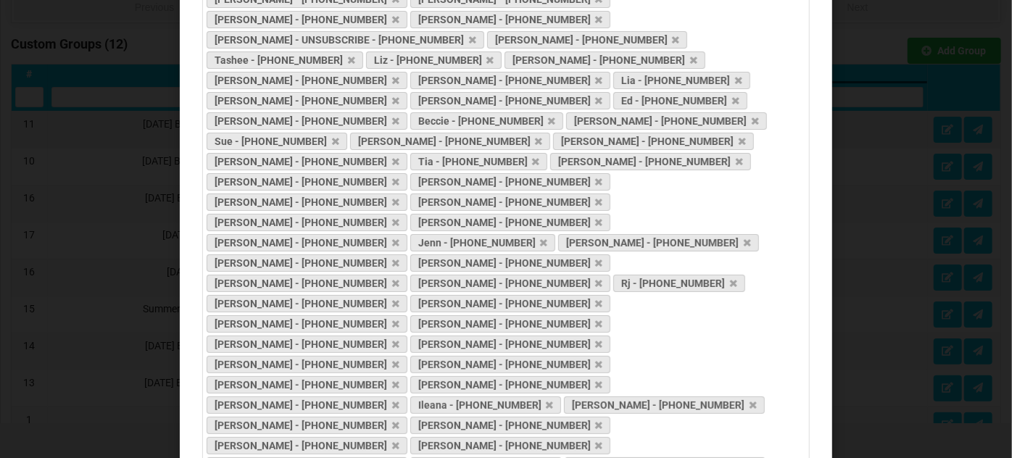
drag, startPoint x: 804, startPoint y: 213, endPoint x: 796, endPoint y: 315, distance: 102.5
drag, startPoint x: 459, startPoint y: 199, endPoint x: 201, endPoint y: 175, distance: 259.1
click at [195, 173] on form "# 11 Name [DATE] Bday 8/4 - 8/15 Customers Grant - [PHONE_NUMBER] [PERSON_NAME]…" at bounding box center [506, 127] width 622 height 1476
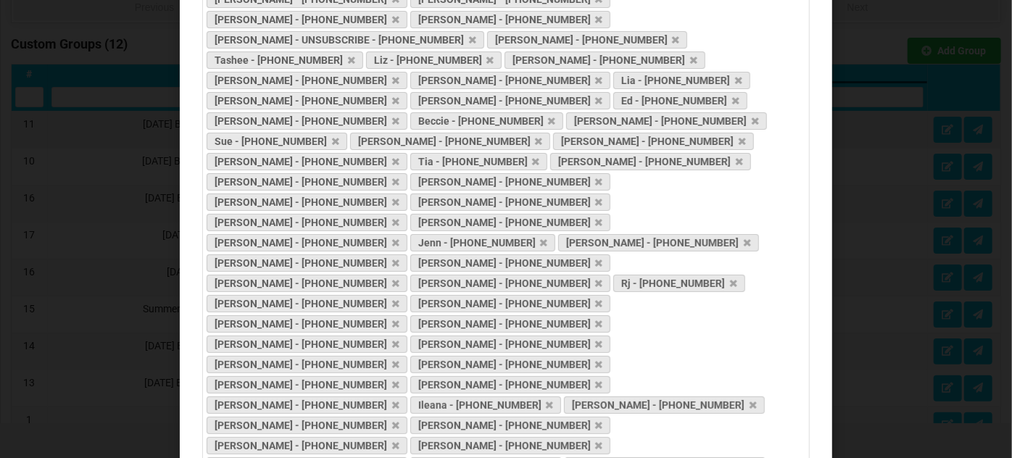
drag, startPoint x: 464, startPoint y: 202, endPoint x: 194, endPoint y: 173, distance: 271.1
click at [195, 173] on form "# 11 Name [DATE] Bday 8/4 - 8/15 Customers Grant - [PHONE_NUMBER] [PERSON_NAME]…" at bounding box center [506, 127] width 622 height 1476
paste textarea "Birthday [firstName] Special -"
type textarea "Happy Birthday [firstName] Special - Show your ID get 10% off on your birthday …"
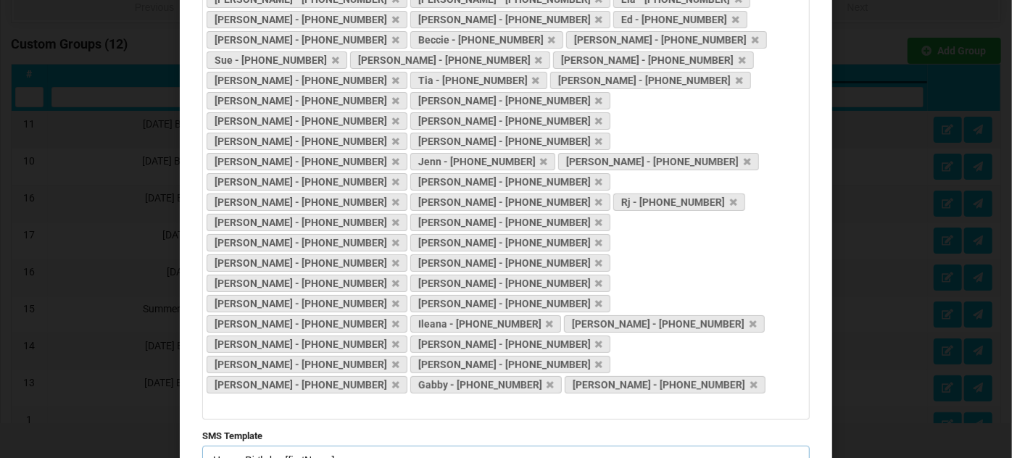
scroll to position [793, 0]
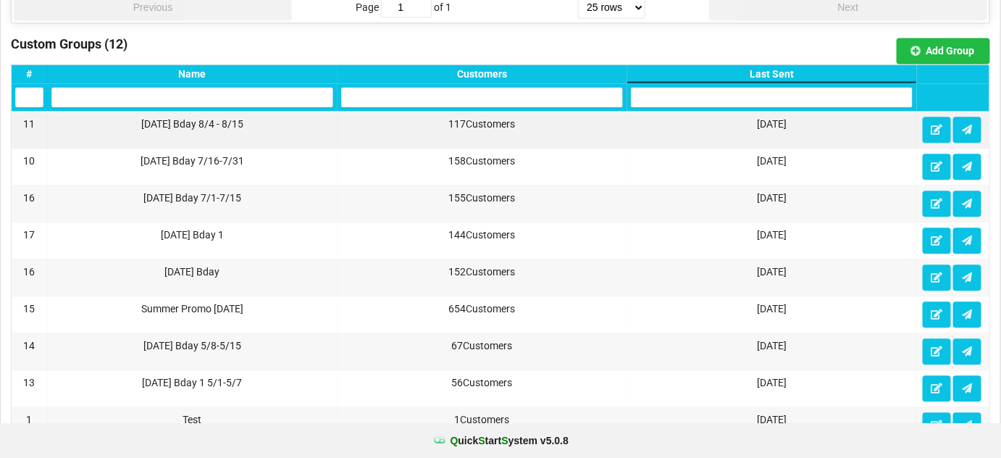
click at [778, 68] on div "Last Sent" at bounding box center [772, 74] width 282 height 12
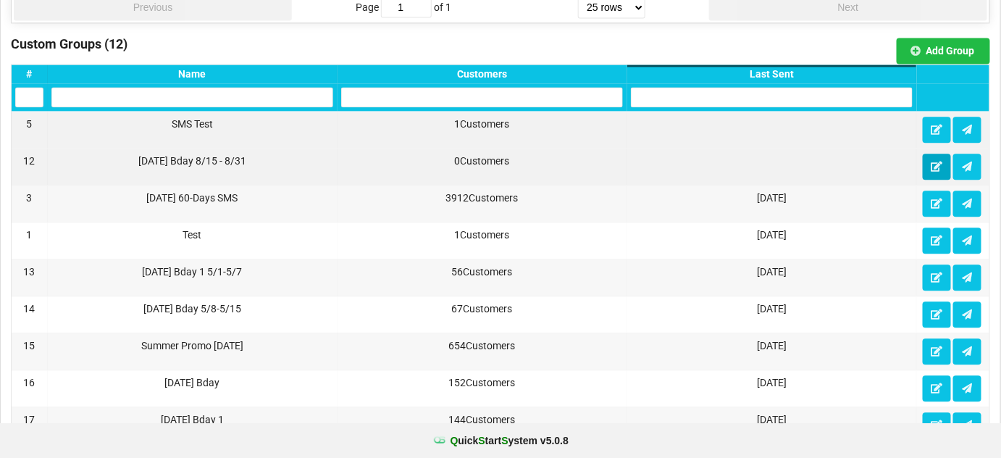
click at [935, 162] on icon at bounding box center [937, 166] width 12 height 9
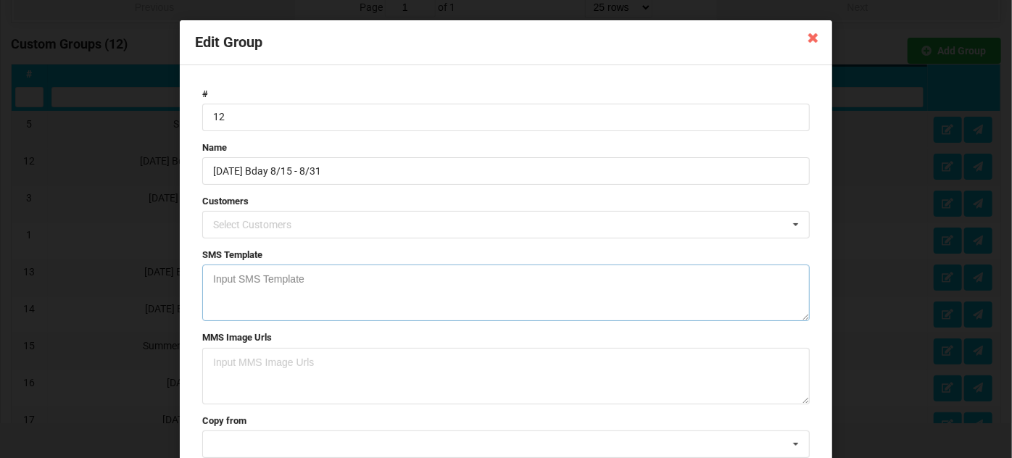
click at [247, 277] on textarea at bounding box center [505, 292] width 607 height 57
paste textarea "Happy Birthday [firstName] Special - Show your ID get 10% off on your birthday …"
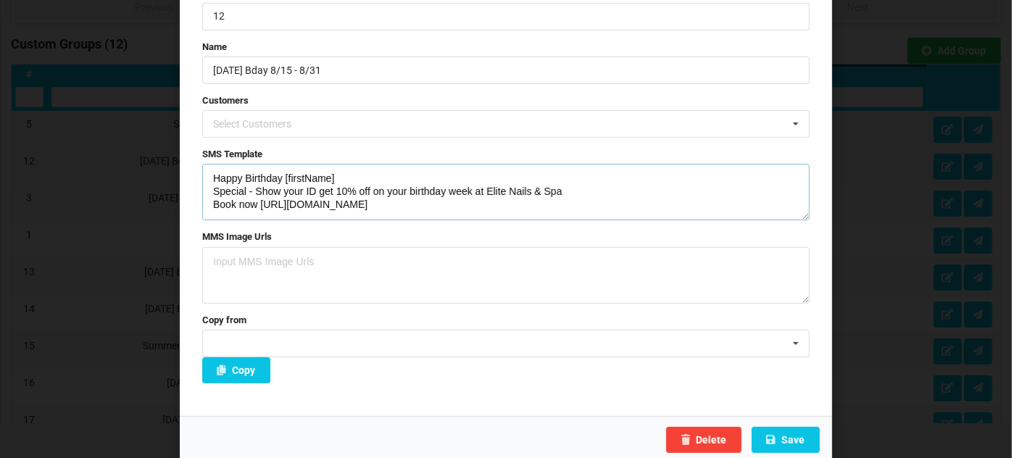
scroll to position [104, 0]
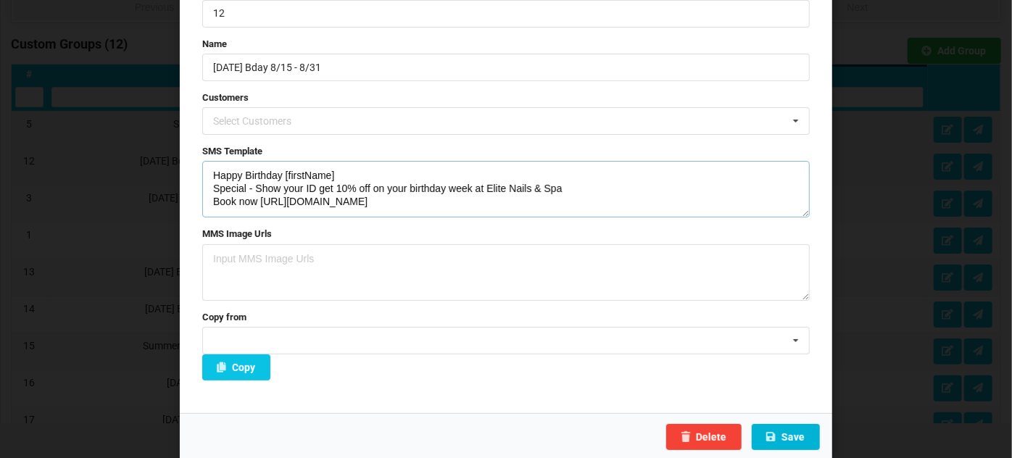
type textarea "Happy Birthday [firstName] Special - Show your ID get 10% off on your birthday …"
click at [796, 433] on button "Save" at bounding box center [785, 437] width 68 height 26
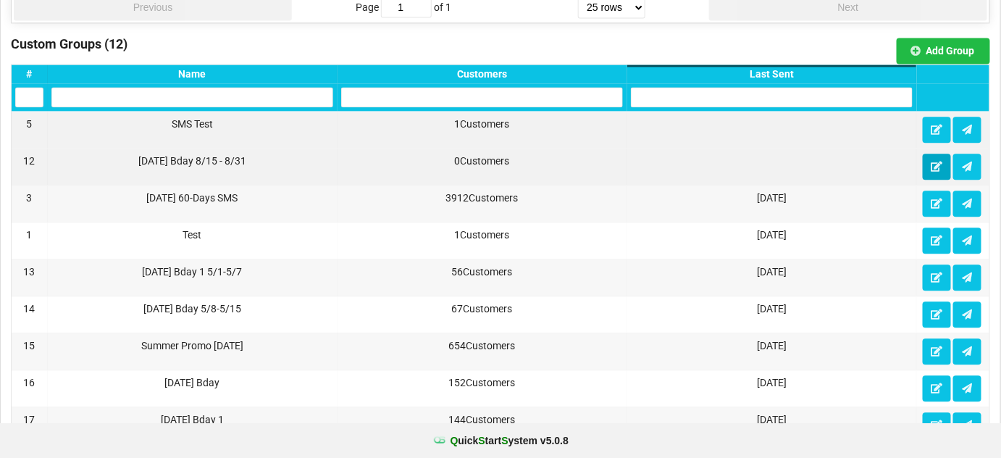
click at [939, 162] on icon at bounding box center [937, 166] width 12 height 9
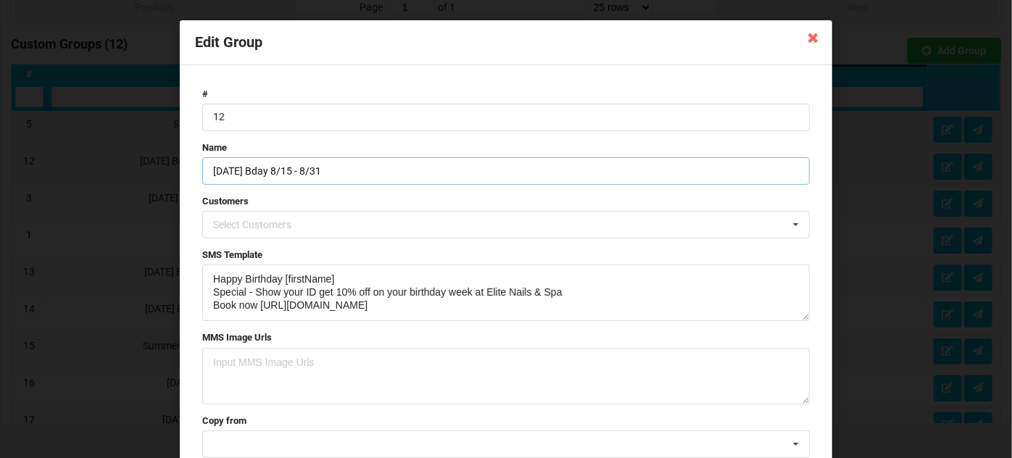
click at [298, 167] on input "[DATE] Bday 8/15 - 8/31" at bounding box center [505, 171] width 607 height 28
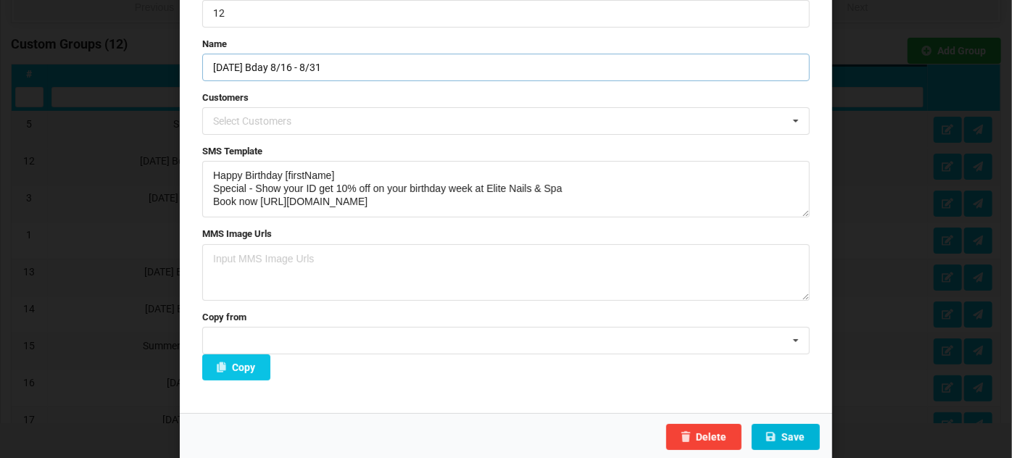
type input "[DATE] Bday 8/16 - 8/31"
click at [790, 436] on button "Save" at bounding box center [785, 437] width 68 height 26
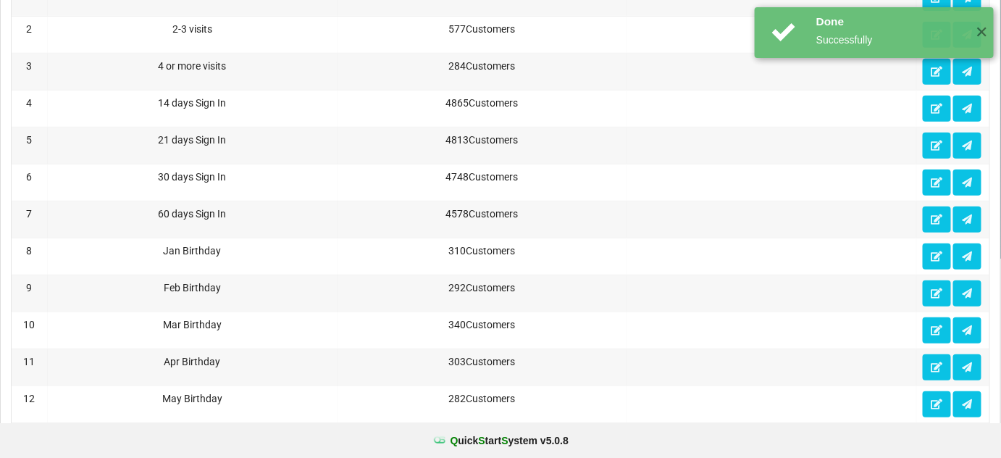
scroll to position [0, 0]
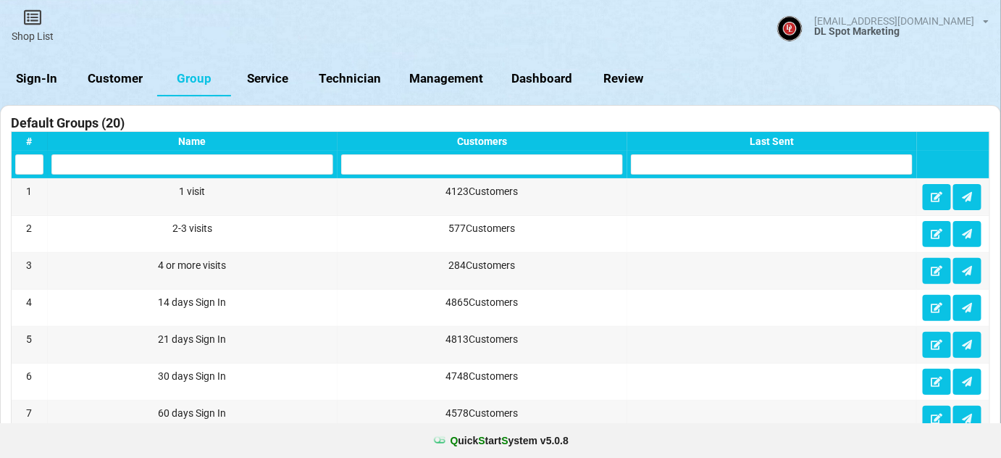
click at [116, 76] on link "Customer" at bounding box center [115, 79] width 83 height 35
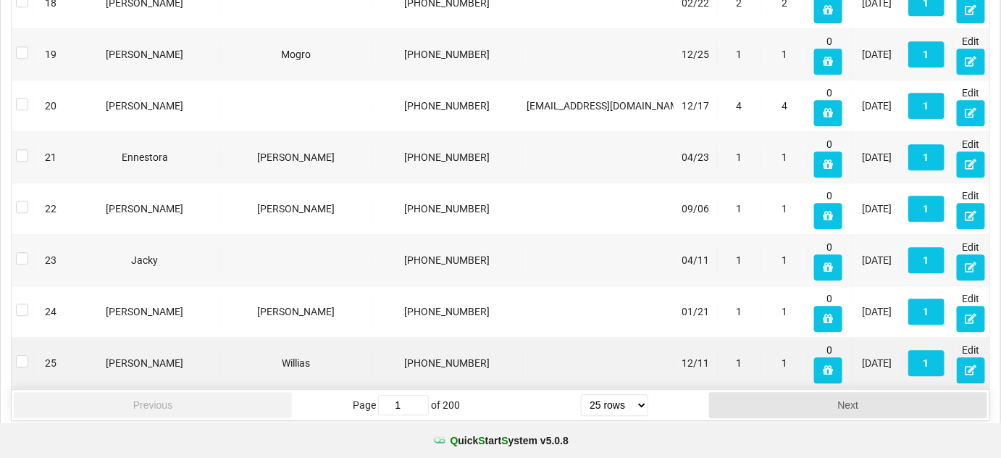
scroll to position [1172, 0]
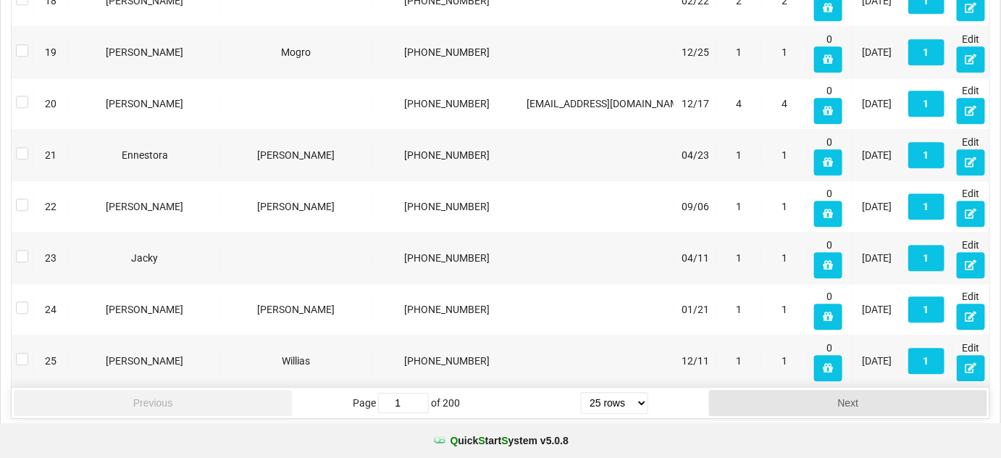
click at [643, 396] on select "5 rows 10 rows 20 rows 25 rows 50 rows 100 rows" at bounding box center [614, 403] width 67 height 22
select select "50"
click at [582, 414] on select "5 rows 10 rows 20 rows 25 rows 50 rows 100 rows" at bounding box center [614, 403] width 67 height 22
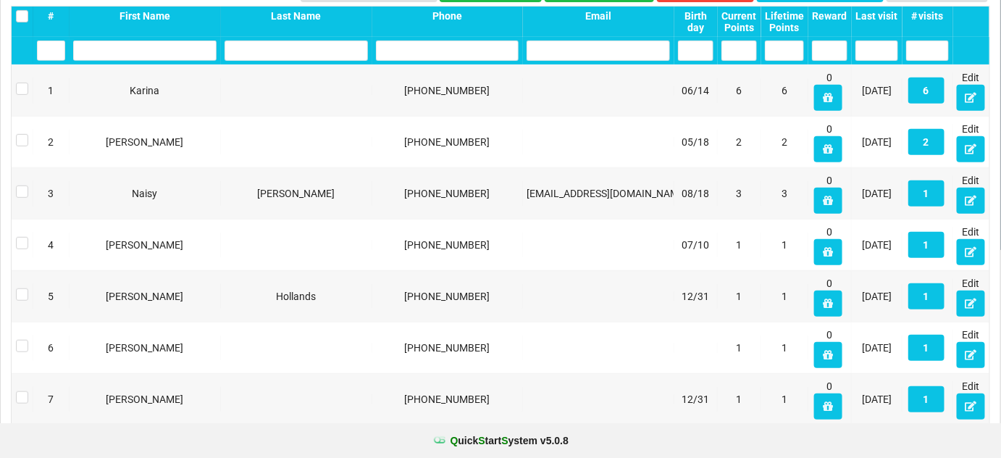
scroll to position [0, 0]
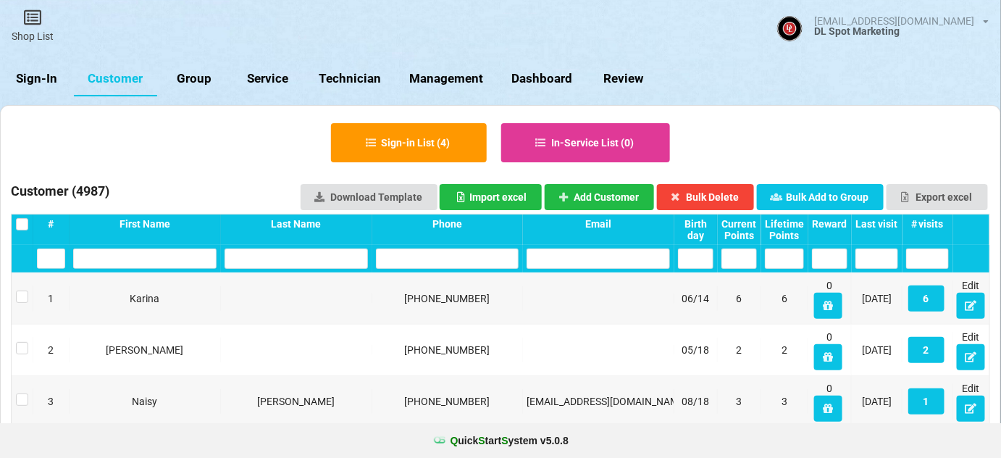
click at [696, 228] on div "Birth day" at bounding box center [696, 229] width 36 height 23
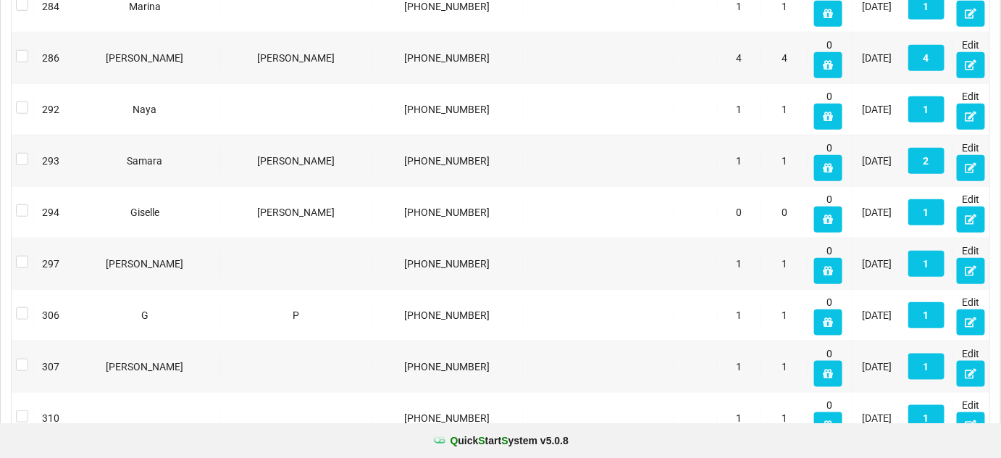
scroll to position [2454, 0]
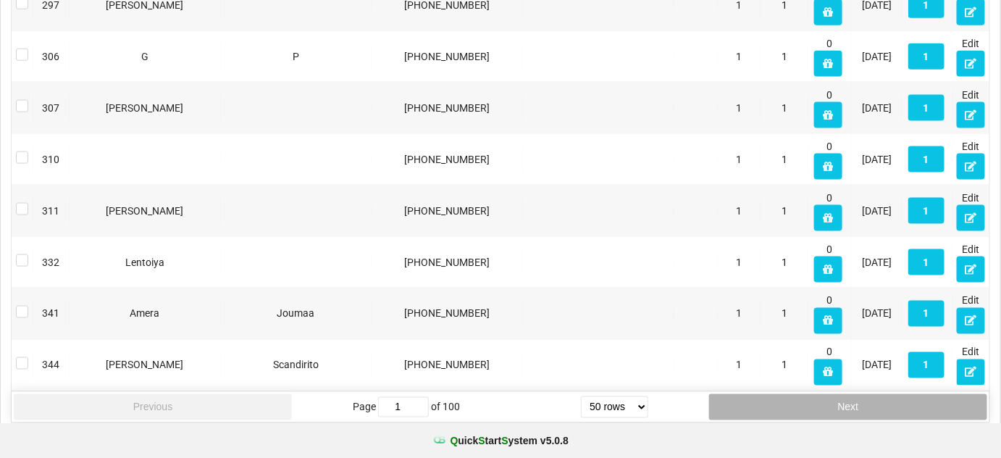
click at [816, 400] on button "Next" at bounding box center [848, 407] width 278 height 26
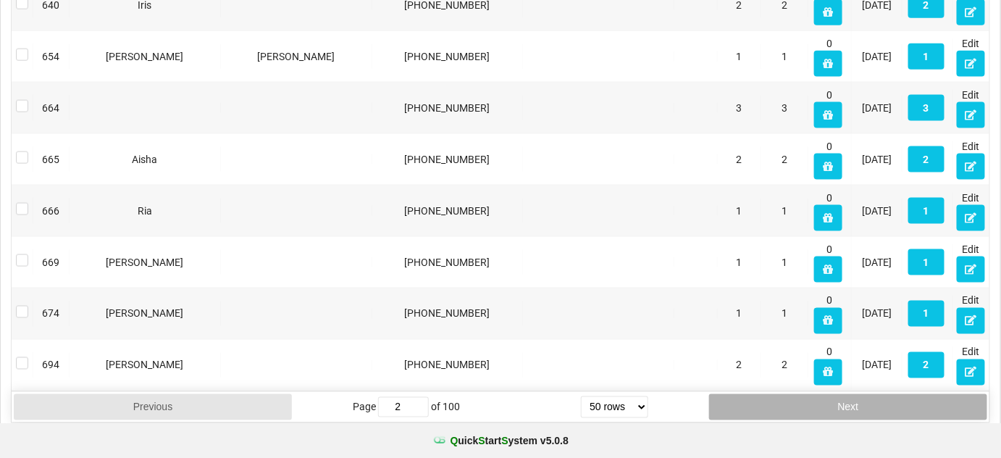
click at [816, 400] on button "Next" at bounding box center [848, 407] width 278 height 26
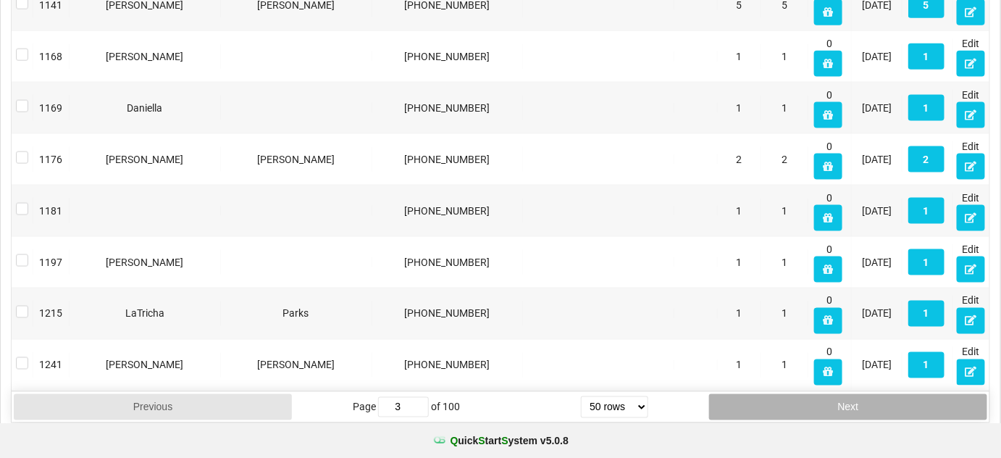
click at [816, 400] on button "Next" at bounding box center [848, 407] width 278 height 26
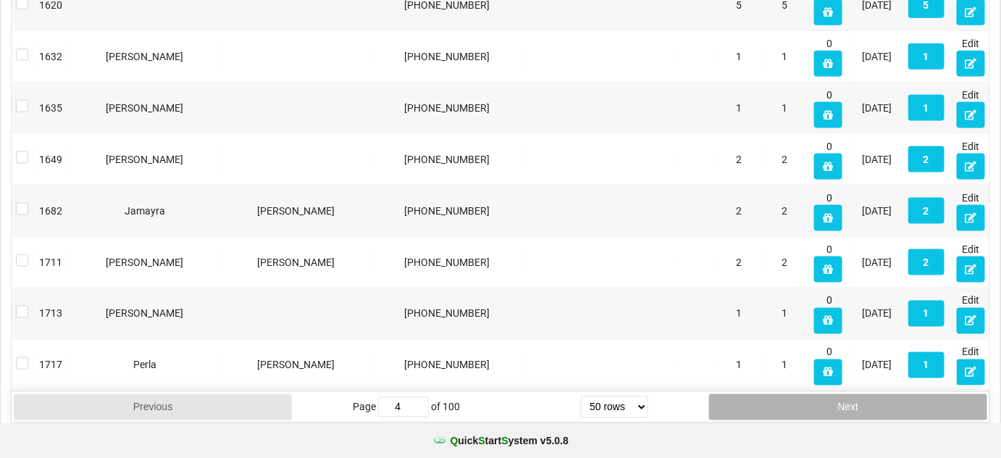
click at [816, 400] on button "Next" at bounding box center [848, 407] width 278 height 26
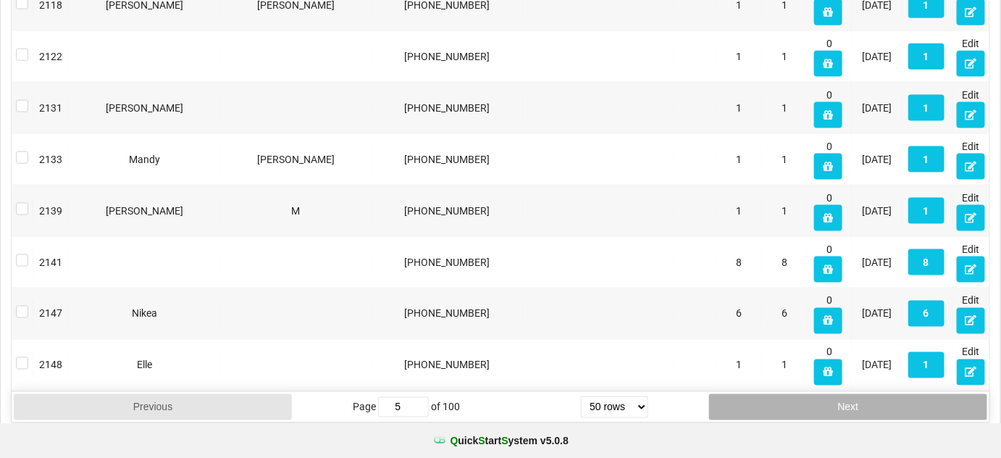
click at [816, 400] on button "Next" at bounding box center [848, 407] width 278 height 26
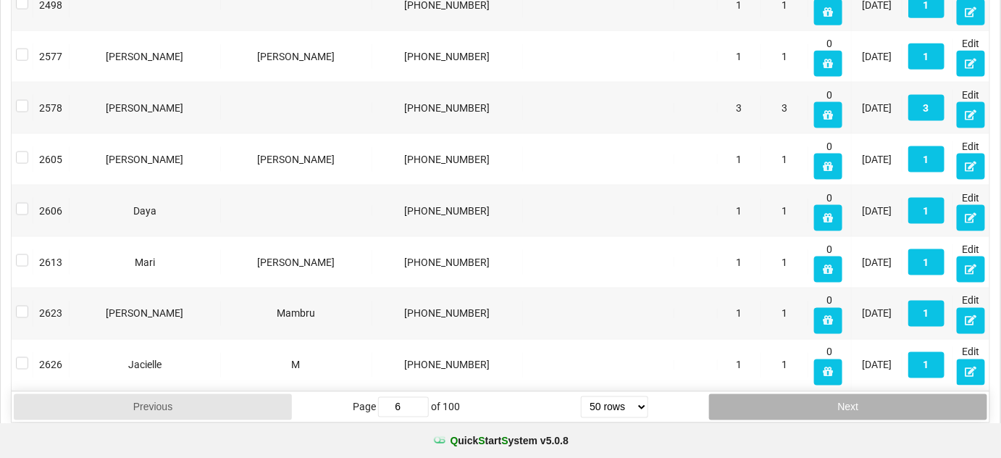
click at [816, 400] on button "Next" at bounding box center [848, 407] width 278 height 26
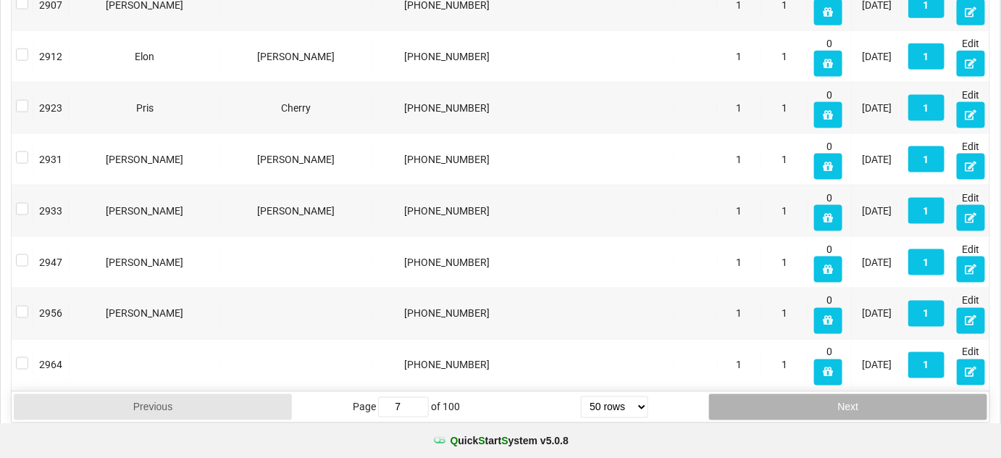
click at [816, 400] on button "Next" at bounding box center [848, 407] width 278 height 26
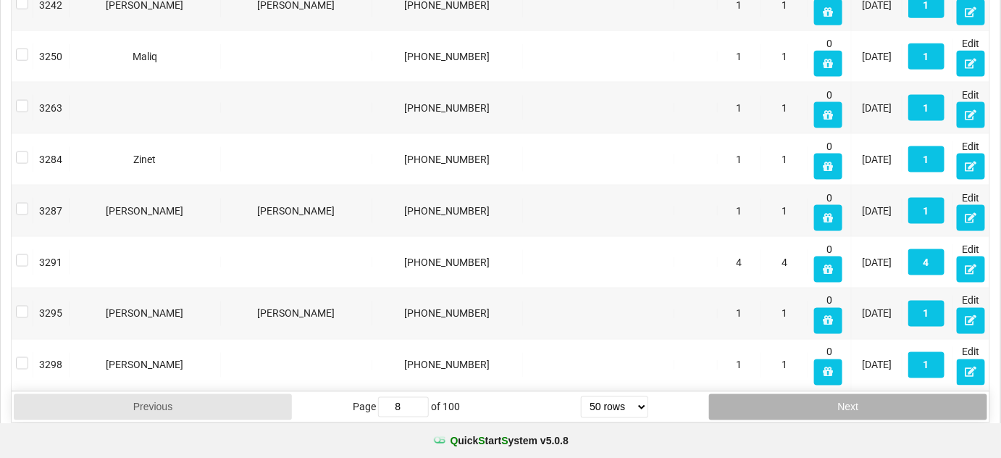
click at [816, 400] on button "Next" at bounding box center [848, 407] width 278 height 26
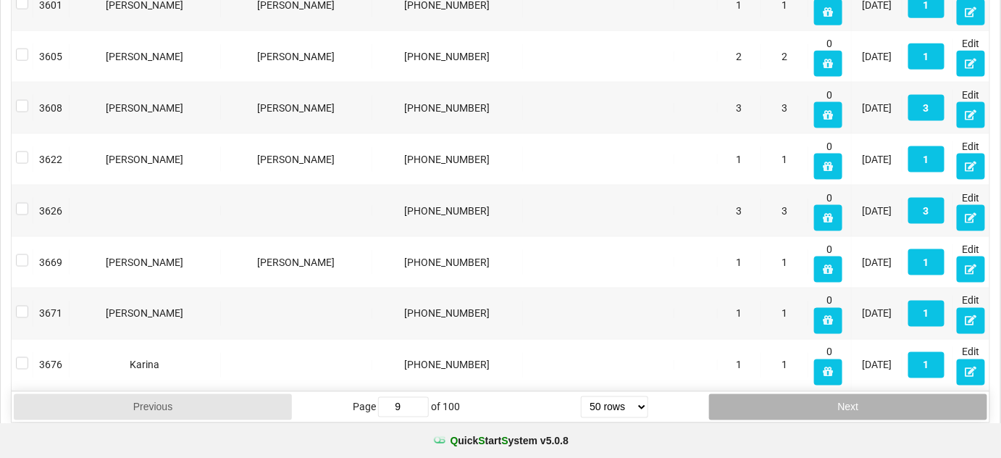
click at [816, 400] on button "Next" at bounding box center [848, 407] width 278 height 26
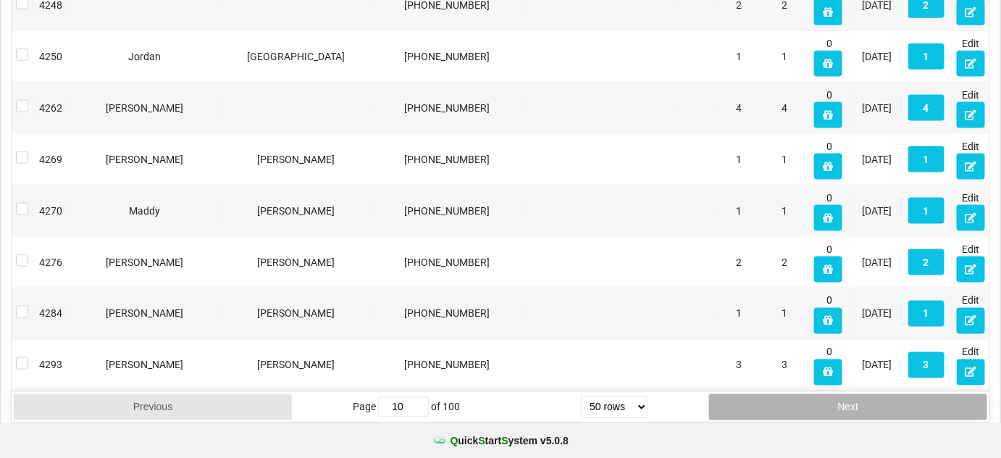
click at [816, 400] on button "Next" at bounding box center [848, 407] width 278 height 26
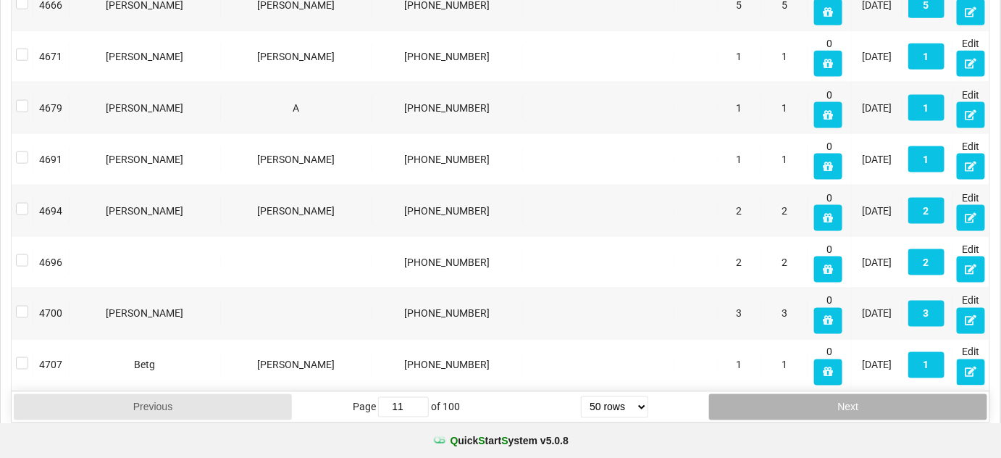
click at [816, 400] on button "Next" at bounding box center [848, 407] width 278 height 26
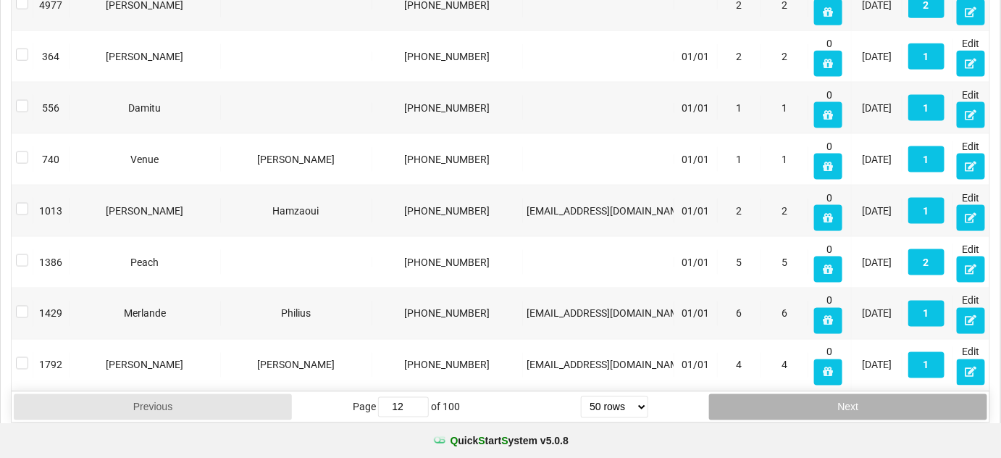
click at [816, 400] on button "Next" at bounding box center [848, 407] width 278 height 26
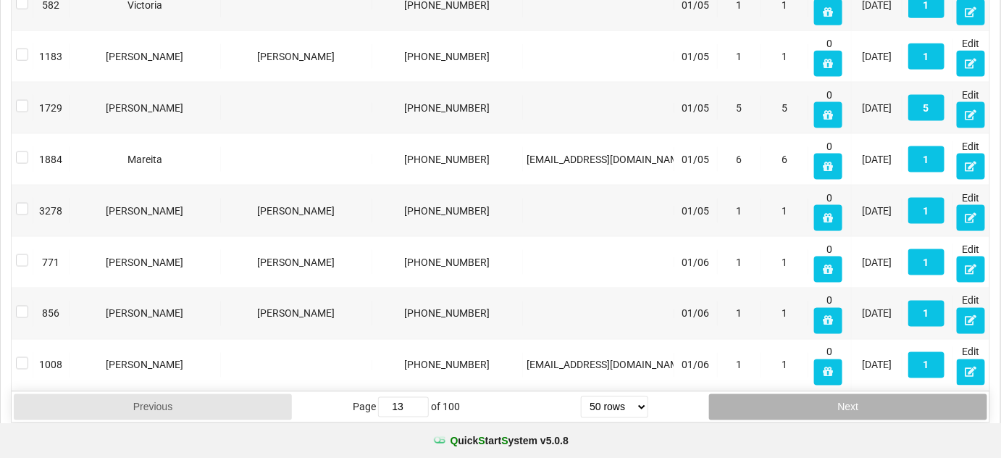
click at [816, 400] on button "Next" at bounding box center [848, 407] width 278 height 26
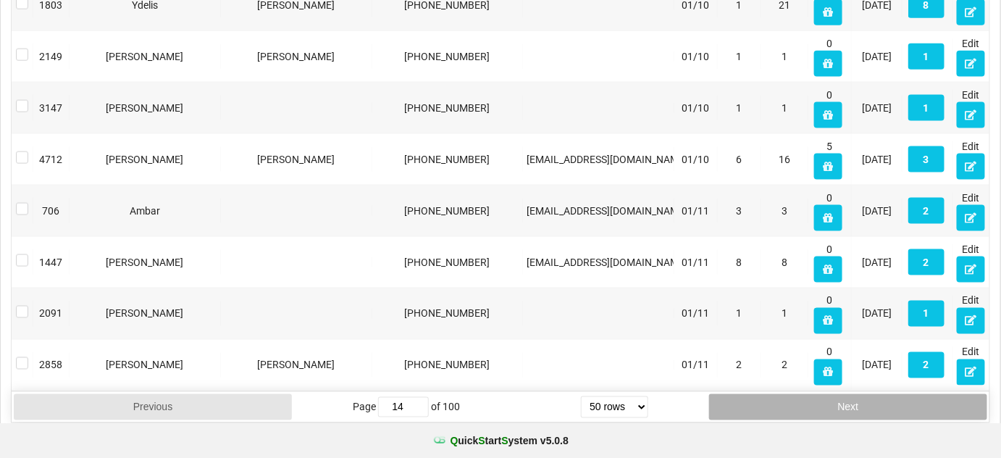
click at [816, 400] on button "Next" at bounding box center [848, 407] width 278 height 26
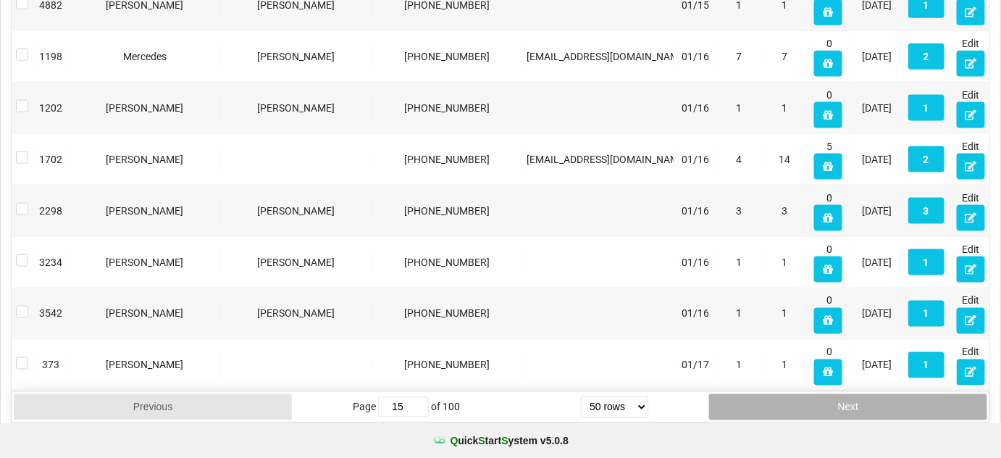
click at [816, 400] on button "Next" at bounding box center [848, 407] width 278 height 26
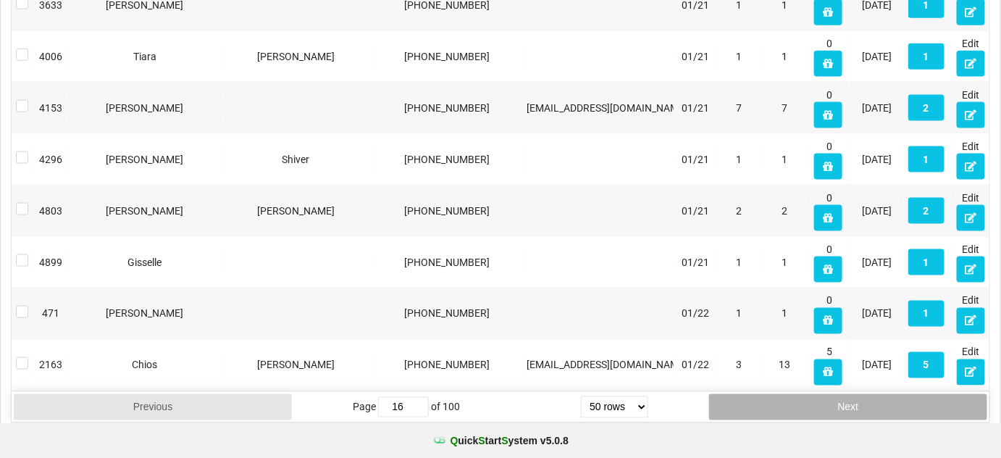
click at [816, 400] on button "Next" at bounding box center [848, 407] width 278 height 26
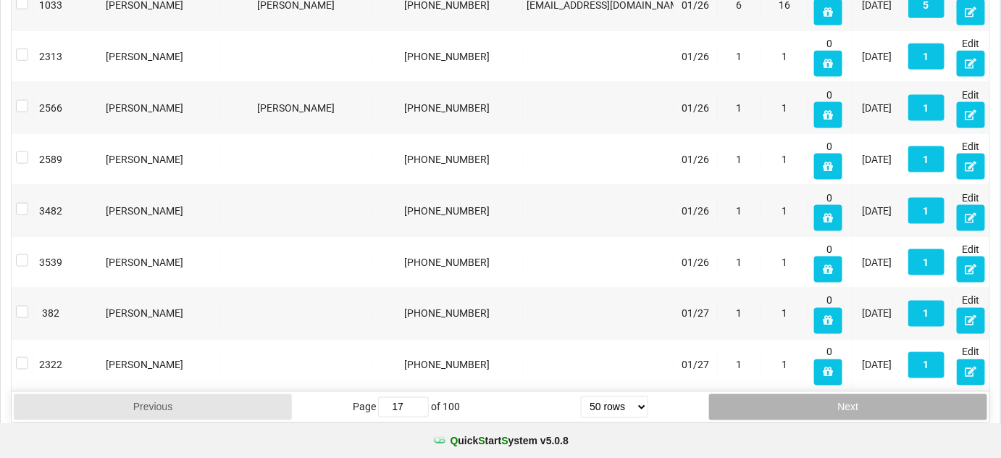
click at [816, 400] on button "Next" at bounding box center [848, 407] width 278 height 26
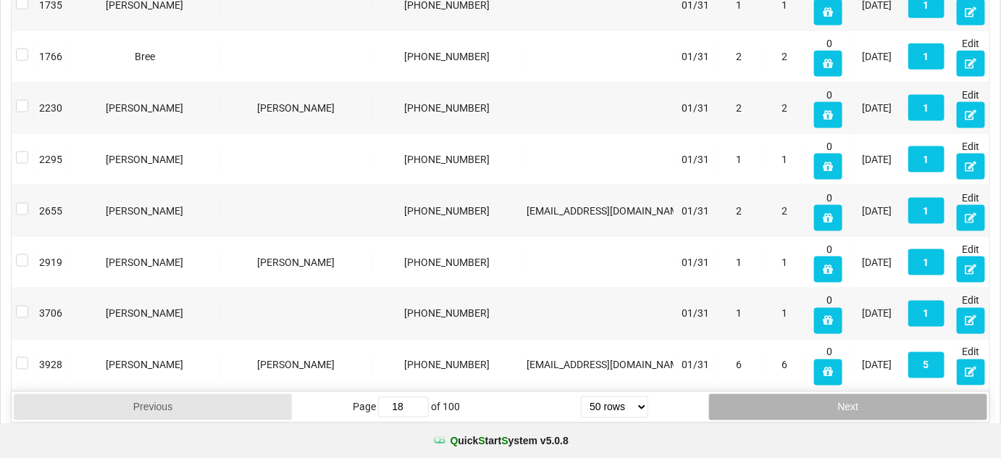
click at [816, 400] on button "Next" at bounding box center [848, 407] width 278 height 26
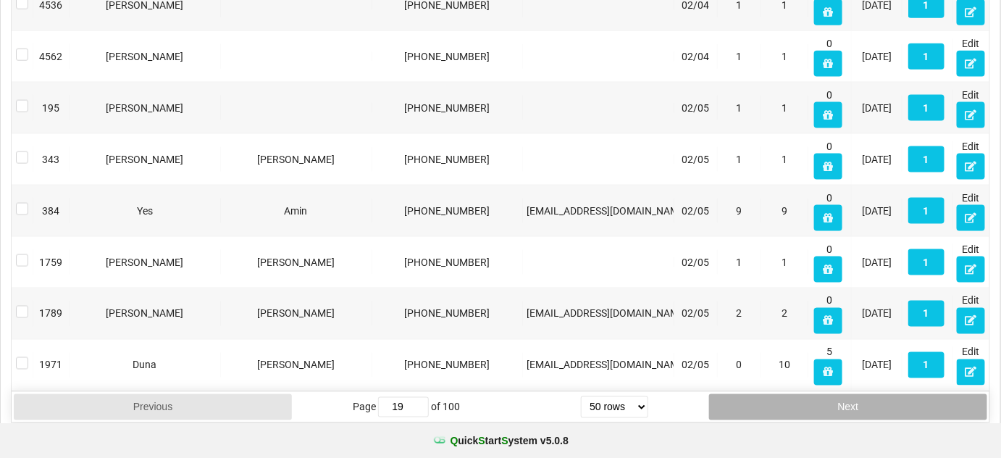
click at [816, 400] on button "Next" at bounding box center [848, 407] width 278 height 26
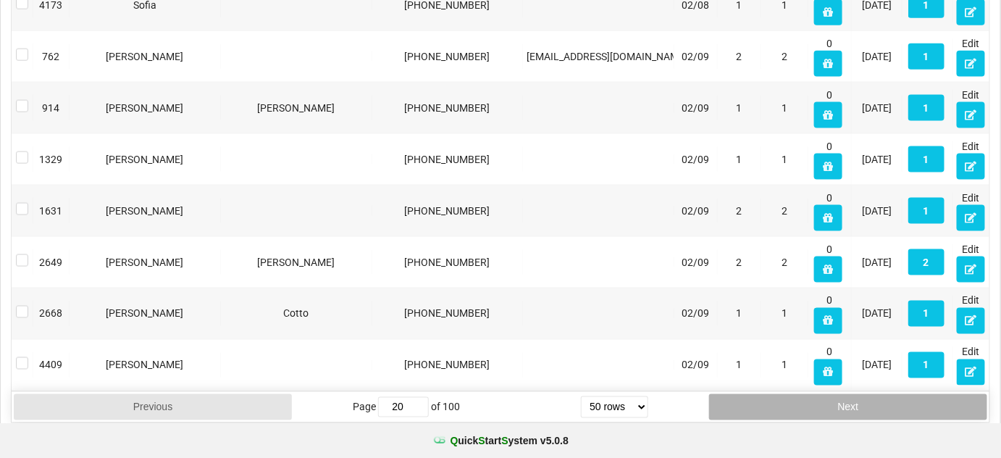
click at [816, 400] on button "Next" at bounding box center [848, 407] width 278 height 26
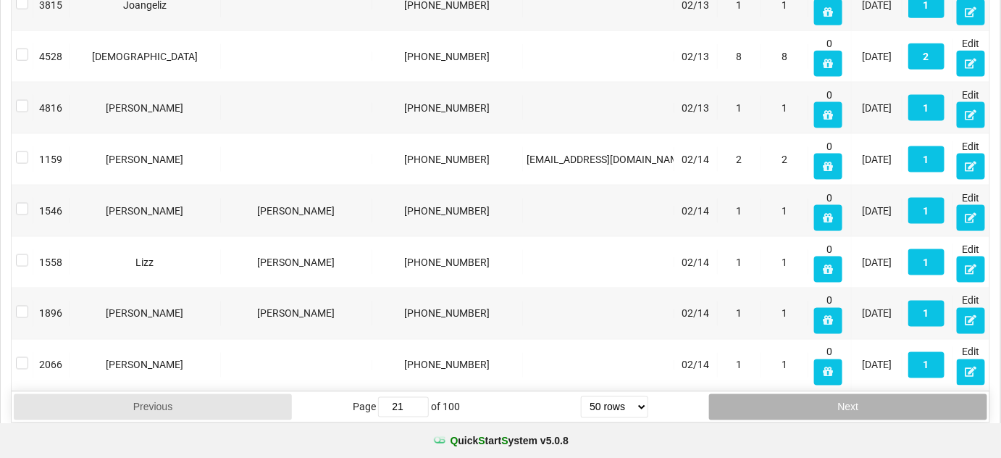
click at [816, 399] on button "Next" at bounding box center [848, 407] width 278 height 26
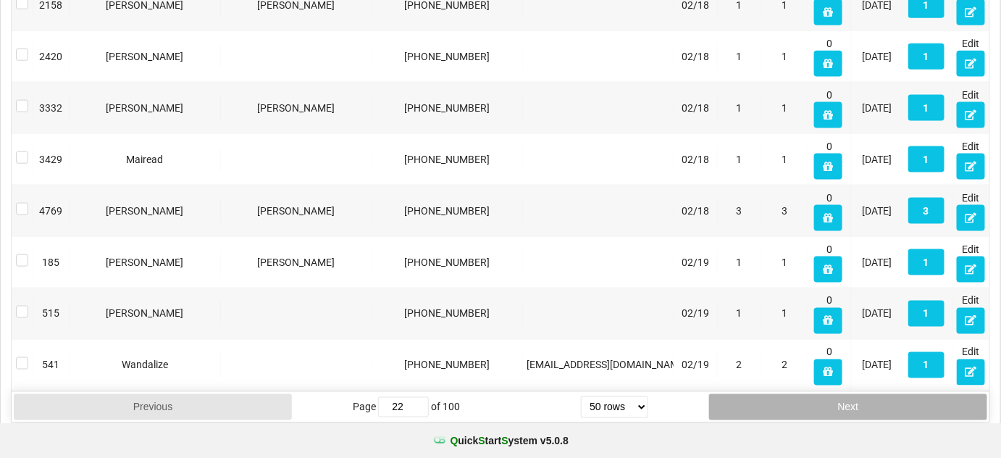
click at [816, 399] on button "Next" at bounding box center [848, 407] width 278 height 26
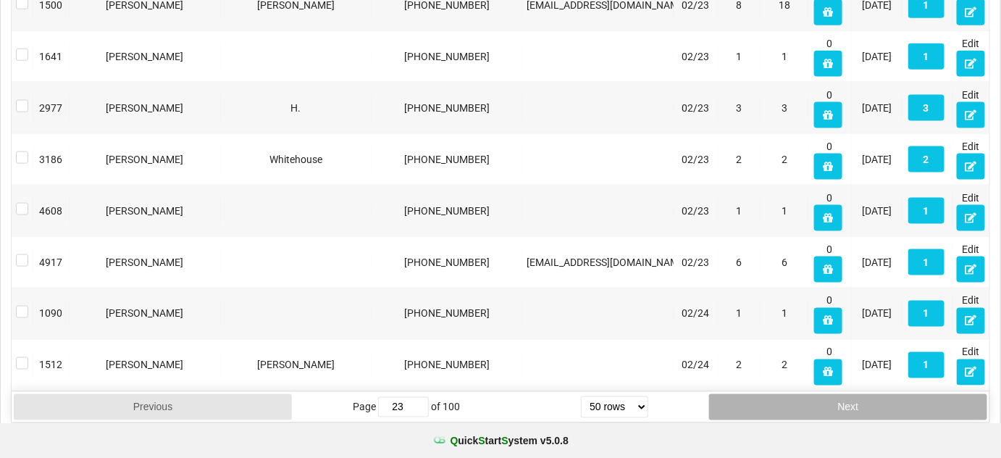
click at [816, 399] on button "Next" at bounding box center [848, 407] width 278 height 26
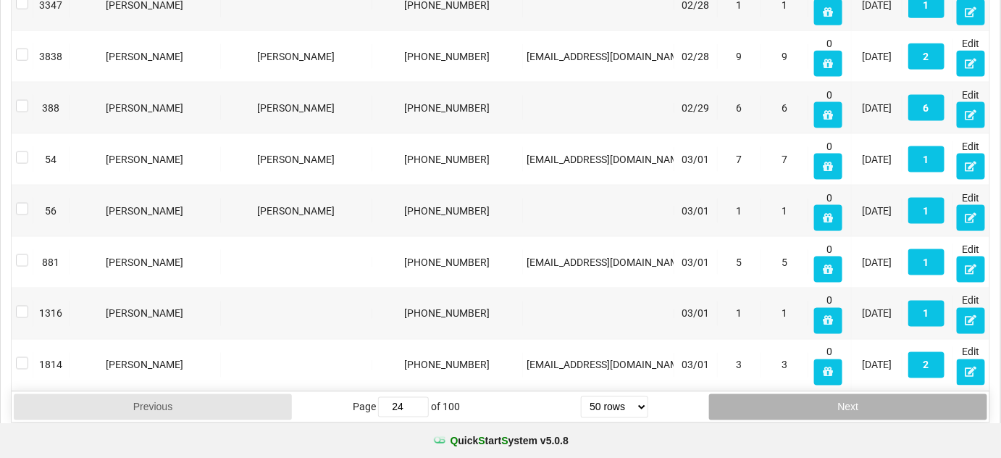
click at [816, 399] on button "Next" at bounding box center [848, 407] width 278 height 26
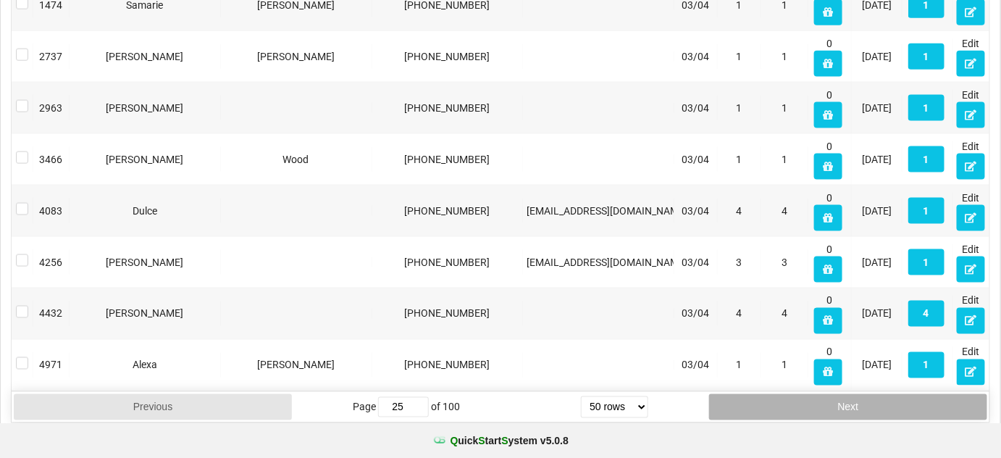
click at [816, 399] on button "Next" at bounding box center [848, 407] width 278 height 26
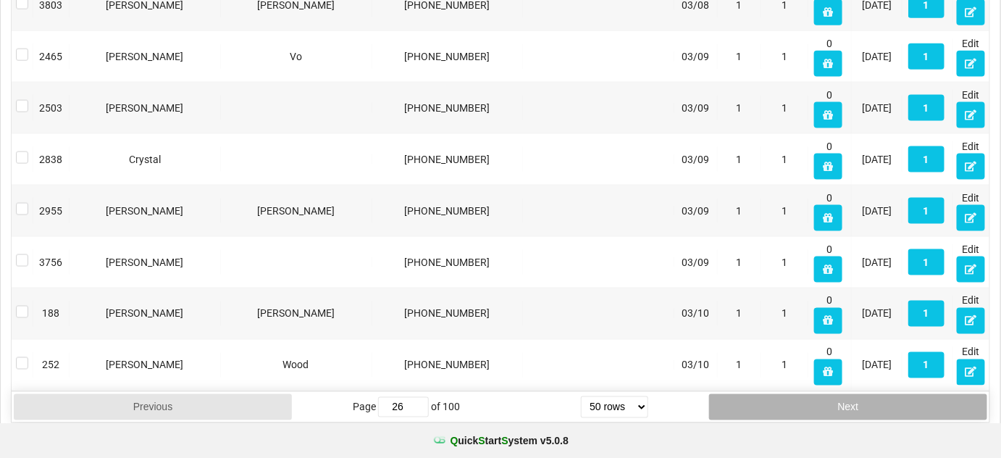
click at [816, 399] on button "Next" at bounding box center [848, 407] width 278 height 26
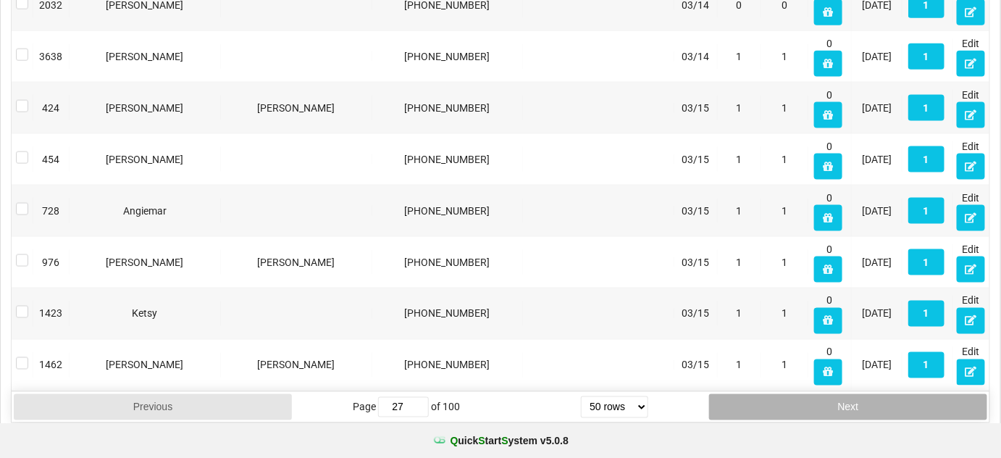
click at [816, 399] on button "Next" at bounding box center [848, 407] width 278 height 26
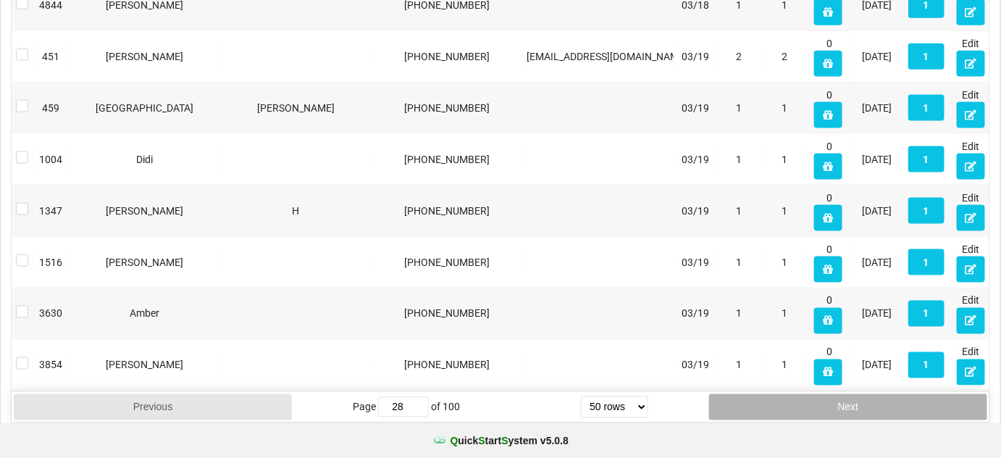
click at [816, 399] on button "Next" at bounding box center [848, 407] width 278 height 26
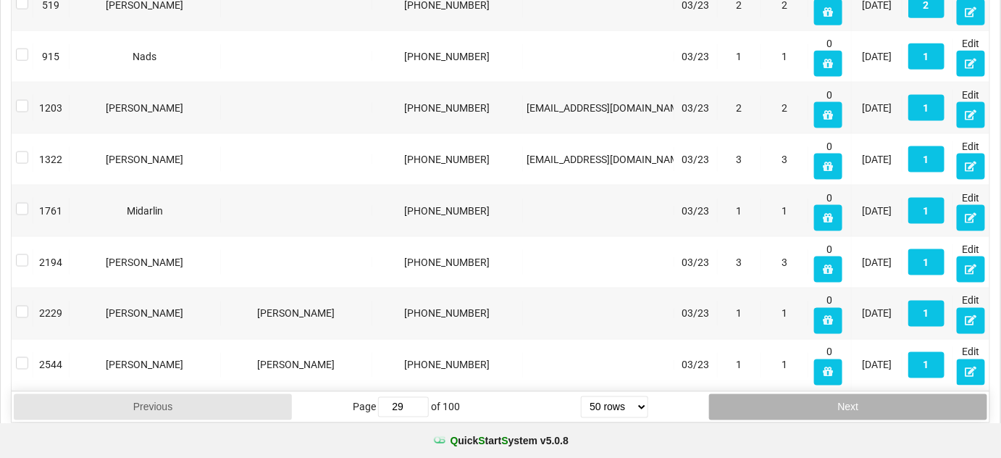
click at [816, 399] on button "Next" at bounding box center [848, 407] width 278 height 26
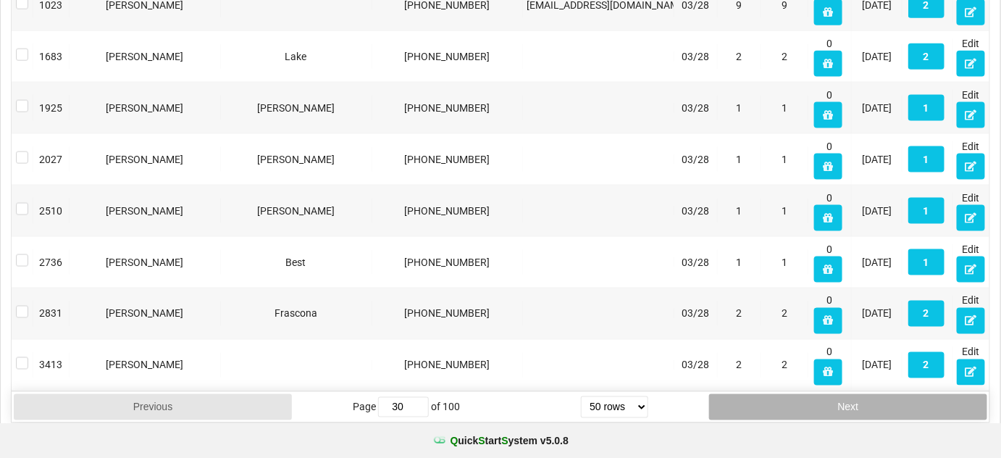
click at [816, 399] on button "Next" at bounding box center [848, 407] width 278 height 26
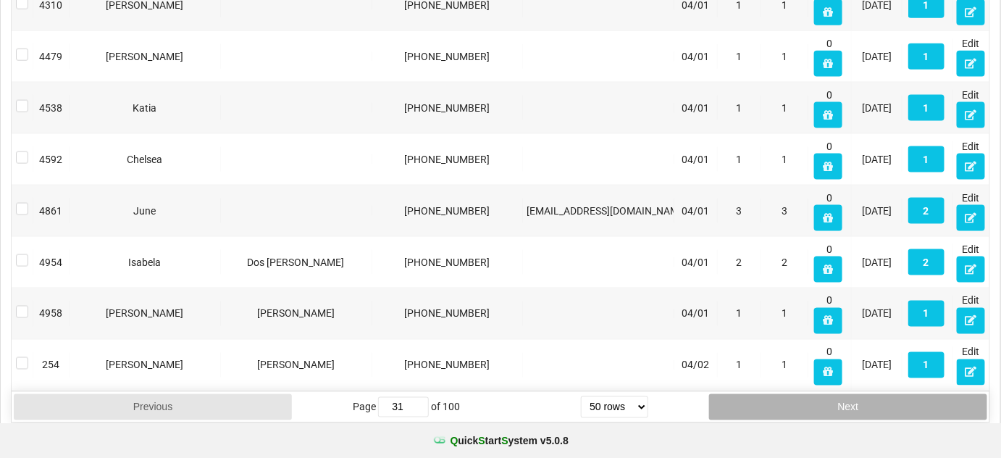
click at [815, 396] on button "Next" at bounding box center [848, 407] width 278 height 26
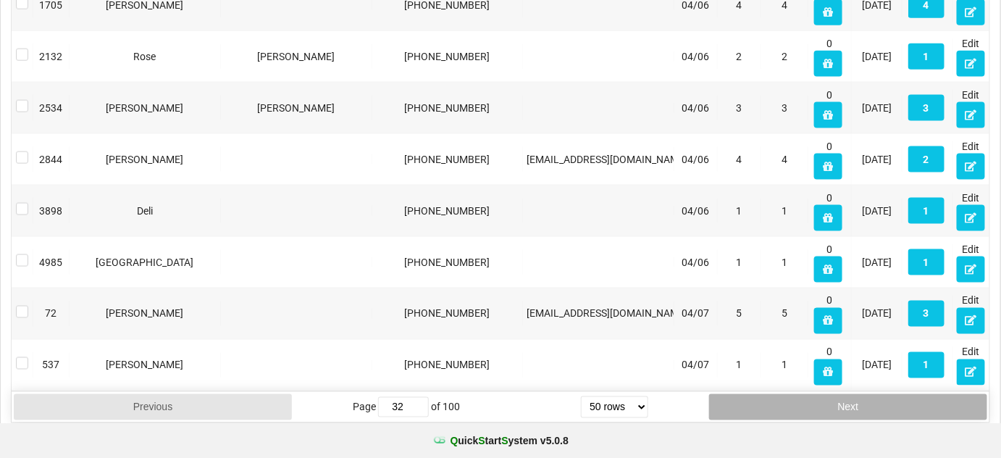
click at [815, 396] on button "Next" at bounding box center [848, 407] width 278 height 26
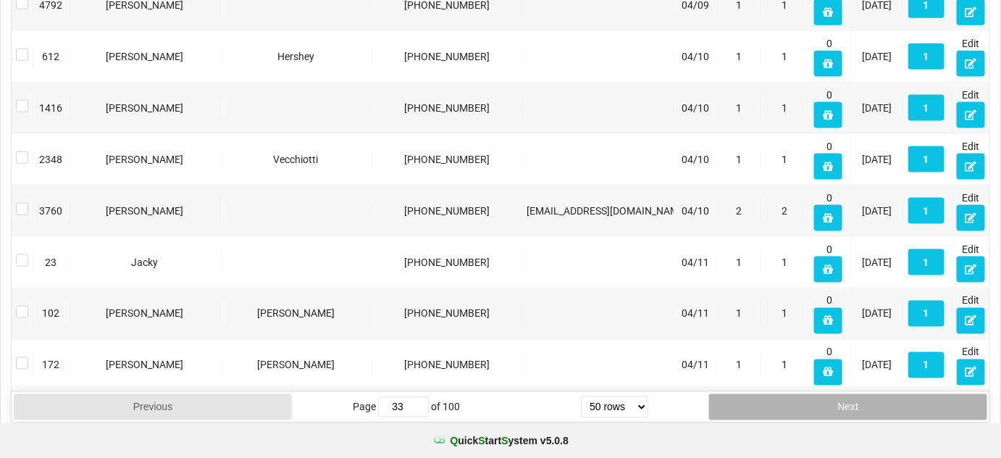
click at [815, 396] on button "Next" at bounding box center [848, 407] width 278 height 26
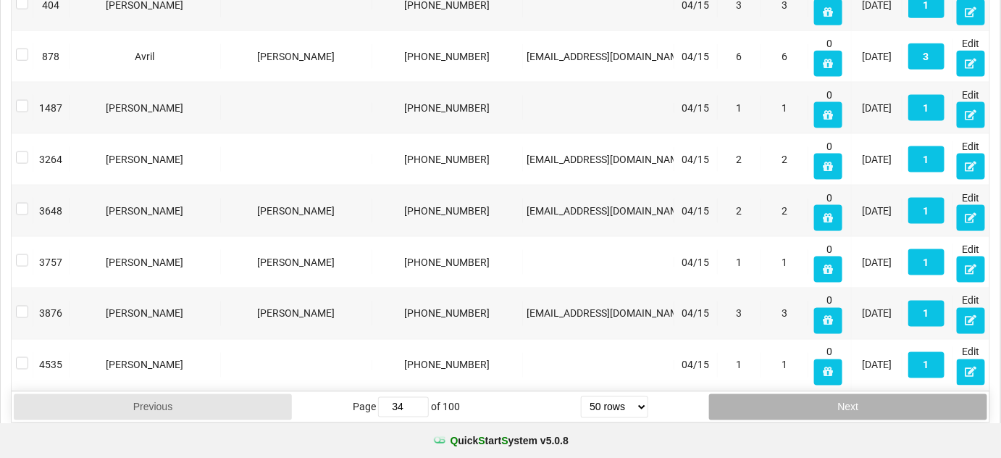
click at [815, 396] on button "Next" at bounding box center [848, 407] width 278 height 26
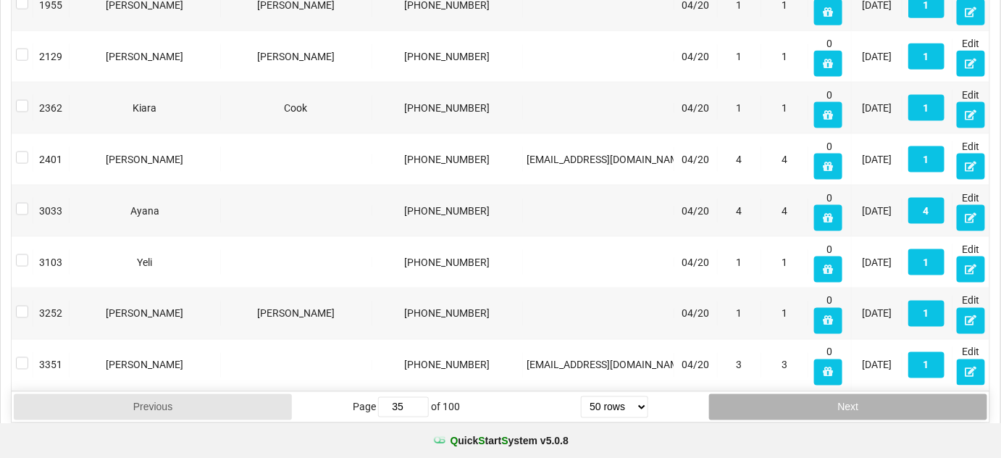
click at [815, 396] on button "Next" at bounding box center [848, 407] width 278 height 26
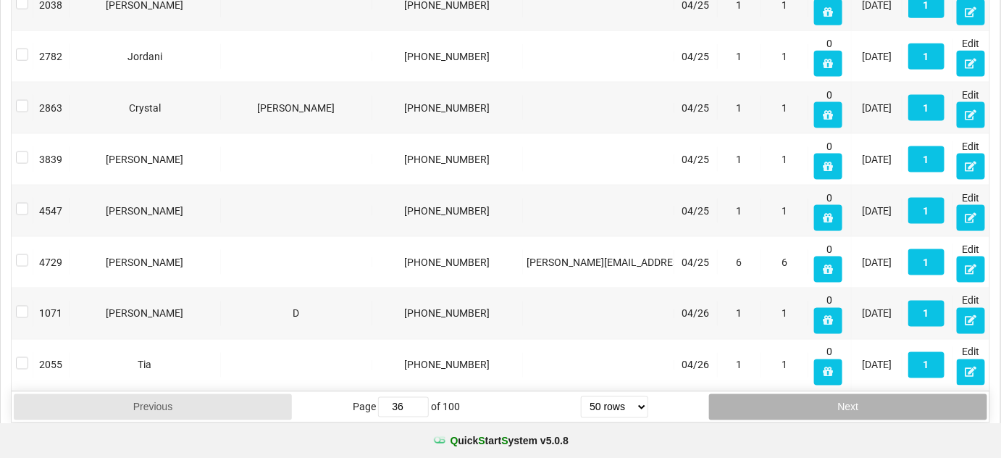
click at [815, 396] on button "Next" at bounding box center [848, 407] width 278 height 26
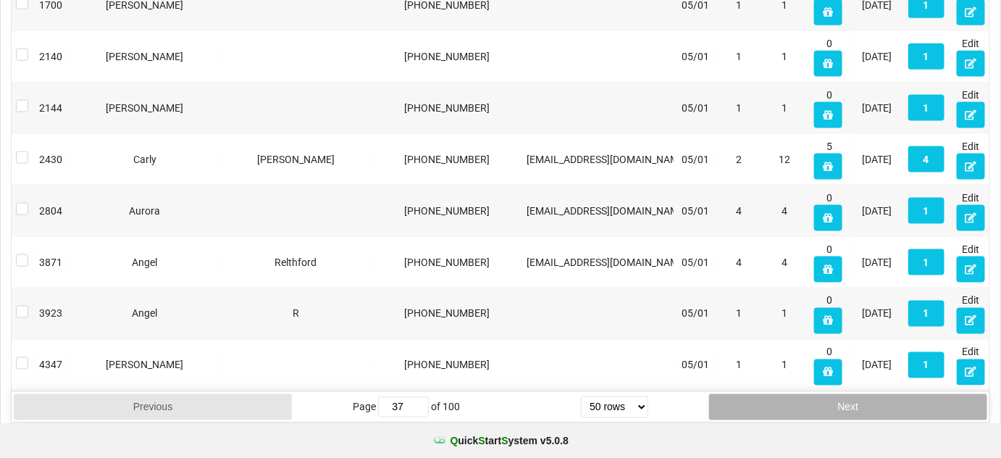
click at [815, 396] on button "Next" at bounding box center [848, 407] width 278 height 26
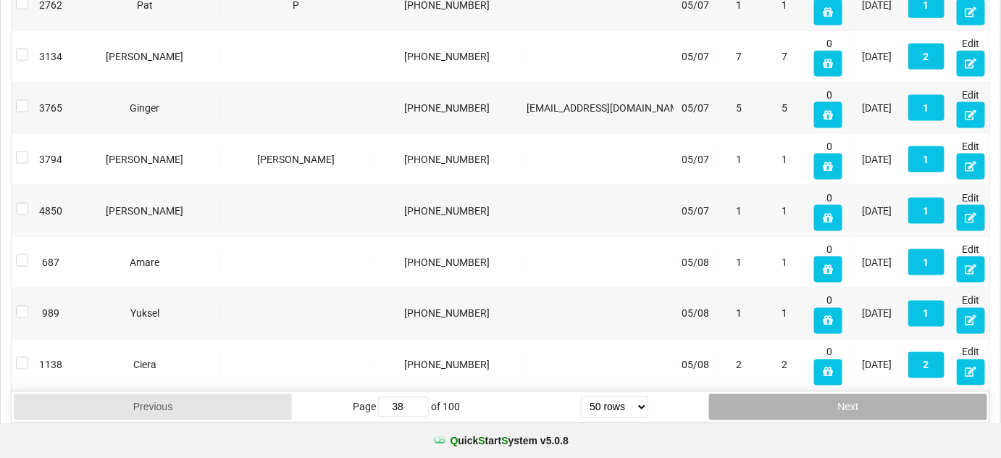
click at [815, 396] on button "Next" at bounding box center [848, 407] width 278 height 26
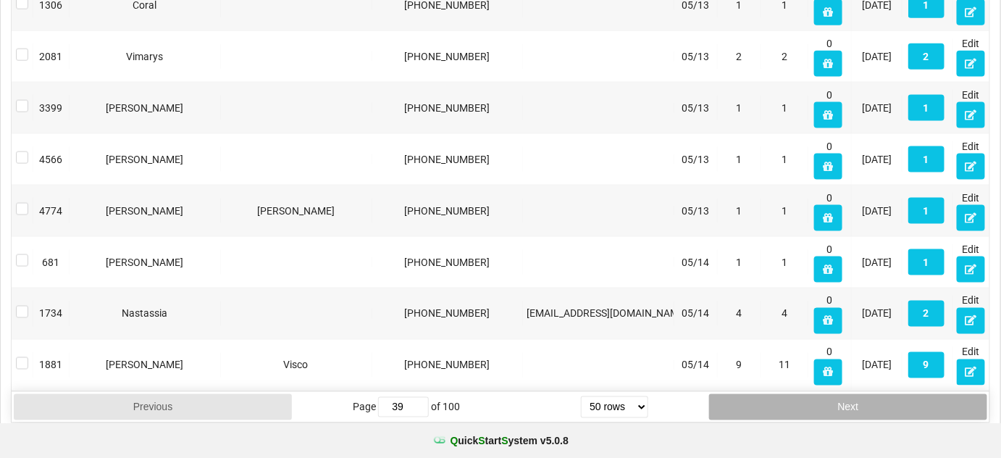
click at [815, 396] on button "Next" at bounding box center [848, 407] width 278 height 26
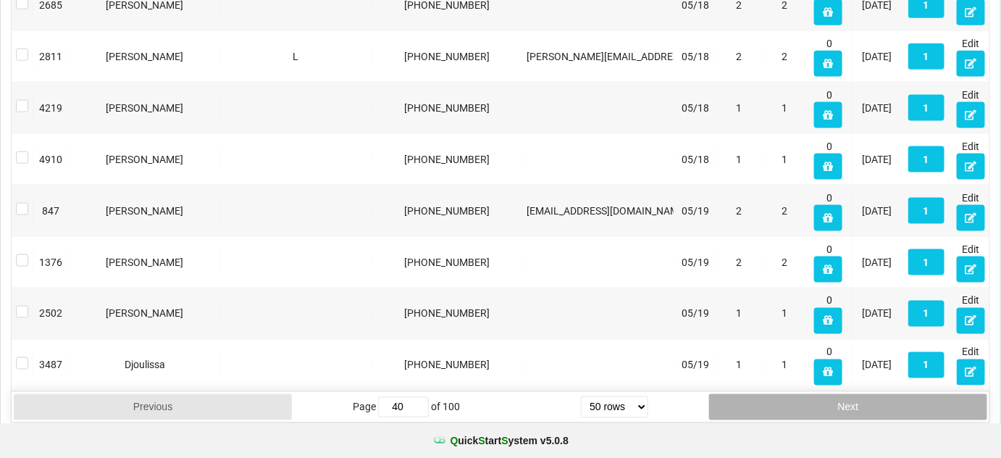
click at [815, 396] on button "Next" at bounding box center [848, 407] width 278 height 26
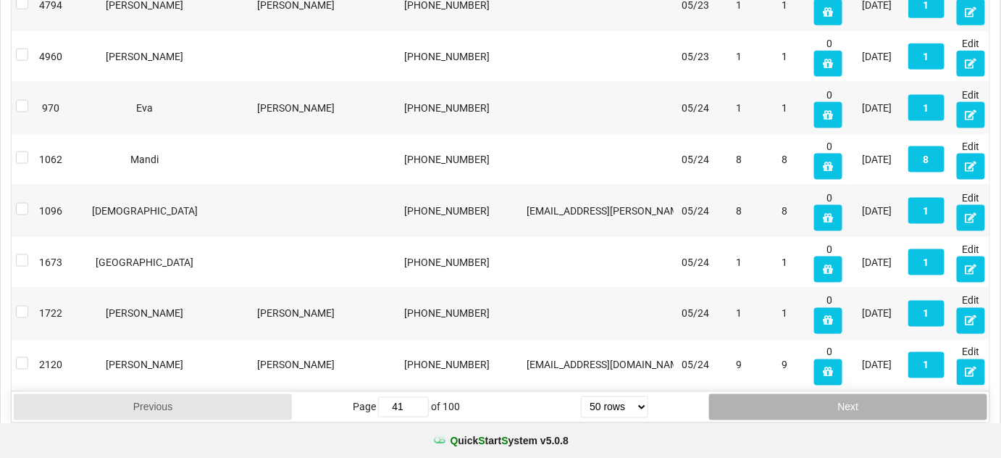
click at [815, 396] on button "Next" at bounding box center [848, 407] width 278 height 26
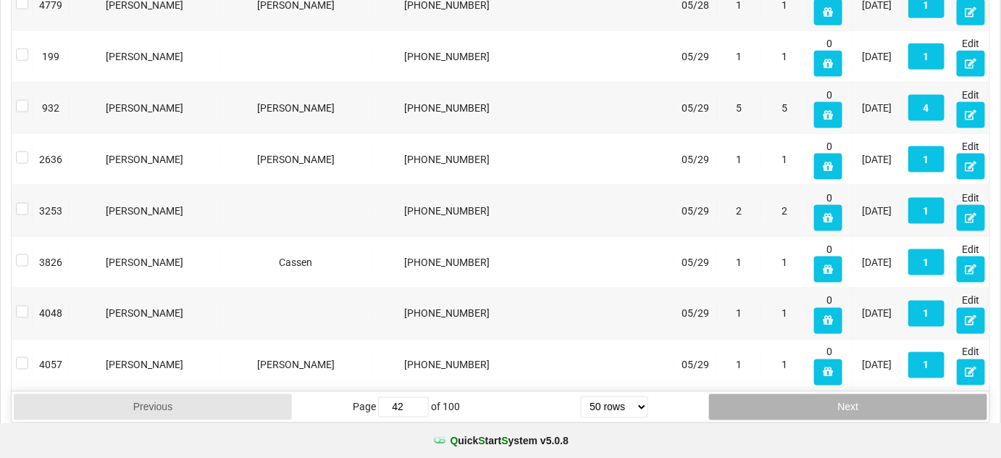
click at [815, 396] on button "Next" at bounding box center [848, 407] width 278 height 26
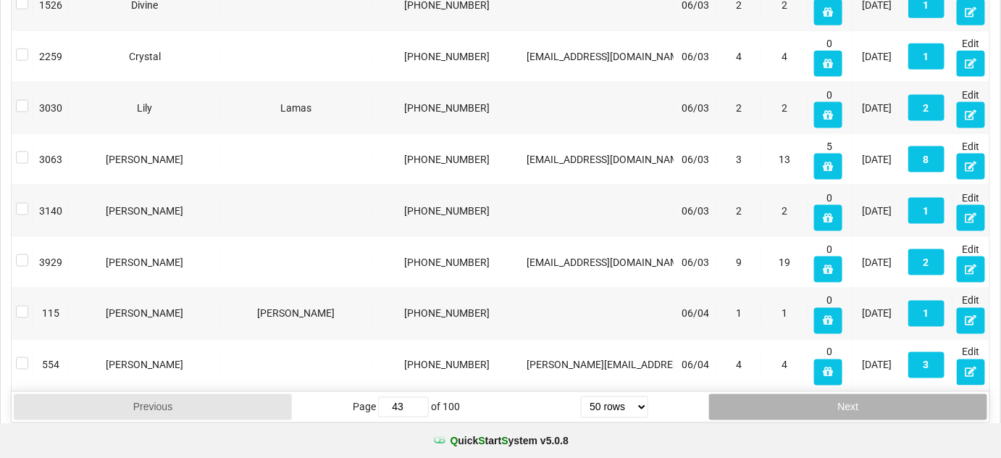
click at [815, 396] on button "Next" at bounding box center [848, 407] width 278 height 26
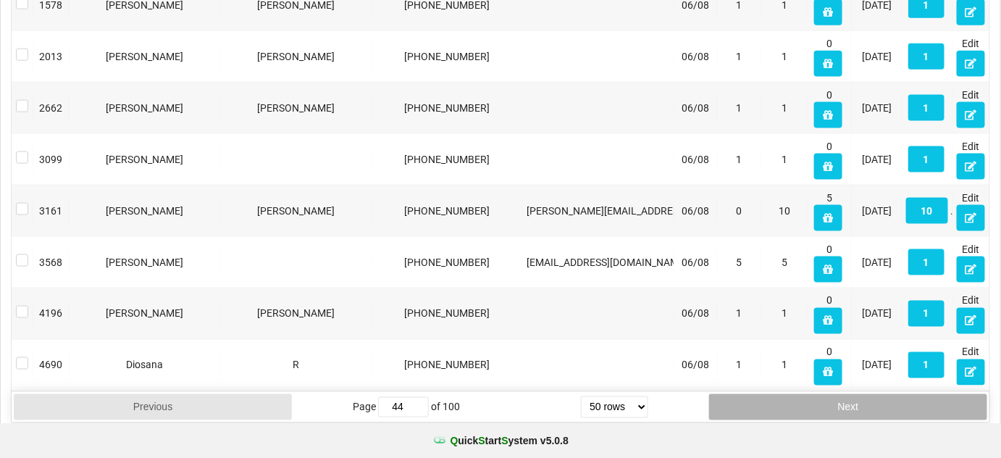
click at [815, 396] on button "Next" at bounding box center [848, 407] width 278 height 26
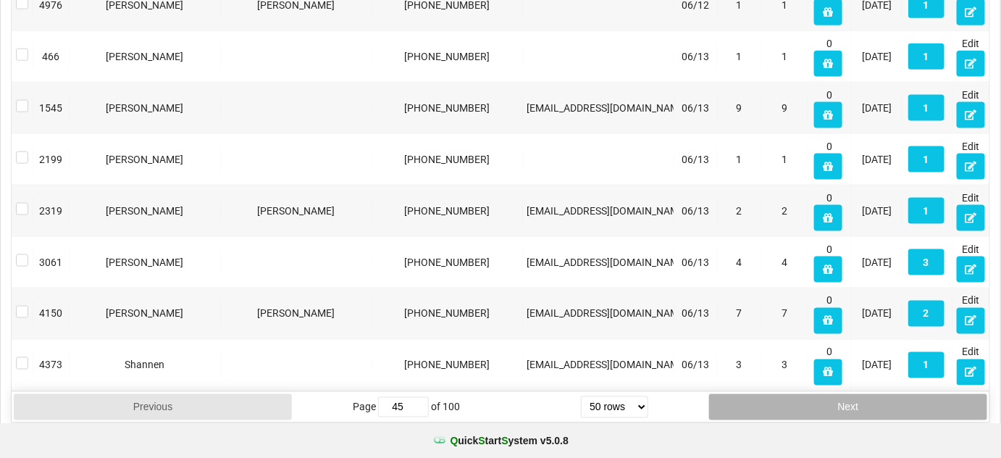
click at [815, 396] on button "Next" at bounding box center [848, 407] width 278 height 26
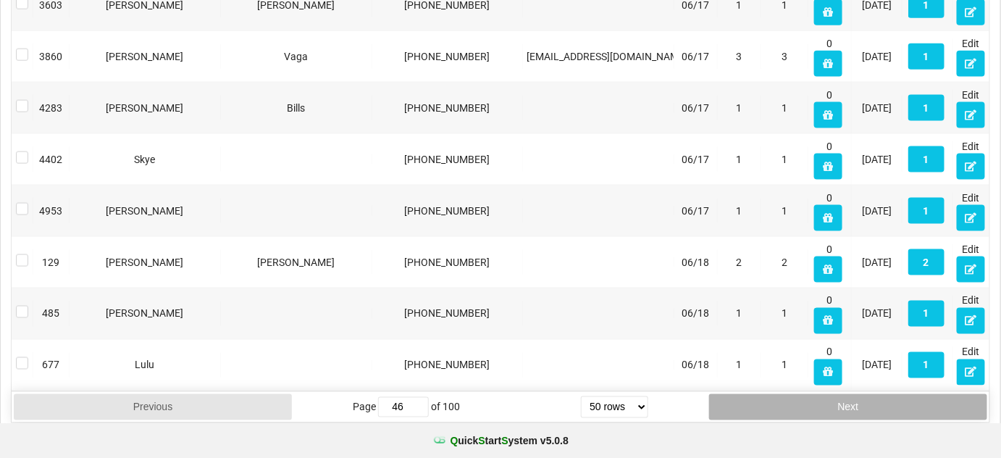
click at [815, 396] on button "Next" at bounding box center [848, 407] width 278 height 26
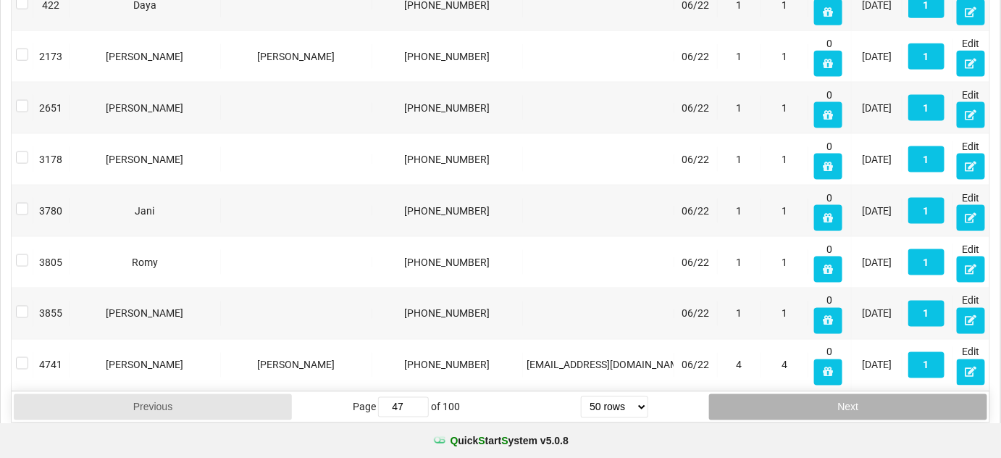
click at [815, 396] on button "Next" at bounding box center [848, 407] width 278 height 26
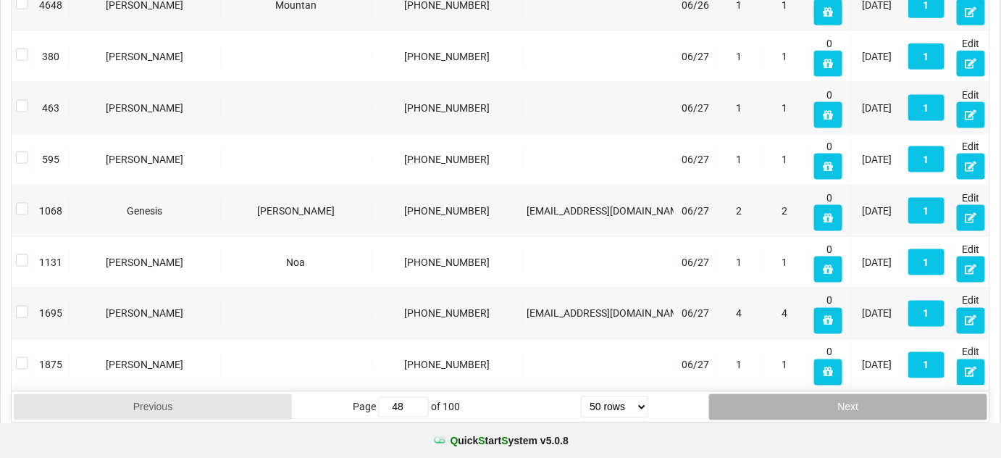
click at [815, 396] on button "Next" at bounding box center [848, 407] width 278 height 26
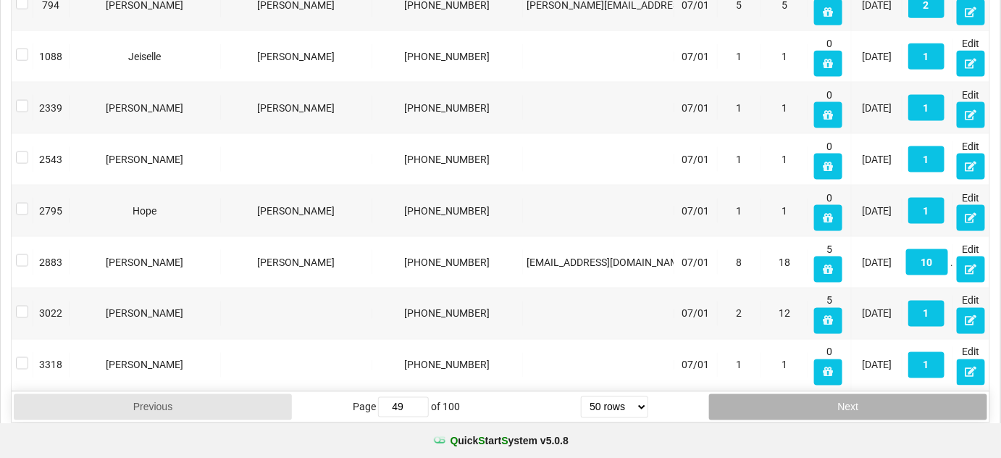
click at [815, 396] on button "Next" at bounding box center [848, 407] width 278 height 26
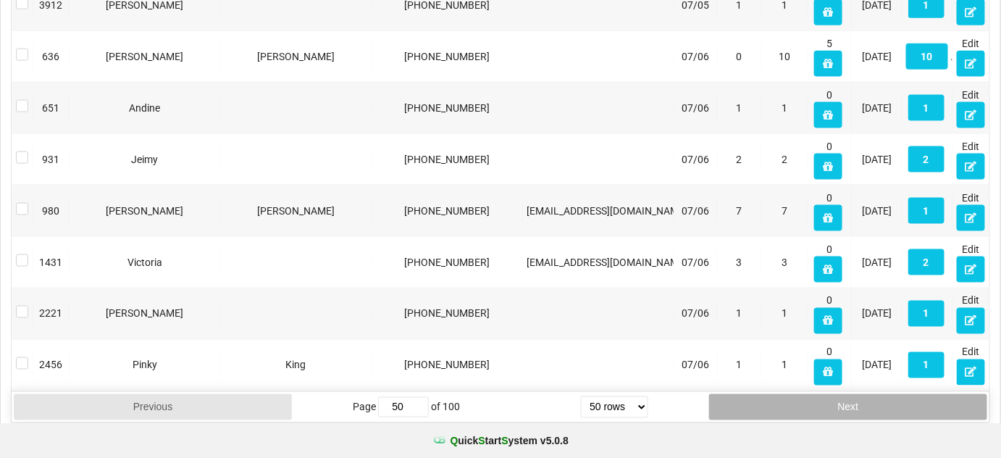
click at [814, 396] on button "Next" at bounding box center [848, 407] width 278 height 26
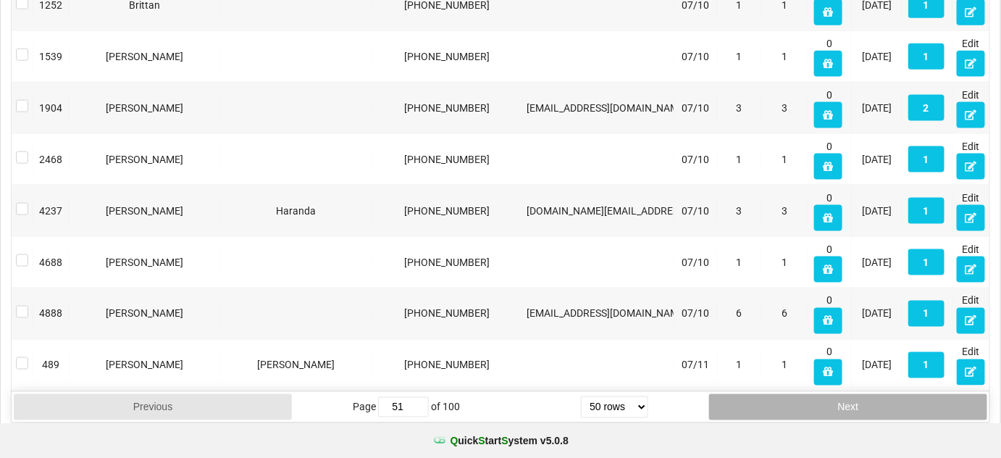
click at [814, 396] on button "Next" at bounding box center [848, 407] width 278 height 26
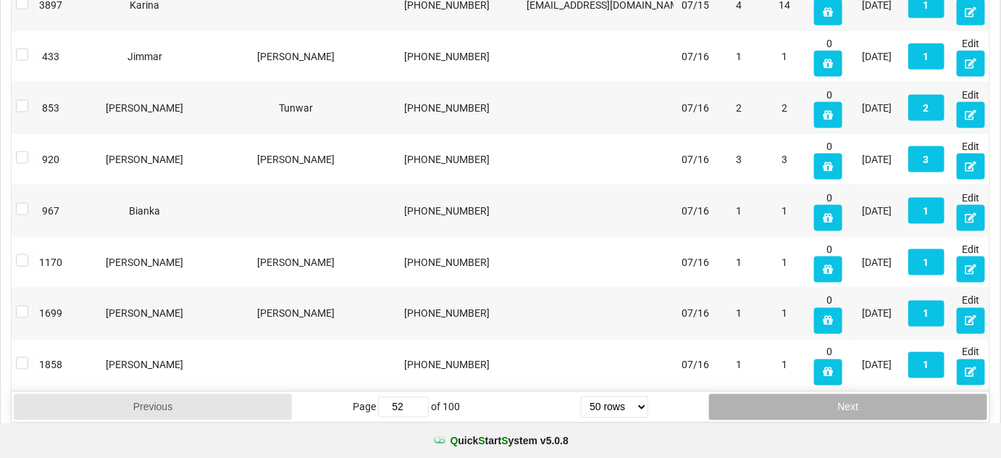
click at [814, 396] on button "Next" at bounding box center [848, 407] width 278 height 26
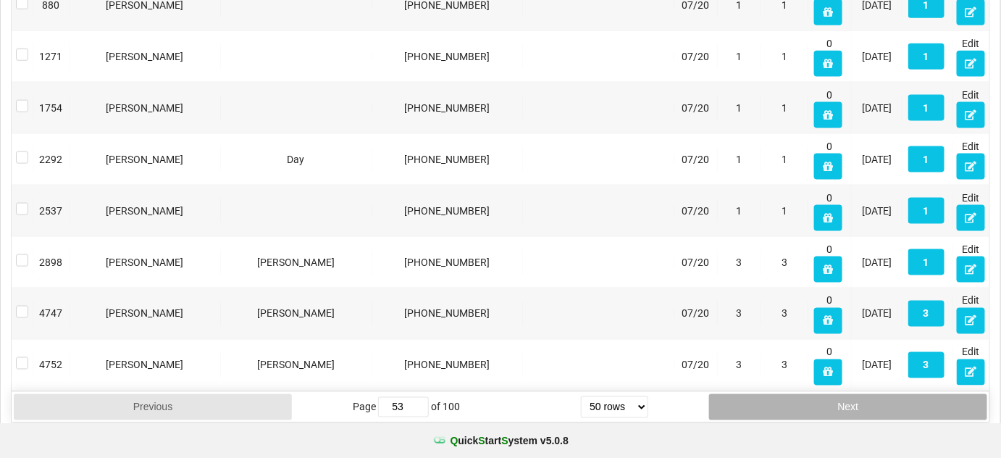
click at [814, 396] on button "Next" at bounding box center [848, 407] width 278 height 26
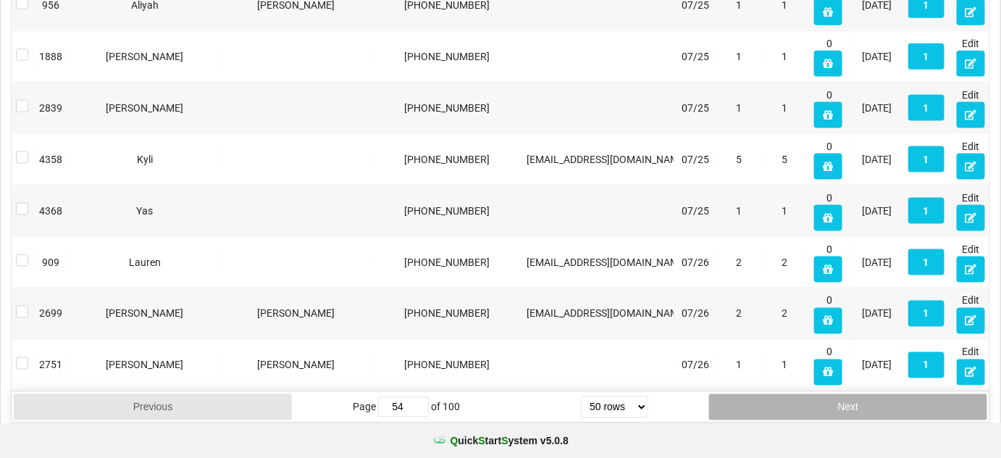
click at [814, 396] on button "Next" at bounding box center [848, 407] width 278 height 26
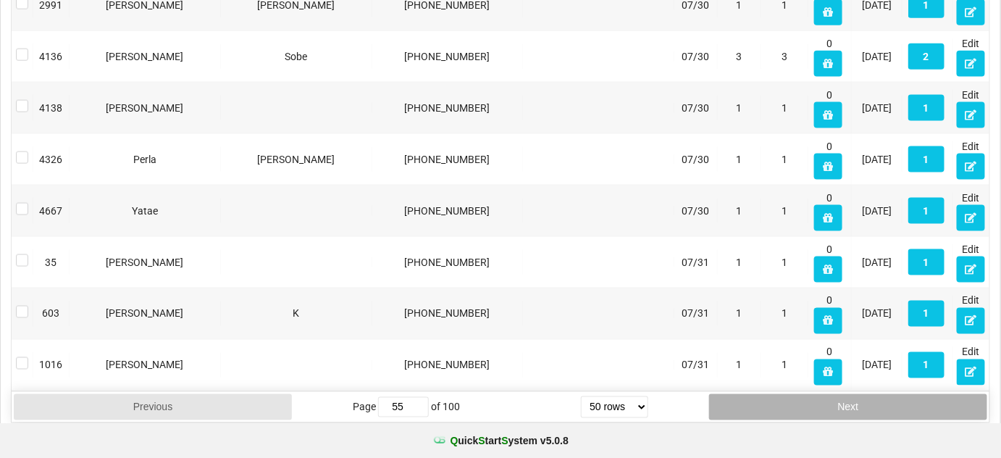
click at [814, 396] on button "Next" at bounding box center [848, 407] width 278 height 26
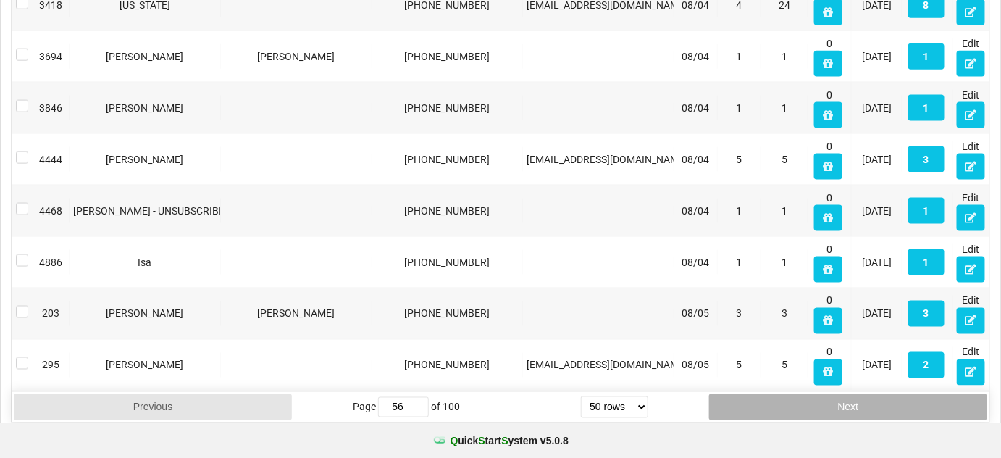
click at [813, 396] on button "Next" at bounding box center [848, 407] width 278 height 26
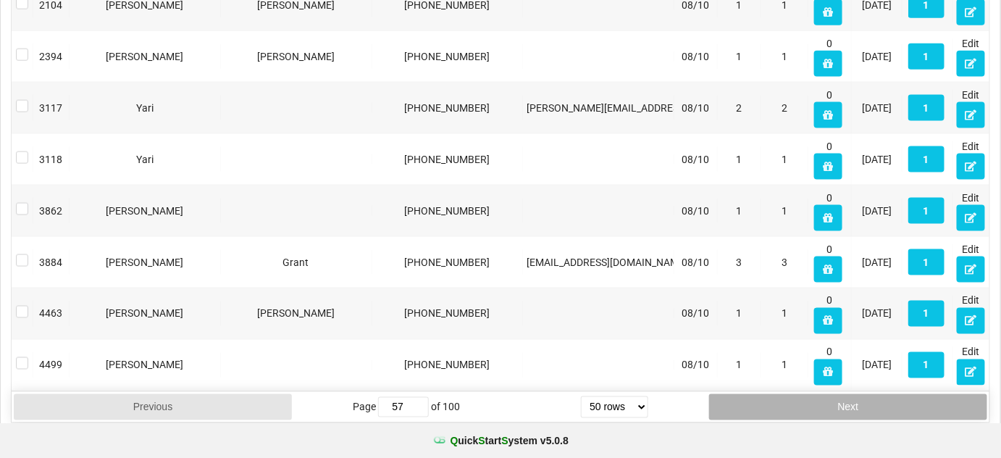
click at [813, 396] on button "Next" at bounding box center [848, 407] width 278 height 26
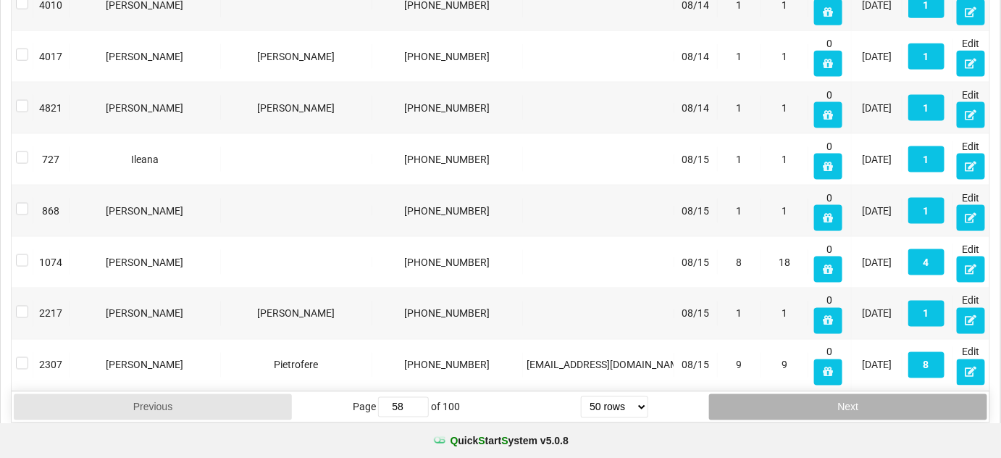
click at [812, 394] on button "Next" at bounding box center [848, 407] width 278 height 26
type input "59"
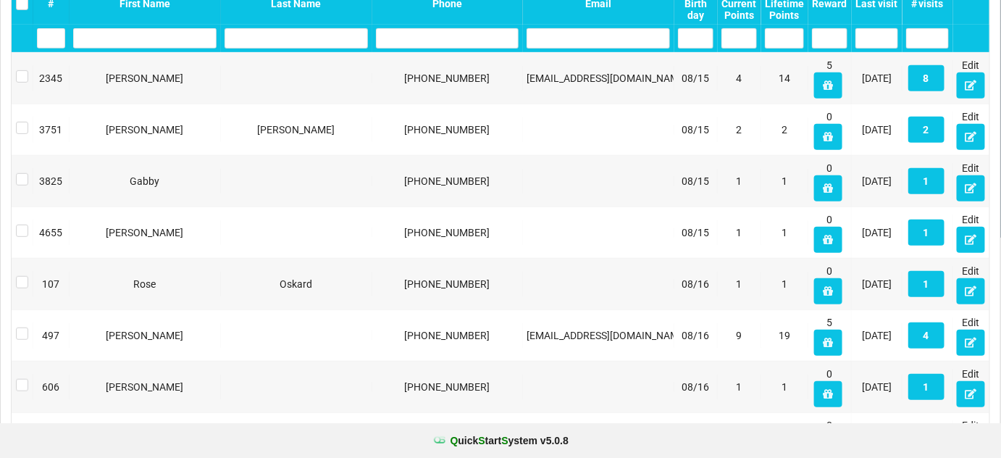
scroll to position [0, 0]
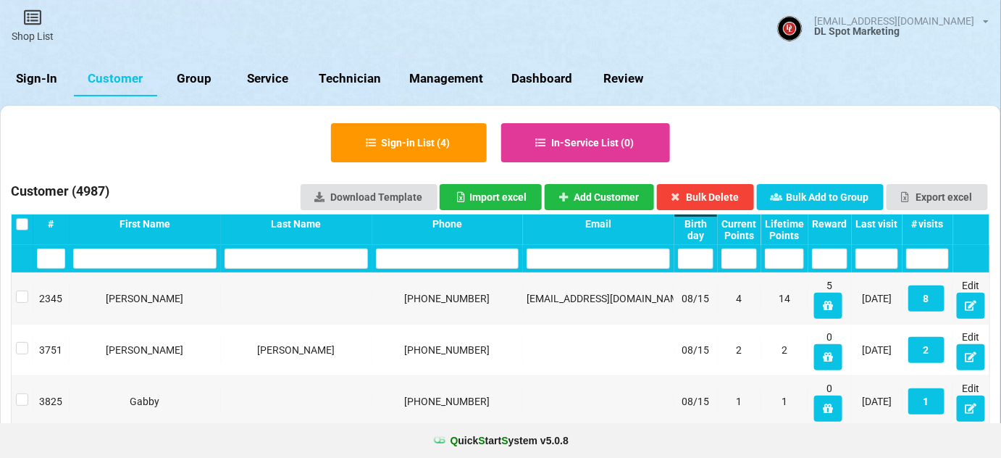
click at [17, 218] on label at bounding box center [22, 218] width 12 height 0
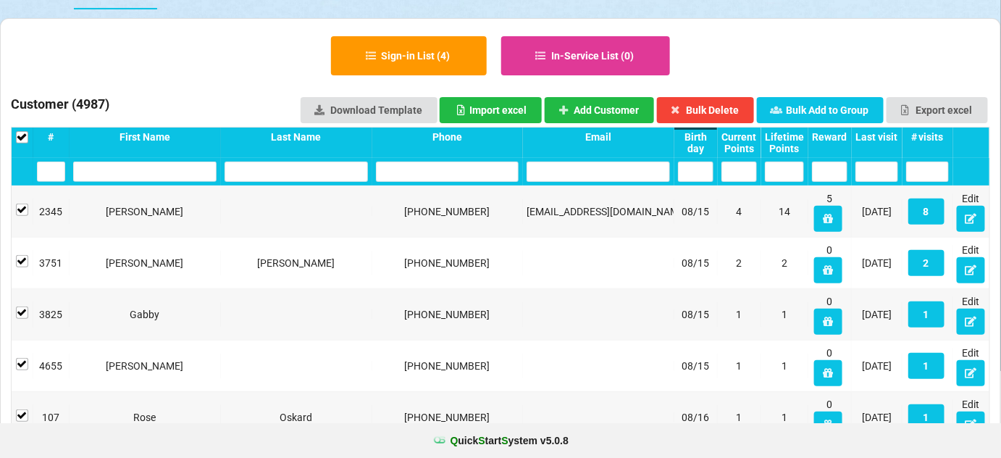
scroll to position [88, 0]
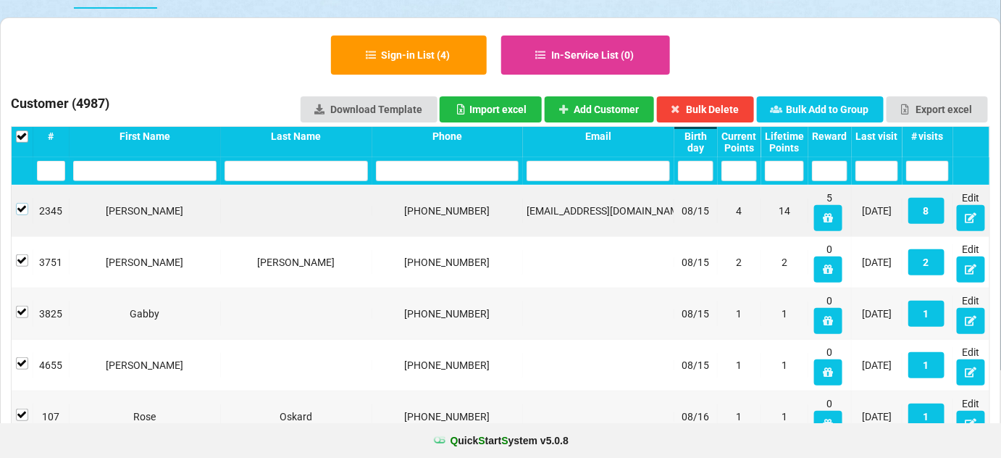
click at [23, 203] on label at bounding box center [22, 203] width 12 height 0
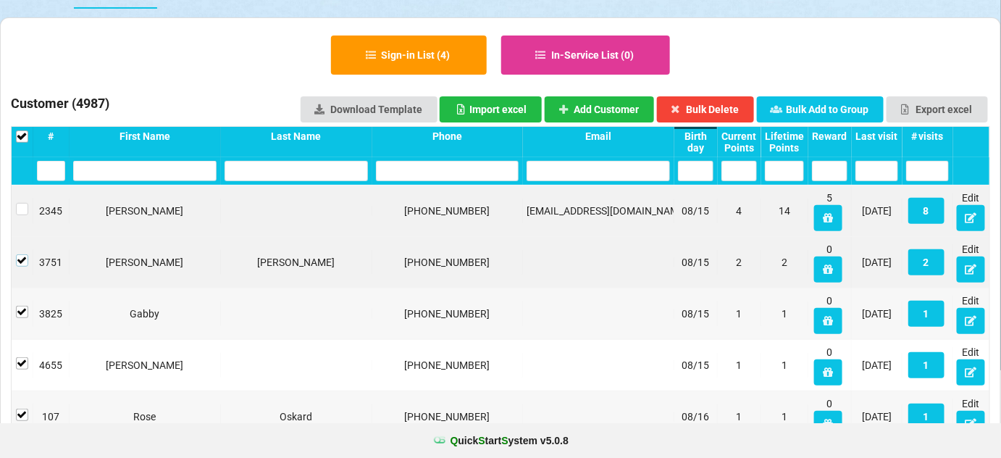
click at [21, 254] on label at bounding box center [22, 254] width 12 height 0
click at [20, 306] on label at bounding box center [22, 306] width 12 height 0
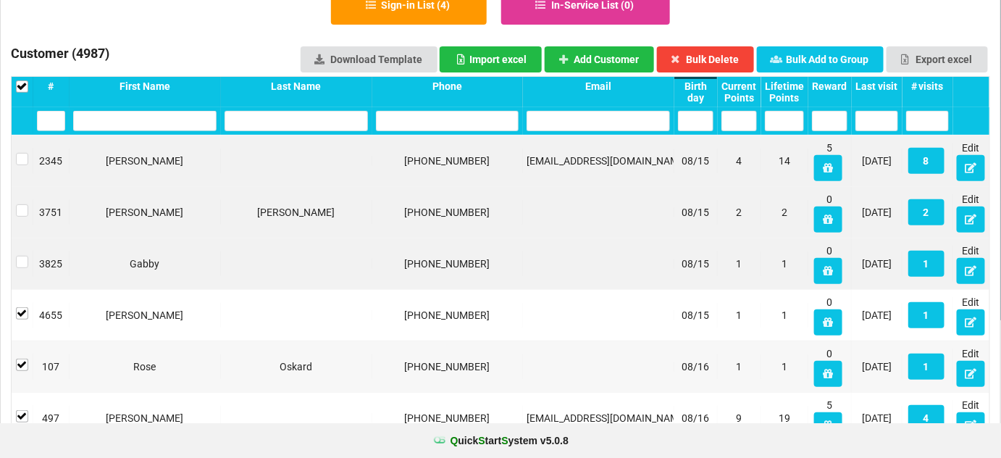
scroll to position [175, 0]
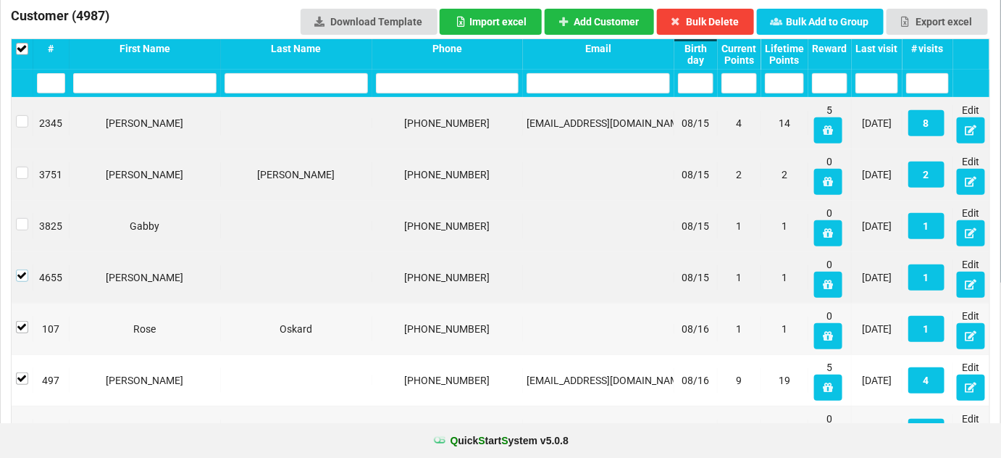
click at [24, 270] on label at bounding box center [22, 270] width 12 height 0
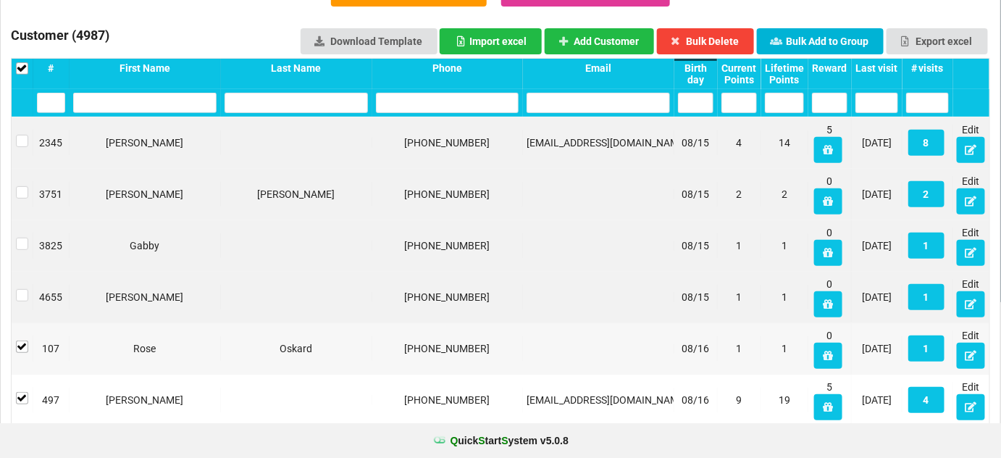
scroll to position [0, 0]
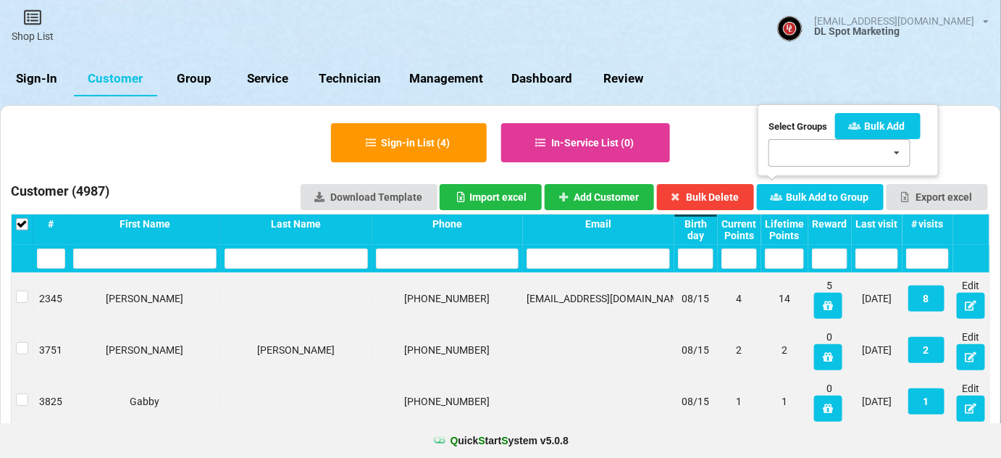
click at [813, 149] on div "[DATE] Bday 8/4 - 8/15 SMS Test [DATE] 60-Days SMS [DATE] Bday 1 5/1-5/[DATE] B…" at bounding box center [840, 153] width 142 height 28
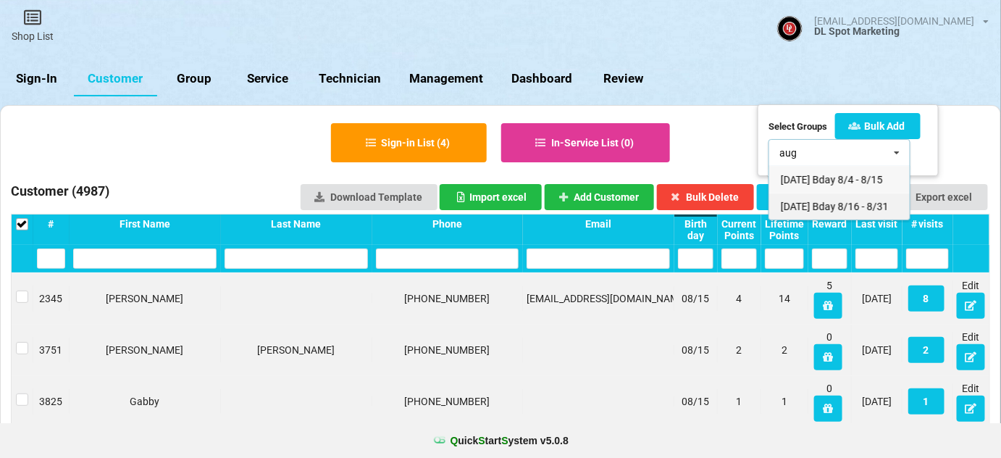
type input "aug"
click at [821, 208] on span "[DATE] Bday 8/16 - 8/31" at bounding box center [835, 207] width 108 height 12
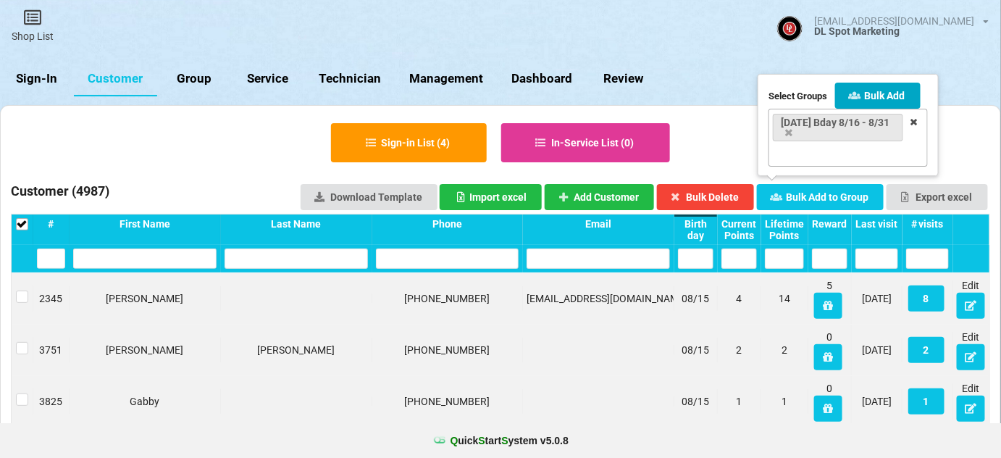
click at [883, 92] on button "Bulk Add" at bounding box center [878, 96] width 86 height 26
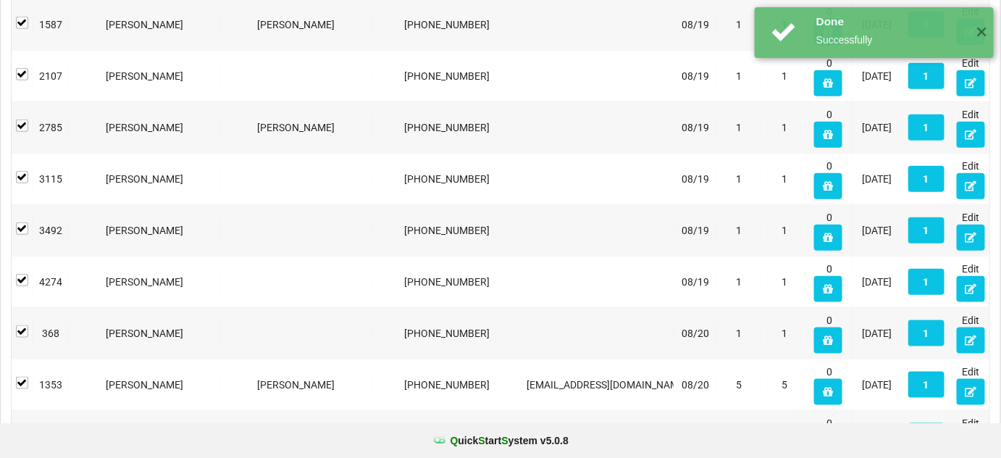
scroll to position [2454, 0]
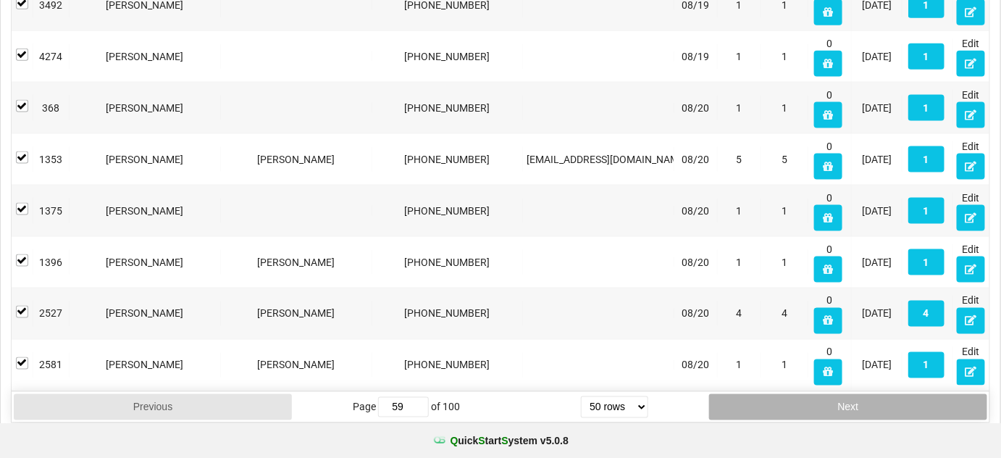
click at [838, 400] on button "Next" at bounding box center [848, 407] width 278 height 26
type input "60"
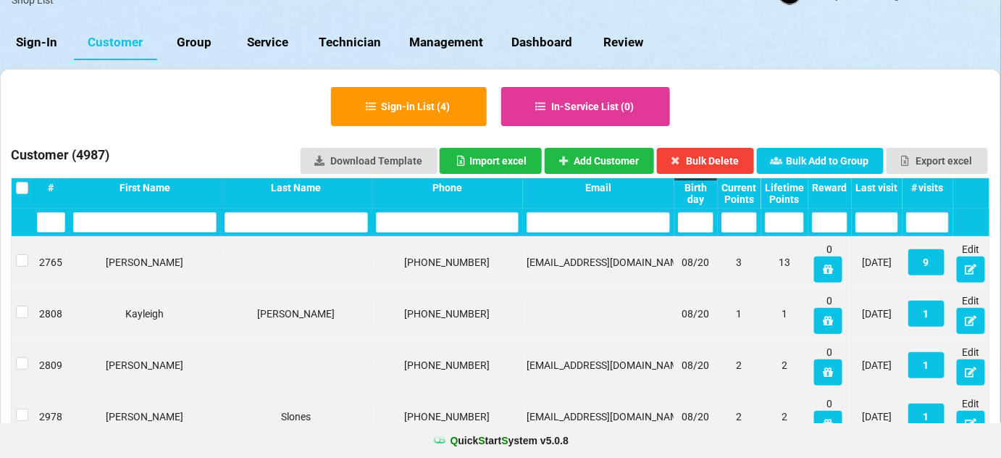
scroll to position [0, 0]
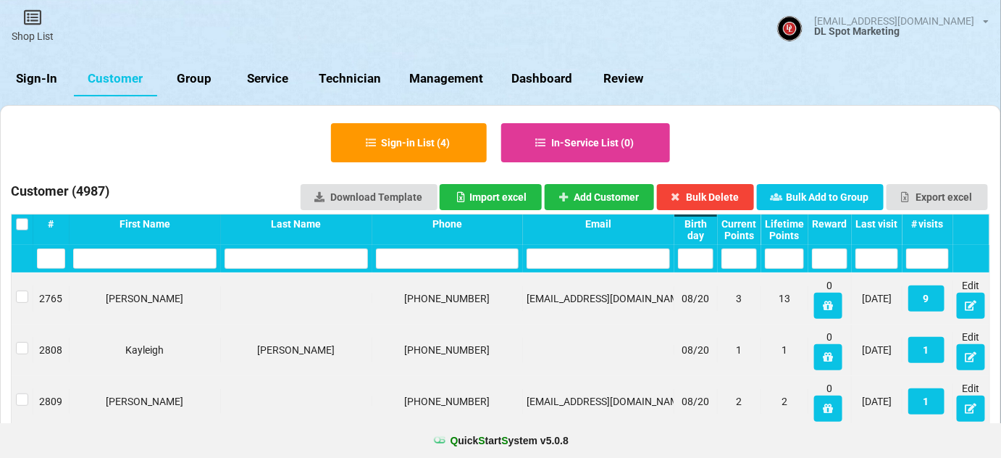
click at [21, 218] on label at bounding box center [22, 218] width 12 height 0
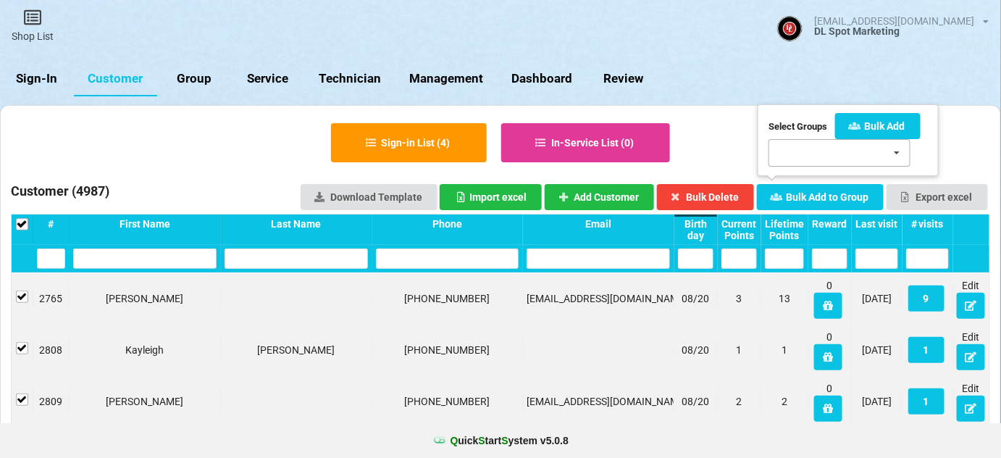
click at [807, 152] on div "[DATE] Bday 8/4 - 8/15 SMS Test [DATE] 60-Days SMS [DATE] Bday 1 5/1-5/[DATE] B…" at bounding box center [840, 153] width 142 height 28
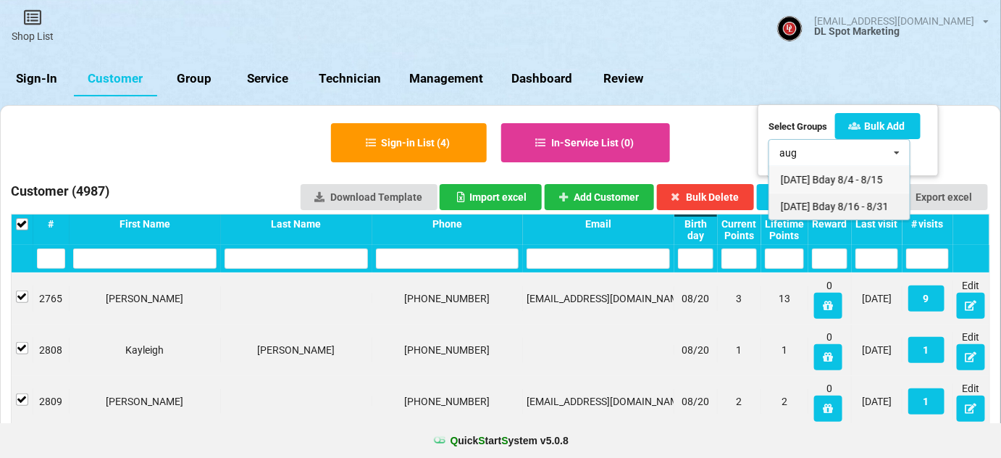
type input "aug"
click at [841, 217] on div "[DATE] Bday 8/16 - 8/31" at bounding box center [840, 206] width 141 height 27
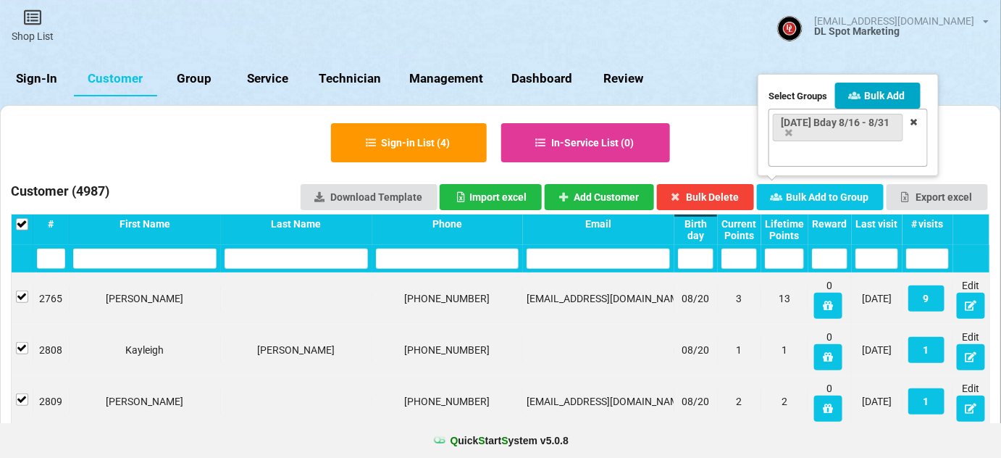
click at [875, 94] on button "Bulk Add" at bounding box center [878, 96] width 86 height 26
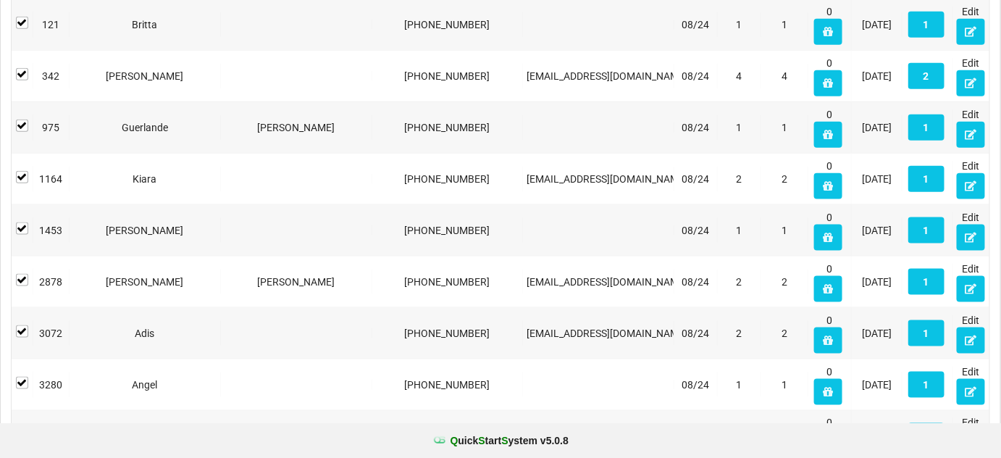
scroll to position [2454, 0]
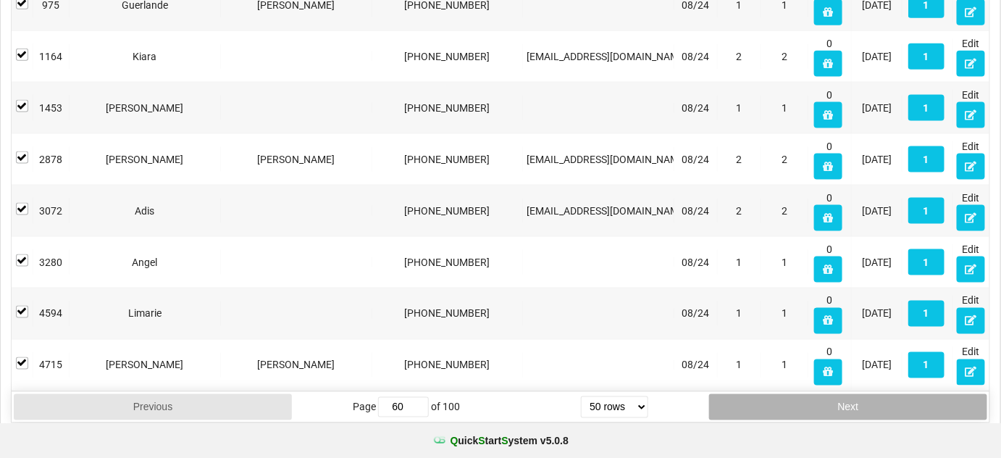
click at [846, 396] on button "Next" at bounding box center [848, 407] width 278 height 26
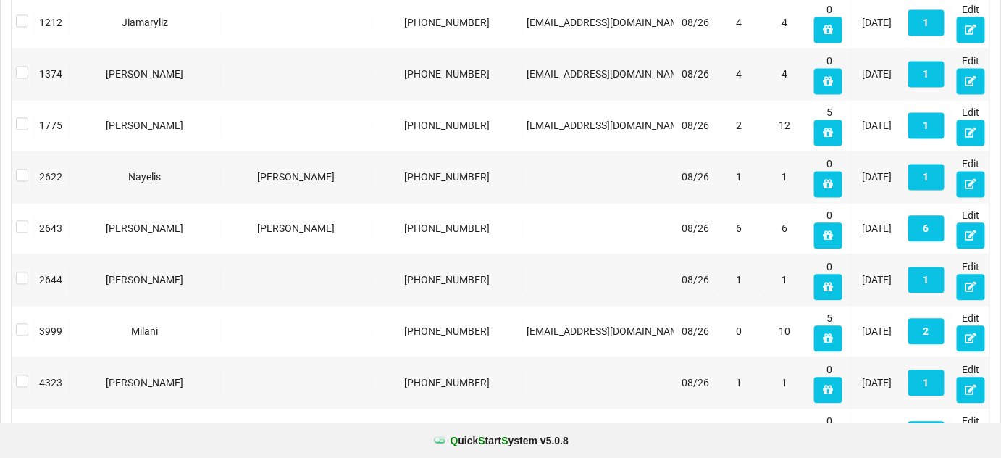
scroll to position [0, 0]
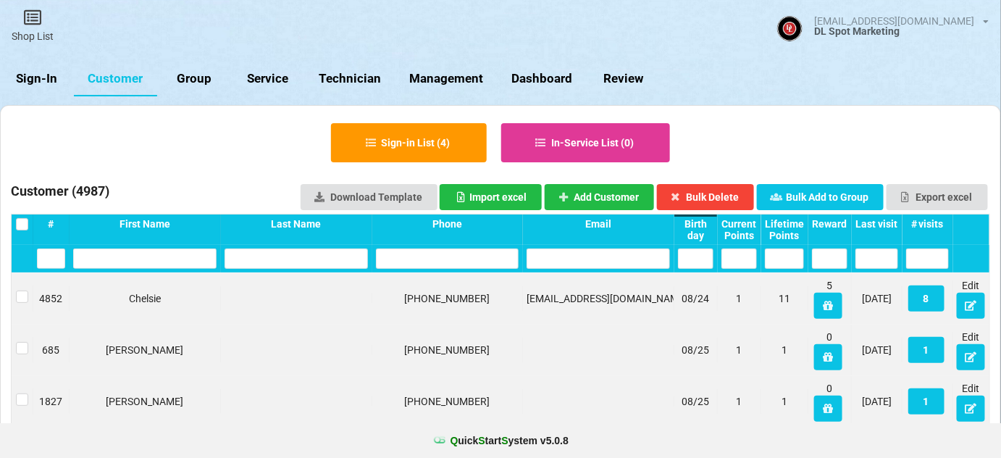
click at [707, 122] on div "Sign-in List ( 4 ) In-Service List ( 0 )" at bounding box center [501, 143] width 980 height 54
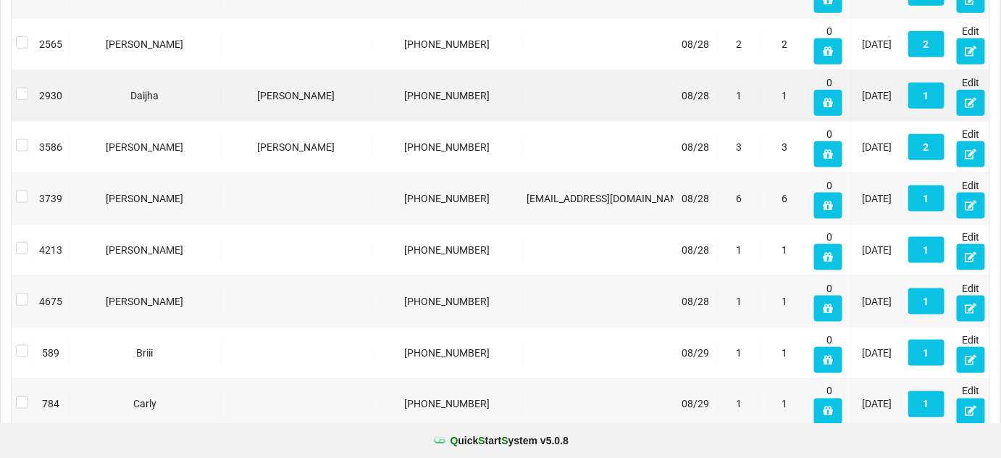
scroll to position [2454, 0]
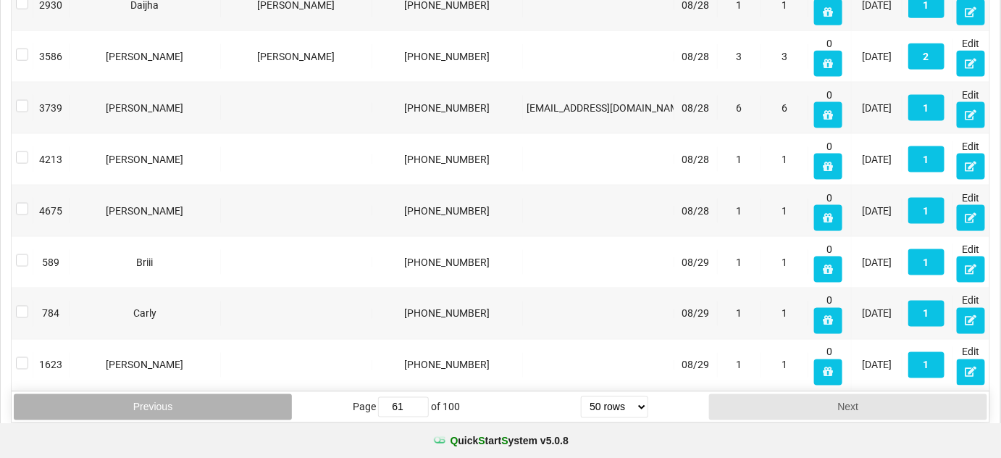
click at [226, 394] on button "Previous" at bounding box center [153, 407] width 278 height 26
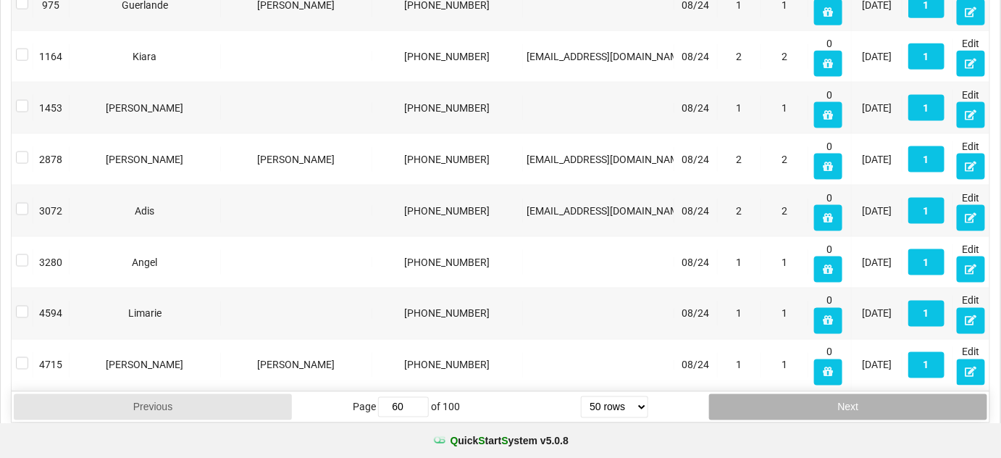
click at [861, 396] on button "Next" at bounding box center [848, 407] width 278 height 26
type input "61"
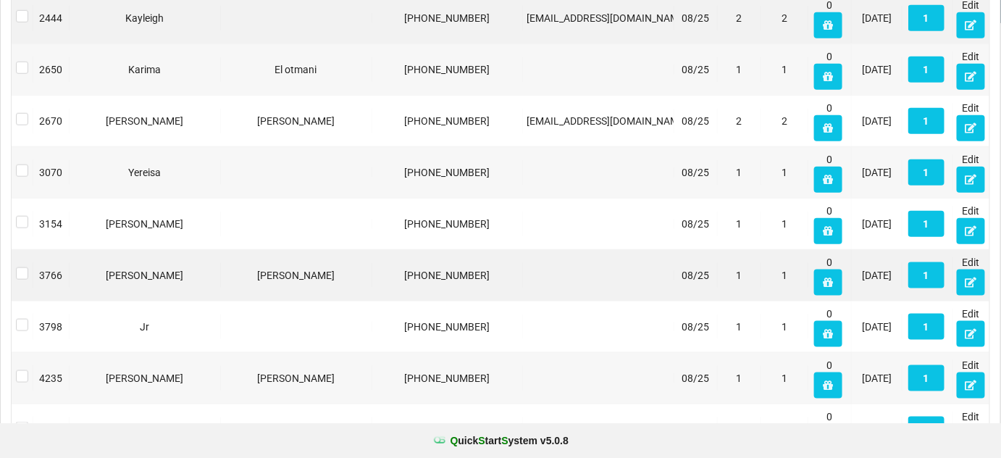
scroll to position [0, 0]
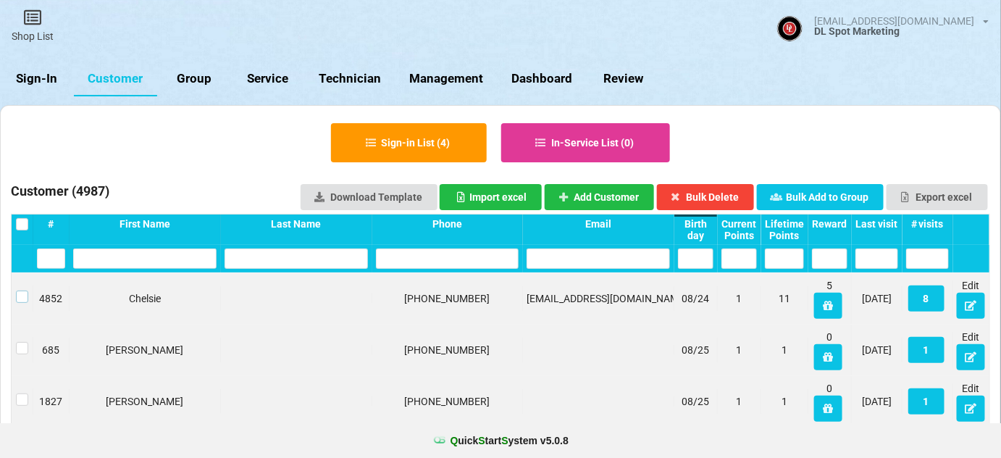
click at [23, 291] on label at bounding box center [22, 291] width 12 height 0
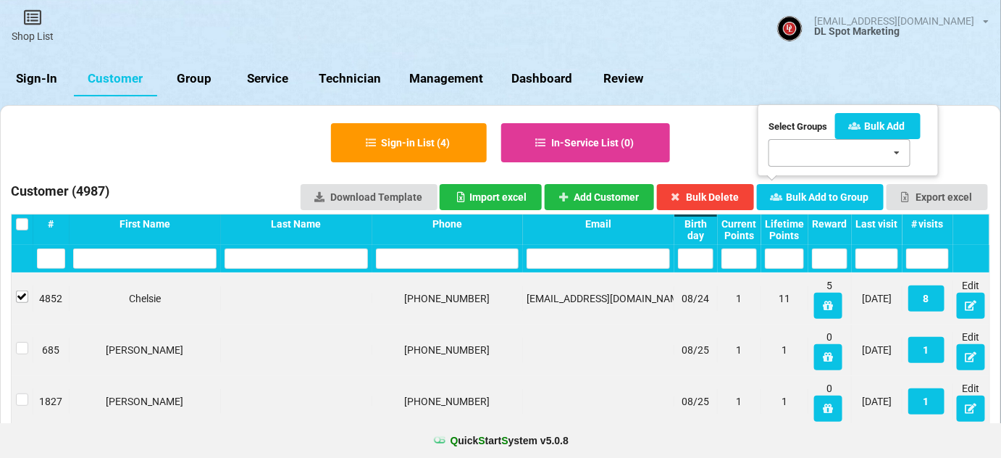
click at [809, 152] on div "[DATE] Bday 8/4 - 8/15 SMS Test [DATE] 60-Days SMS [DATE] Bday 1 5/1-5/[DATE] B…" at bounding box center [840, 153] width 142 height 28
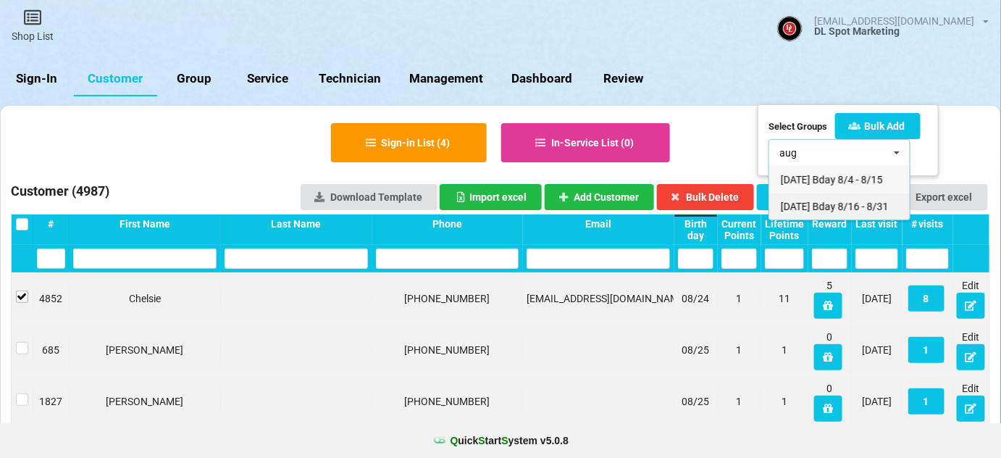
type input "aug"
click at [833, 210] on span "[DATE] Bday 8/16 - 8/31" at bounding box center [835, 207] width 108 height 12
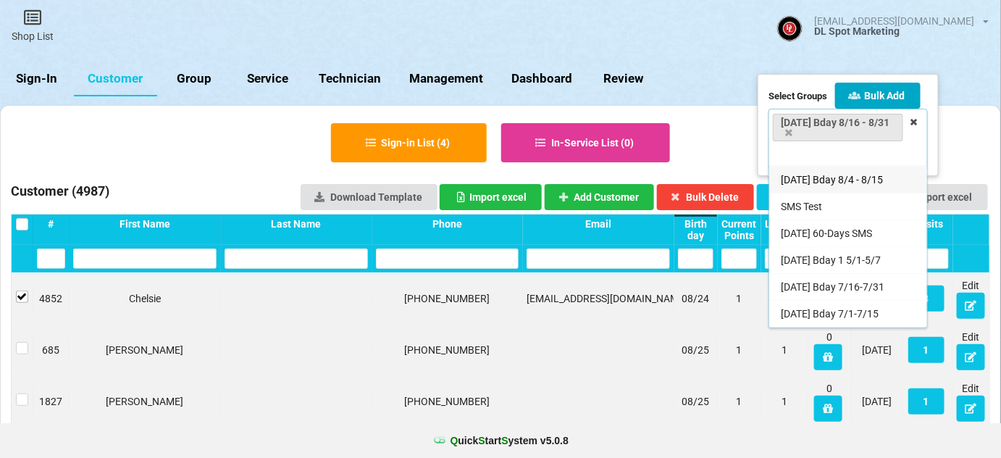
click at [893, 98] on button "Bulk Add" at bounding box center [878, 96] width 86 height 26
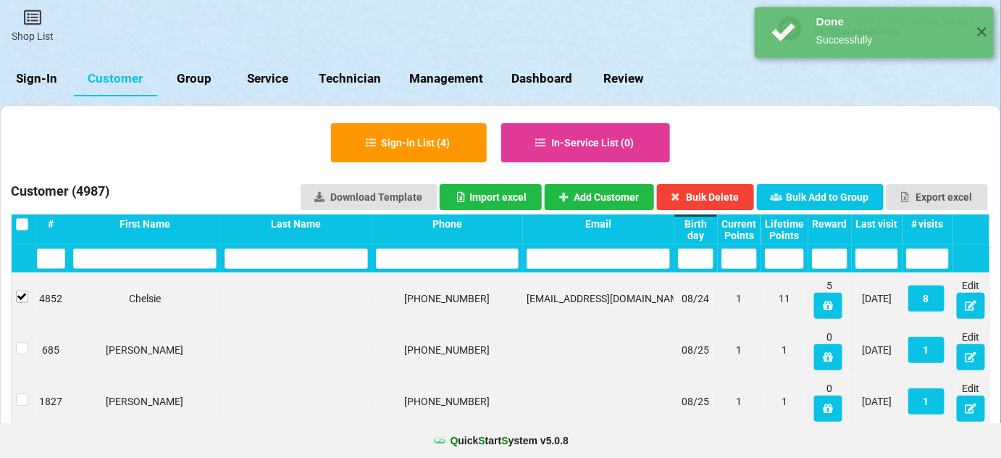
click at [194, 78] on link "Group" at bounding box center [194, 79] width 74 height 35
select select "25"
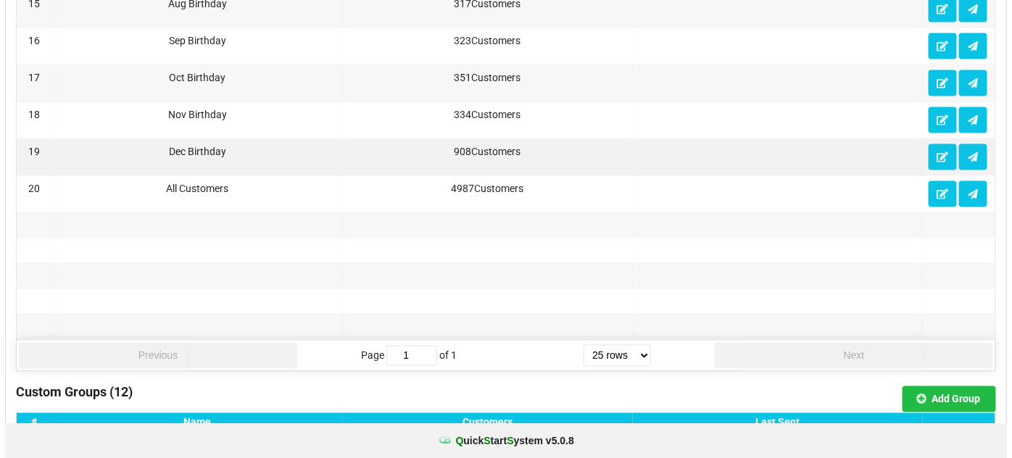
scroll to position [1054, 0]
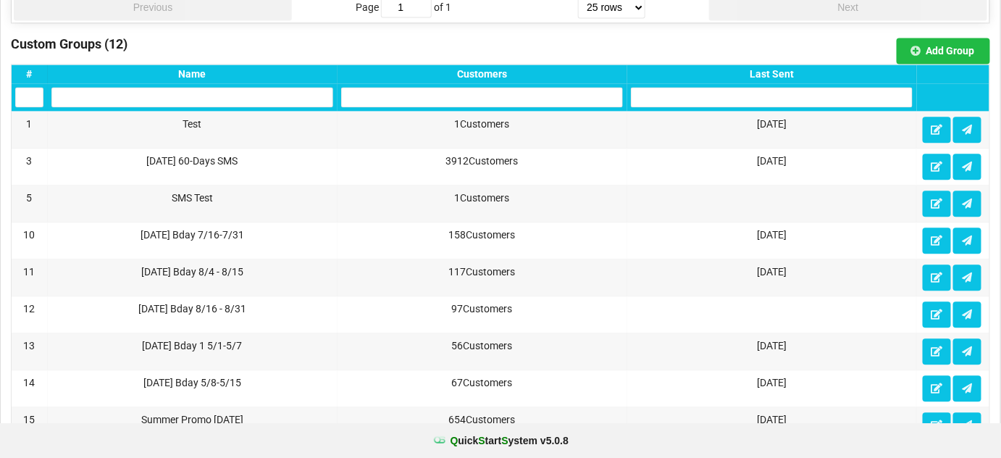
click at [786, 69] on div "Last Sent" at bounding box center [772, 74] width 282 height 12
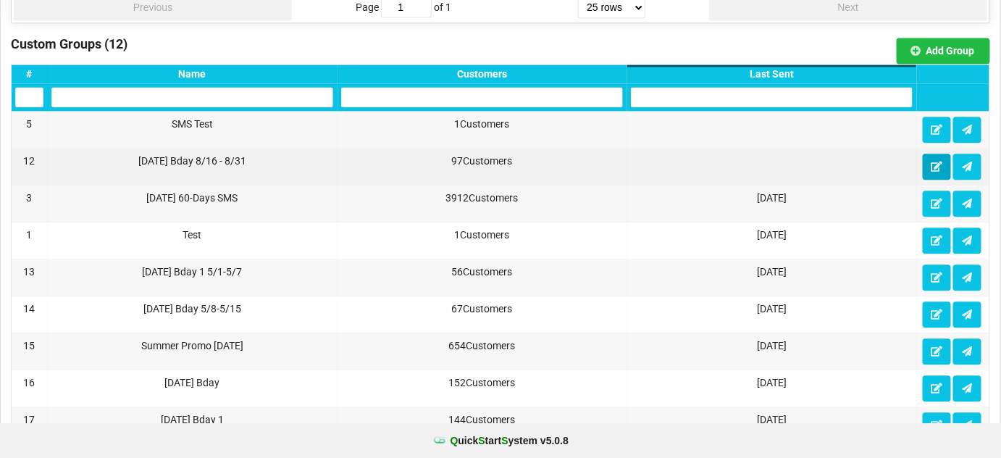
click at [935, 162] on icon at bounding box center [937, 166] width 12 height 9
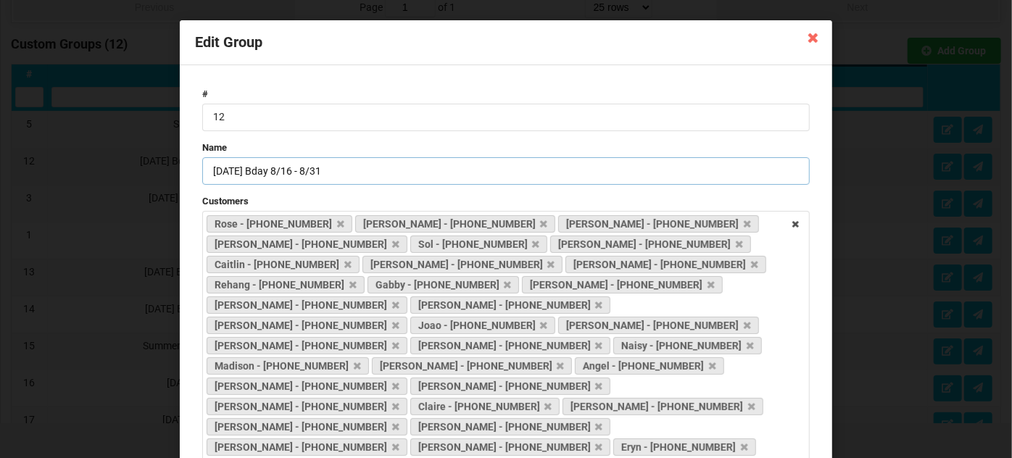
click at [346, 170] on input "[DATE] Bday 8/16 - 8/31" at bounding box center [505, 171] width 607 height 28
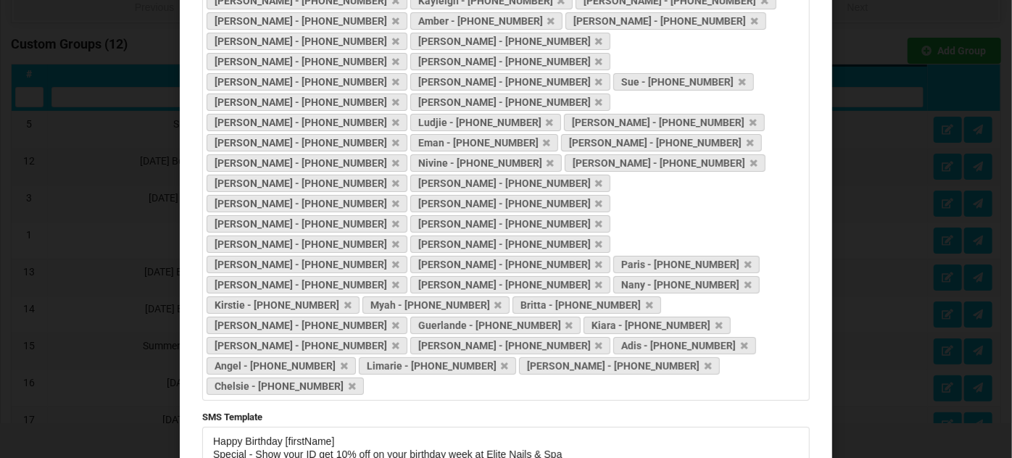
scroll to position [590, 0]
type input "[DATE] Bday 8/16 - 8/24"
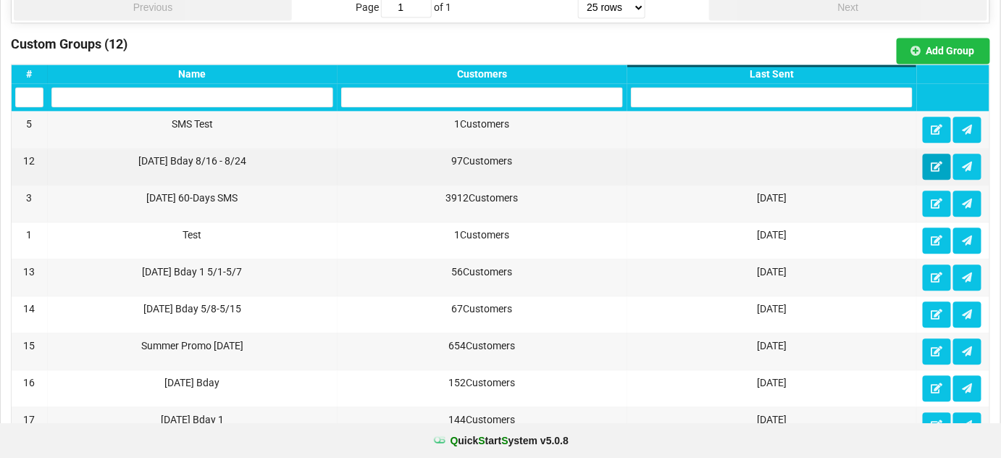
click at [939, 162] on icon at bounding box center [937, 166] width 12 height 9
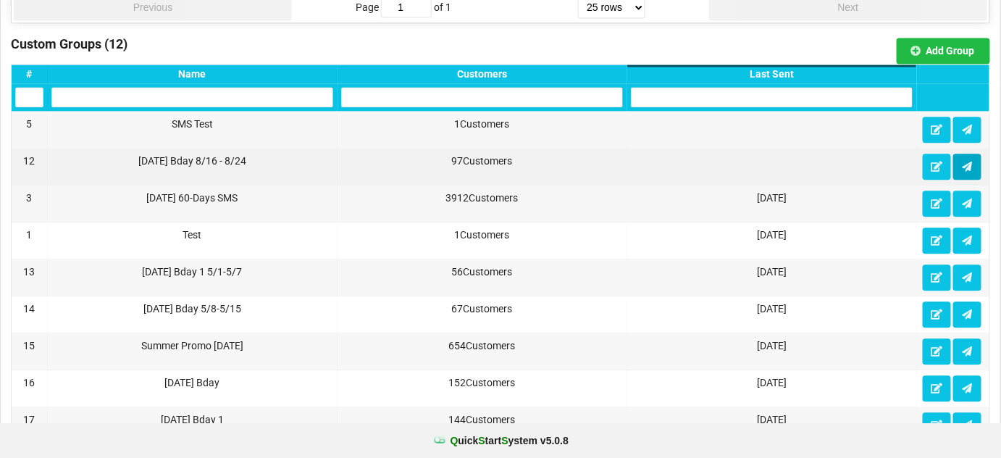
click at [970, 162] on icon at bounding box center [968, 166] width 12 height 9
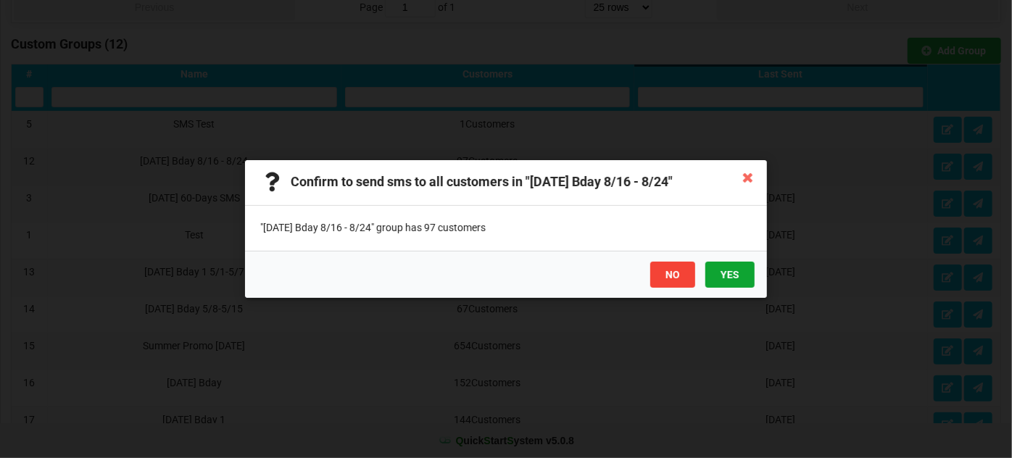
click at [735, 272] on button "YES" at bounding box center [729, 275] width 49 height 26
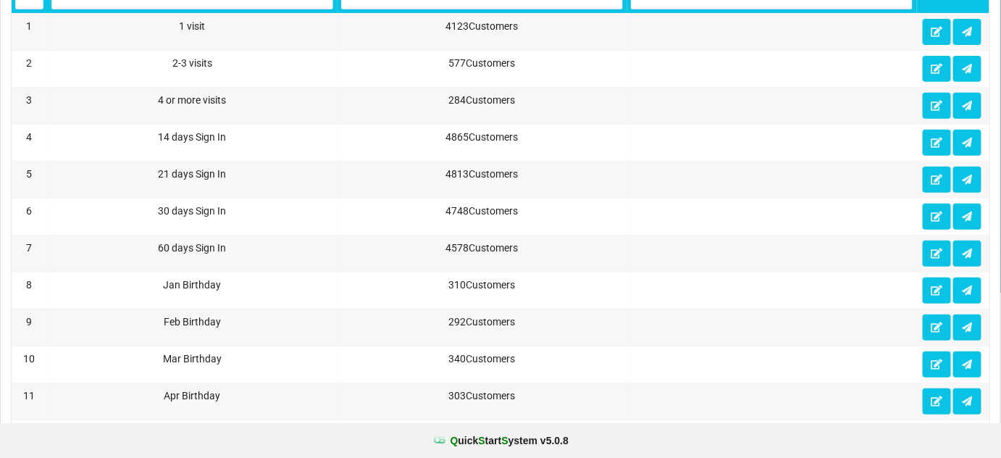
scroll to position [0, 0]
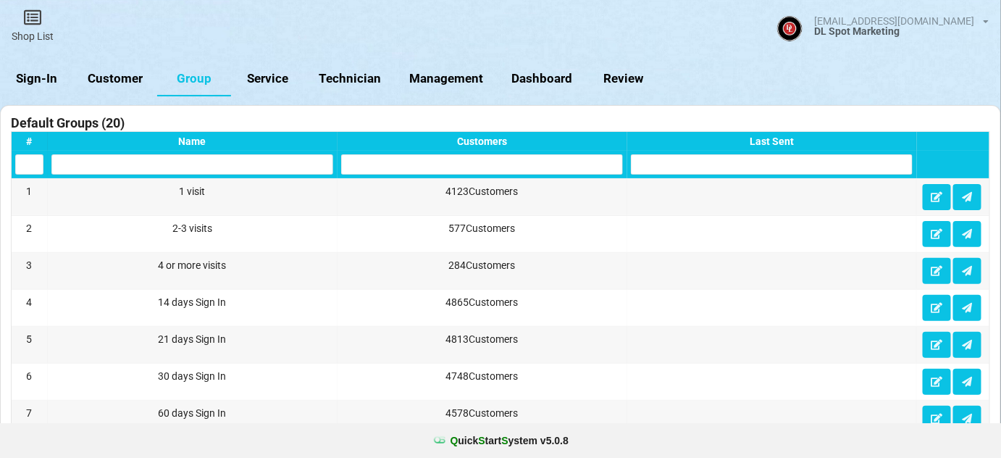
click at [122, 79] on link "Customer" at bounding box center [115, 79] width 83 height 35
select select "25"
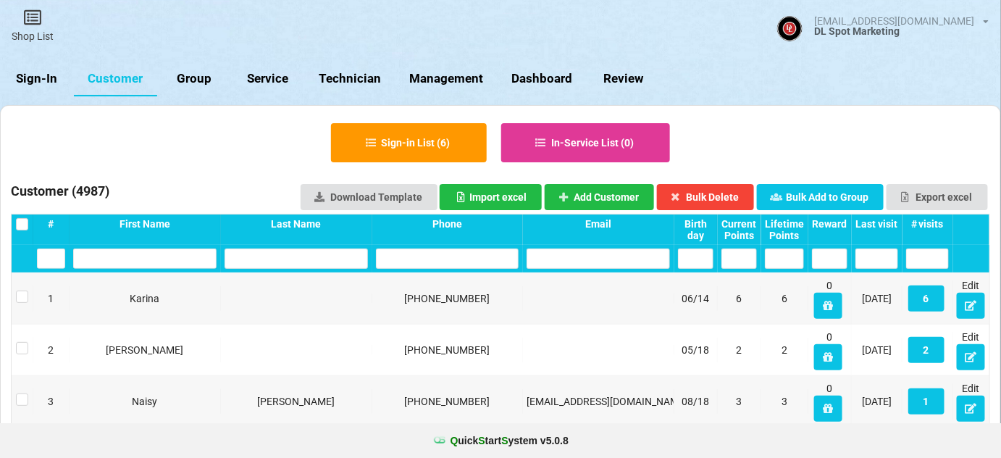
click at [421, 260] on input "text" at bounding box center [447, 259] width 143 height 20
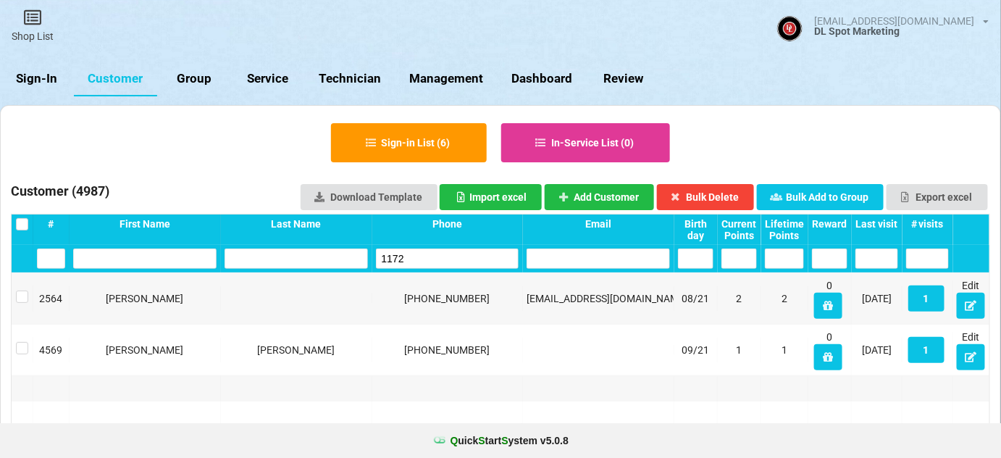
type input "1172"
click at [974, 305] on icon at bounding box center [971, 305] width 12 height 9
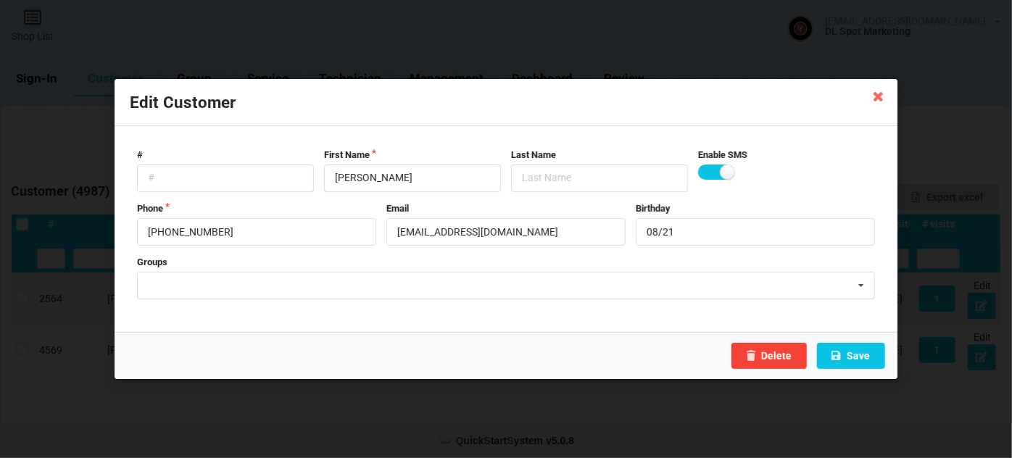
click at [878, 97] on icon at bounding box center [878, 95] width 23 height 23
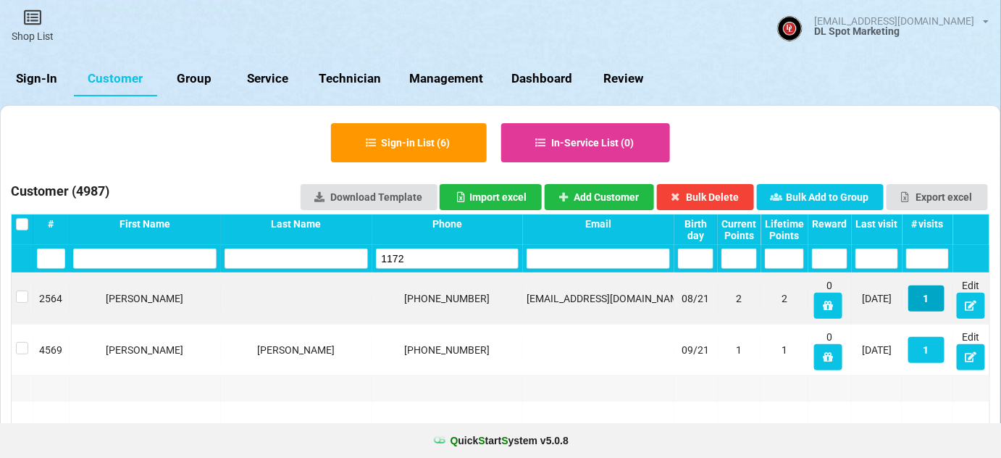
click at [925, 299] on button "1" at bounding box center [927, 299] width 36 height 26
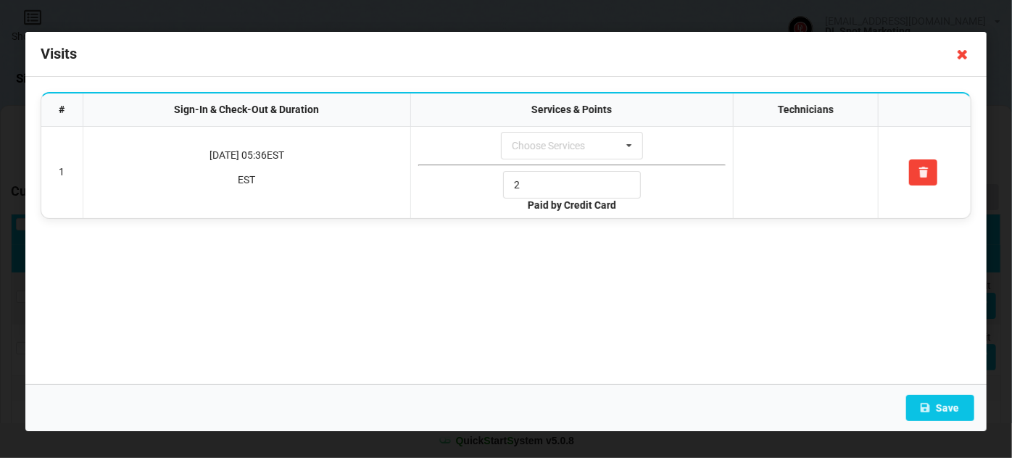
click at [964, 52] on icon at bounding box center [962, 54] width 23 height 23
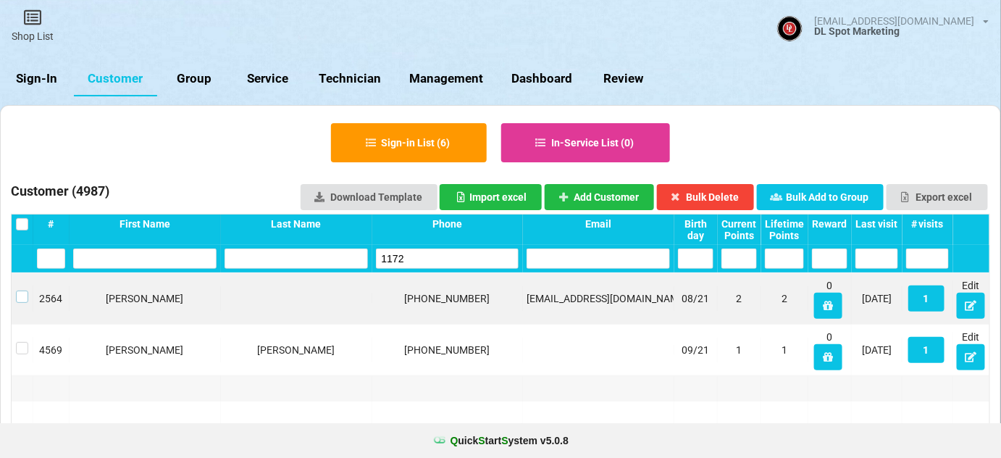
click at [17, 291] on label at bounding box center [22, 291] width 12 height 0
click at [721, 200] on button "Bulk Delete" at bounding box center [706, 197] width 98 height 26
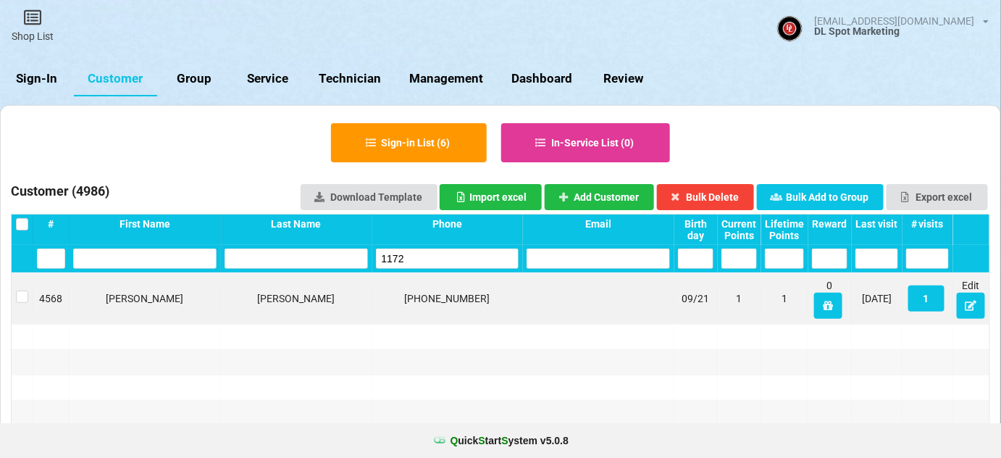
click at [415, 261] on input "1172" at bounding box center [447, 259] width 143 height 20
click at [21, 291] on label at bounding box center [22, 291] width 12 height 0
click at [726, 188] on button "Bulk Delete" at bounding box center [706, 197] width 98 height 26
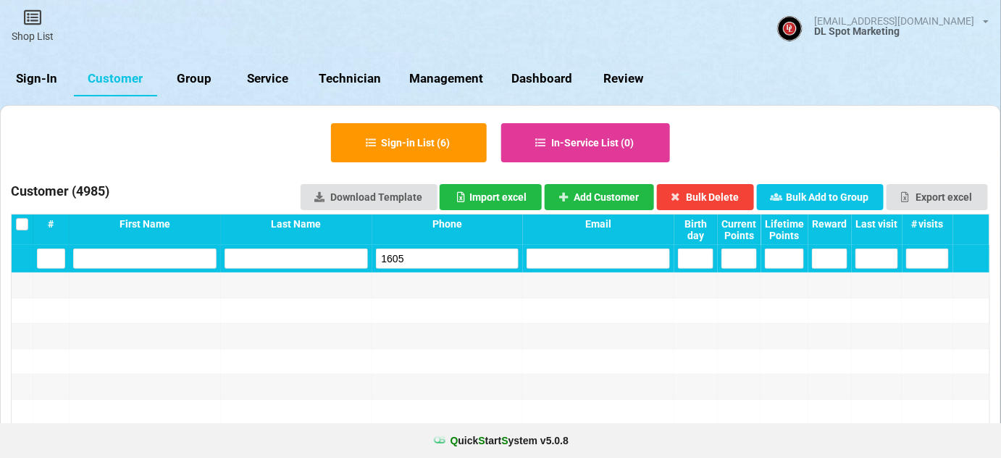
click at [418, 248] on div "1605" at bounding box center [447, 259] width 151 height 28
click at [419, 251] on input "1605" at bounding box center [447, 259] width 143 height 20
click at [420, 251] on input "1605" at bounding box center [447, 259] width 143 height 20
click at [421, 251] on input "1605" at bounding box center [447, 259] width 143 height 20
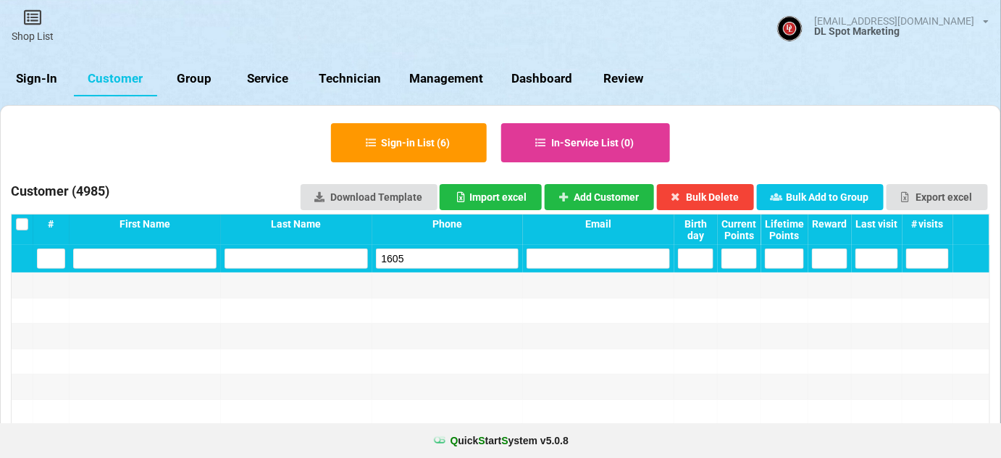
click at [425, 257] on input "1605" at bounding box center [447, 259] width 143 height 20
click at [423, 258] on input "1605" at bounding box center [447, 259] width 143 height 20
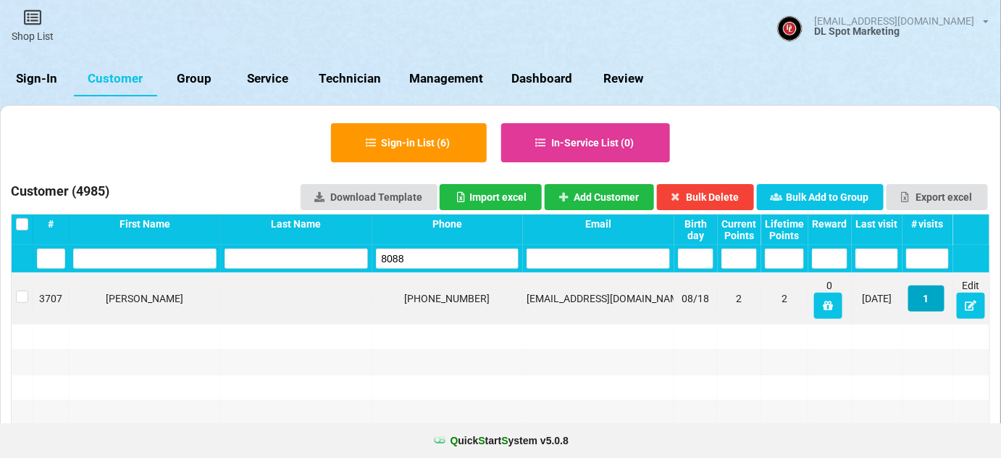
click at [925, 299] on button "1" at bounding box center [927, 299] width 36 height 26
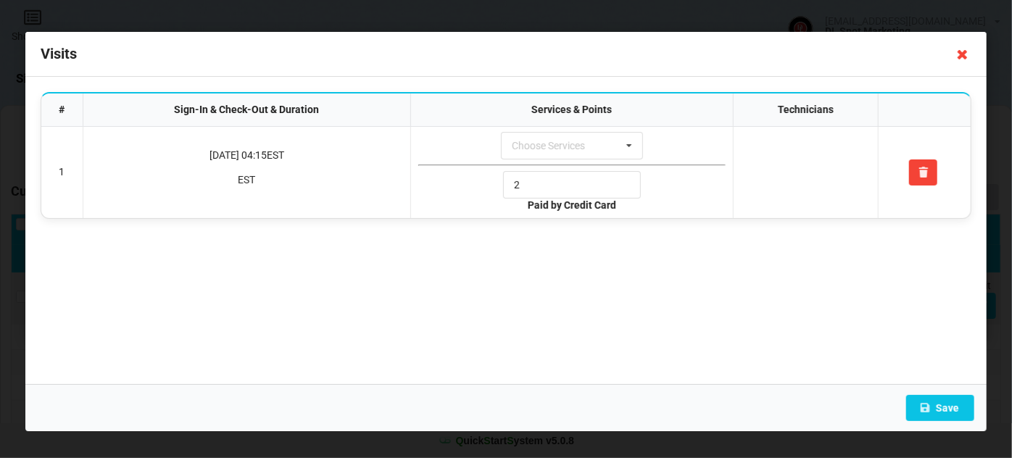
click at [960, 54] on icon at bounding box center [962, 54] width 23 height 23
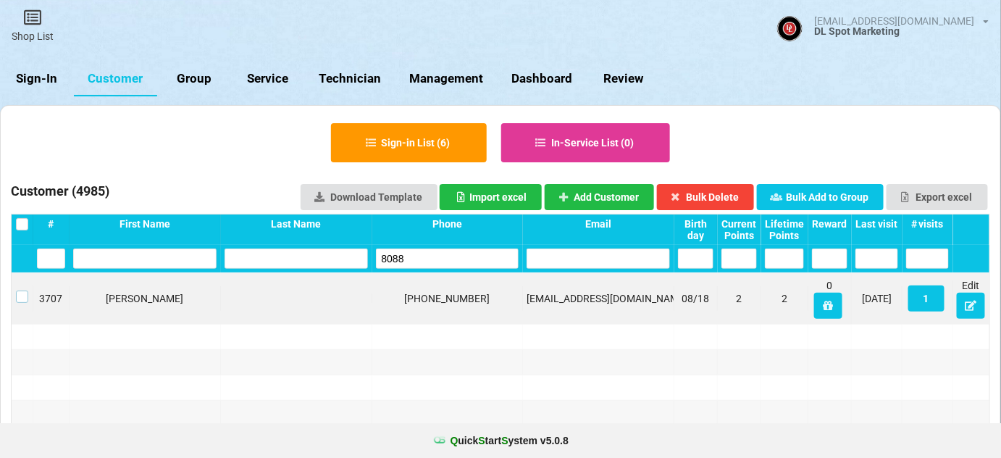
click at [22, 291] on label at bounding box center [22, 291] width 12 height 0
click at [726, 193] on button "Bulk Delete" at bounding box center [706, 197] width 98 height 26
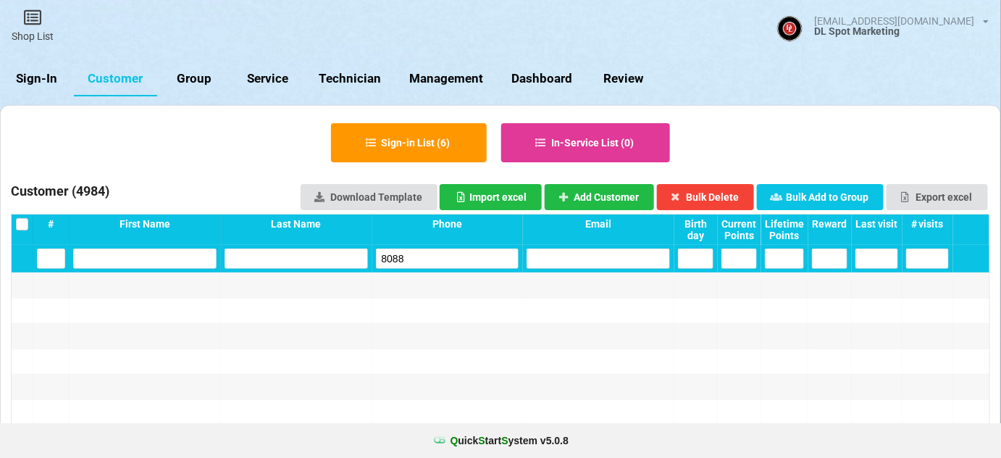
click at [413, 258] on input "8088" at bounding box center [447, 259] width 143 height 20
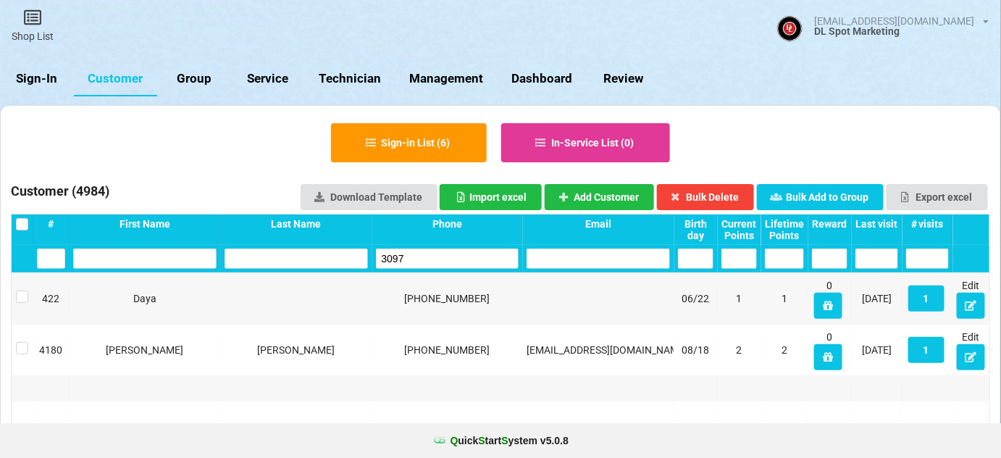
type input "3097"
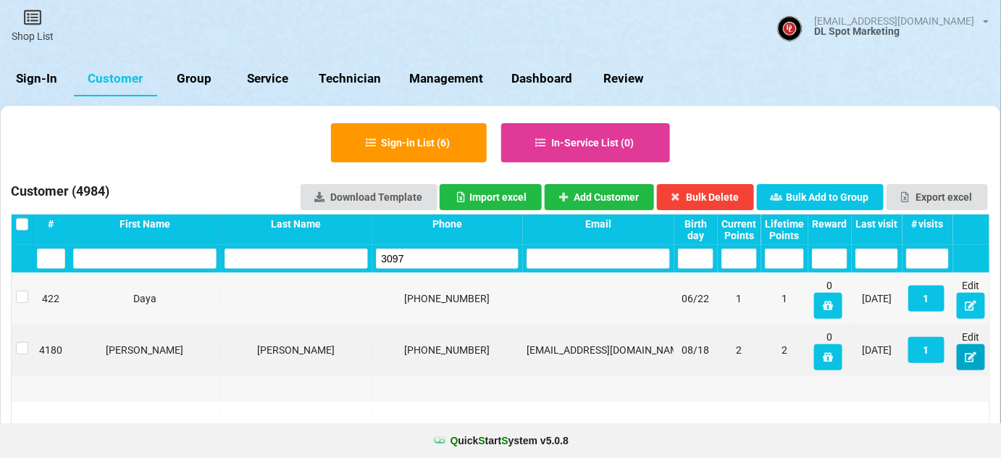
click at [973, 357] on icon at bounding box center [971, 356] width 12 height 9
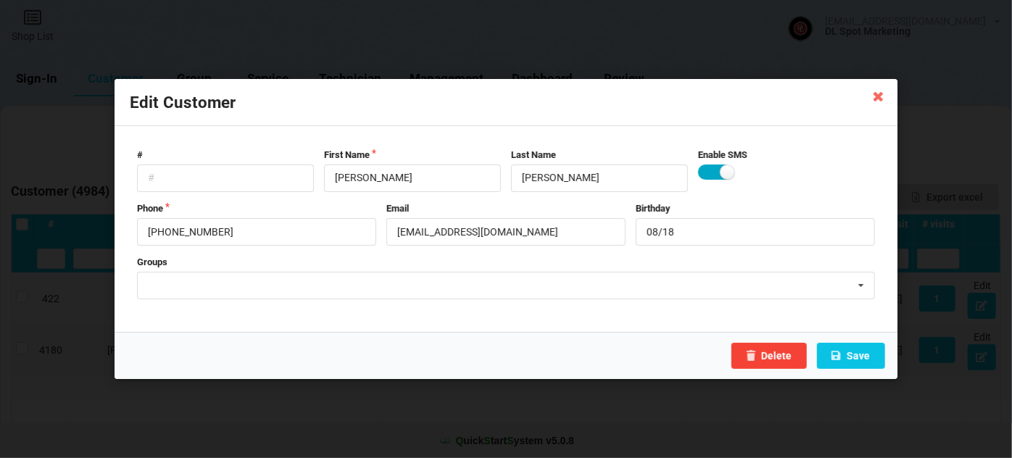
click at [712, 174] on label at bounding box center [716, 171] width 36 height 15
checkbox input "false"
click at [398, 233] on input "[EMAIL_ADDRESS][DOMAIN_NAME]" at bounding box center [505, 232] width 239 height 28
type input "[EMAIL_ADDRESS][DOMAIN_NAME]"
click at [854, 355] on button "Save" at bounding box center [851, 356] width 68 height 26
